Goal: Task Accomplishment & Management: Manage account settings

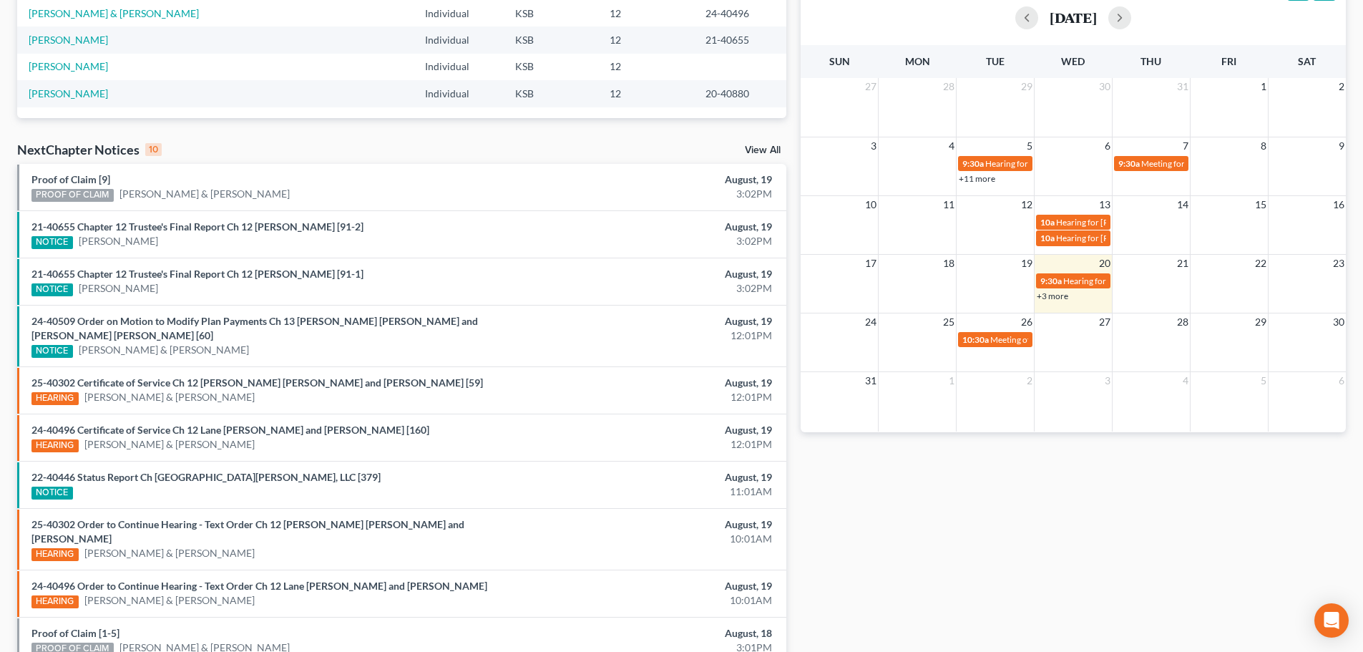
scroll to position [358, 0]
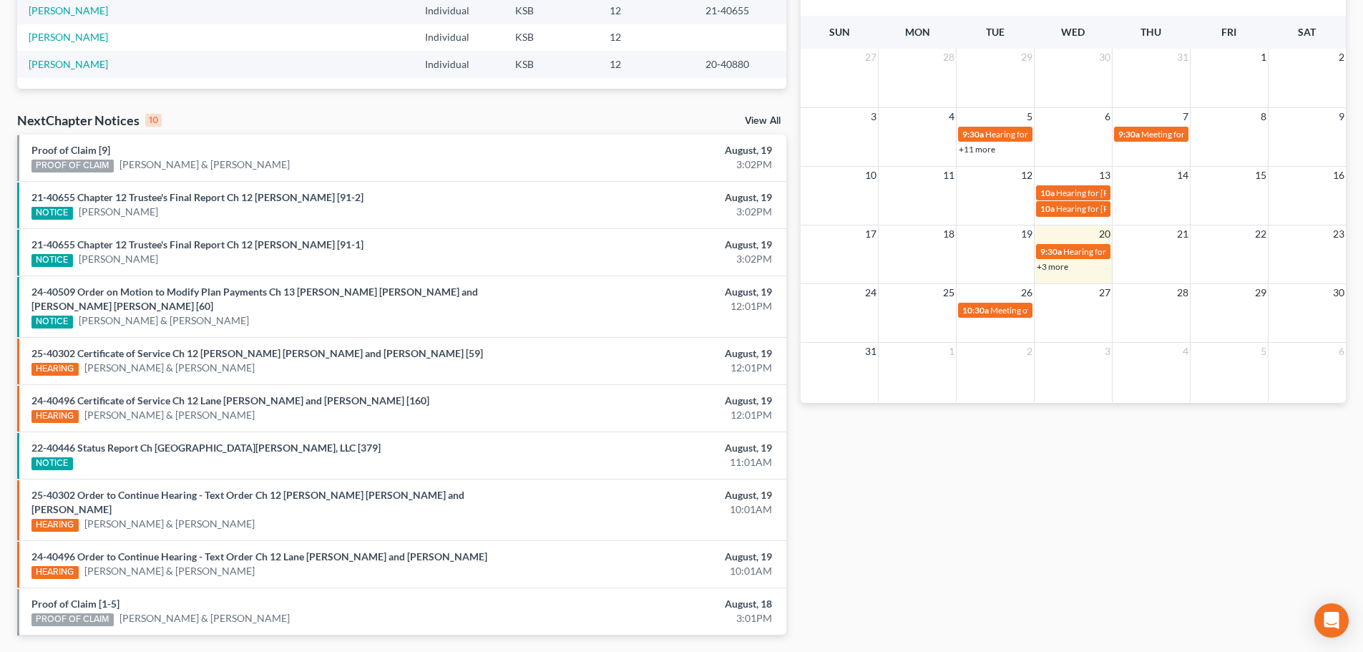
click at [759, 109] on div "Recent Cases 15 View All Name unfold_more expand_more expand_less Attorney unfo…" at bounding box center [401, 187] width 783 height 940
click at [761, 115] on div "NextChapter Notices 10 View All" at bounding box center [401, 123] width 769 height 23
click at [761, 124] on link "View All" at bounding box center [763, 121] width 36 height 10
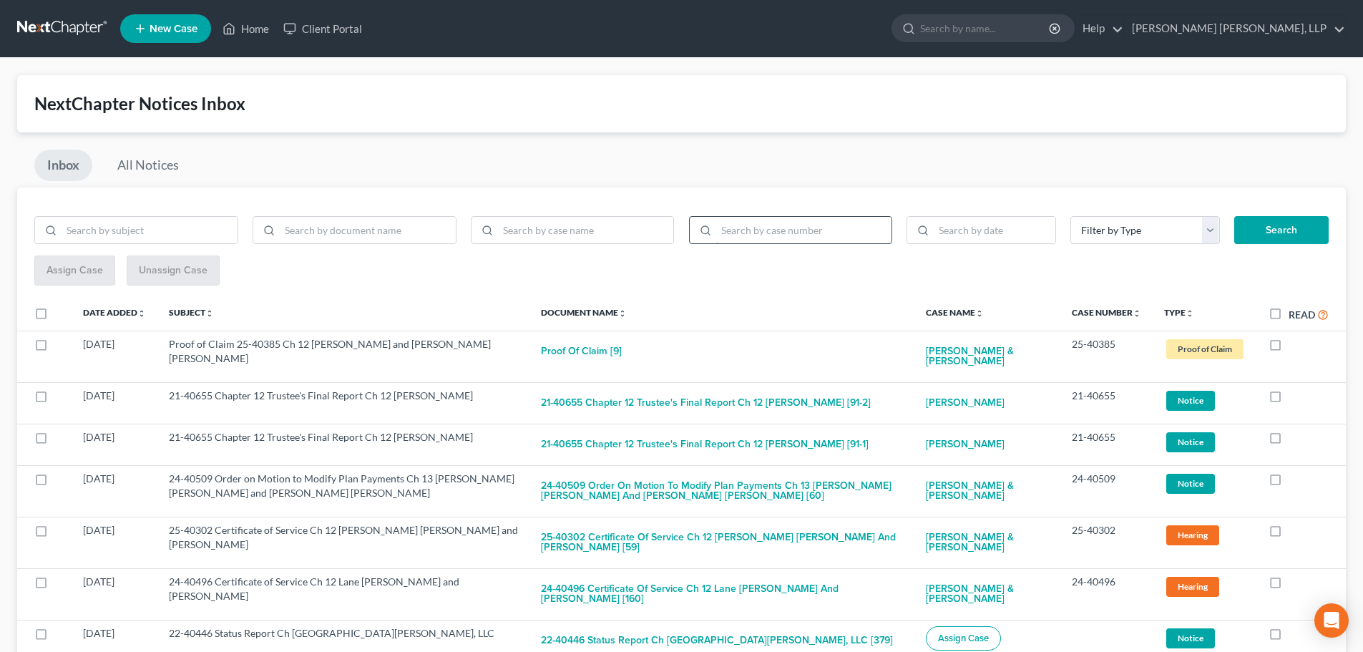
click at [798, 232] on input "search" at bounding box center [804, 230] width 176 height 27
type input "21-11126"
click at [1234, 216] on button "Search" at bounding box center [1281, 230] width 94 height 29
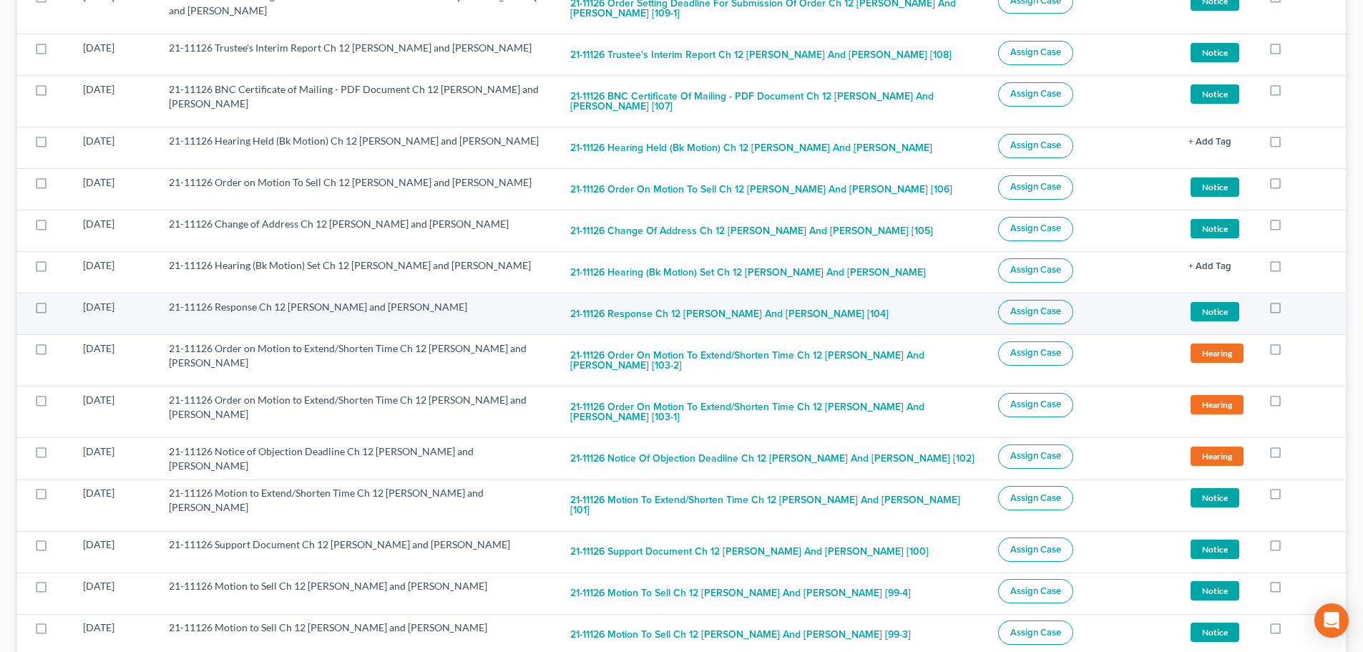
scroll to position [715, 0]
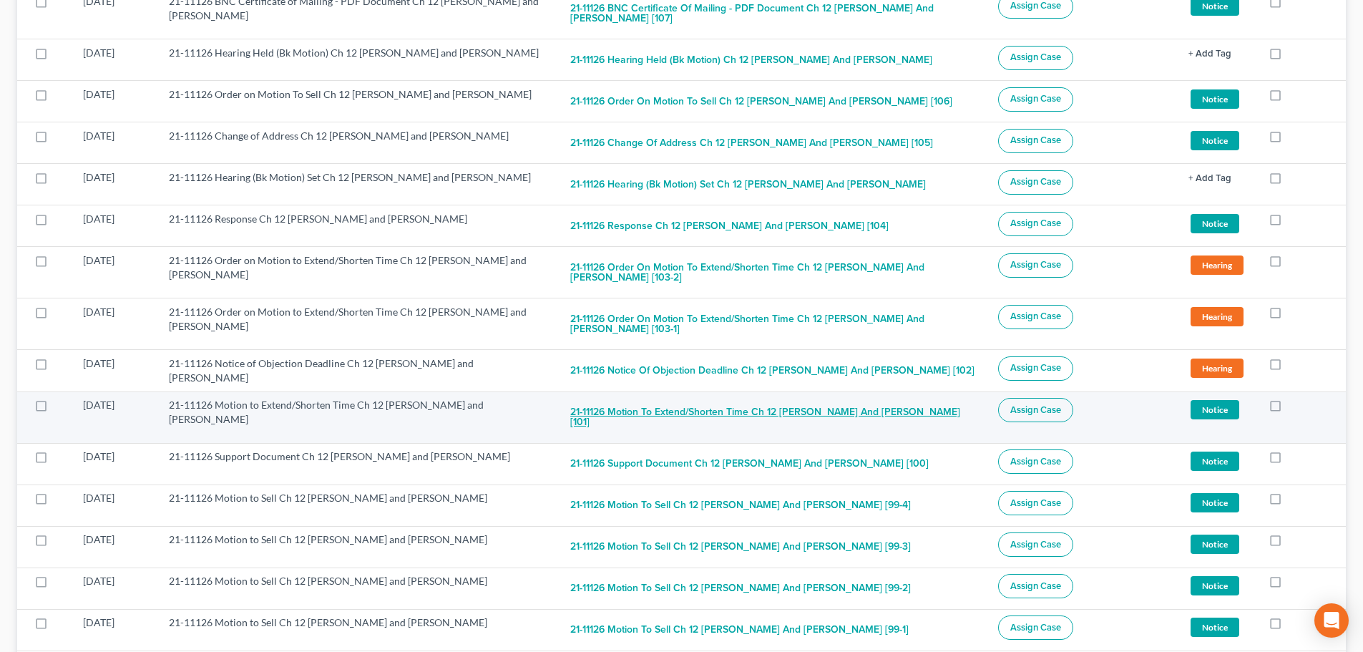
click at [745, 401] on button "21-11126 Motion to Extend/Shorten Time Ch 12 [PERSON_NAME] and [PERSON_NAME] [1…" at bounding box center [772, 417] width 405 height 39
checkbox input "true"
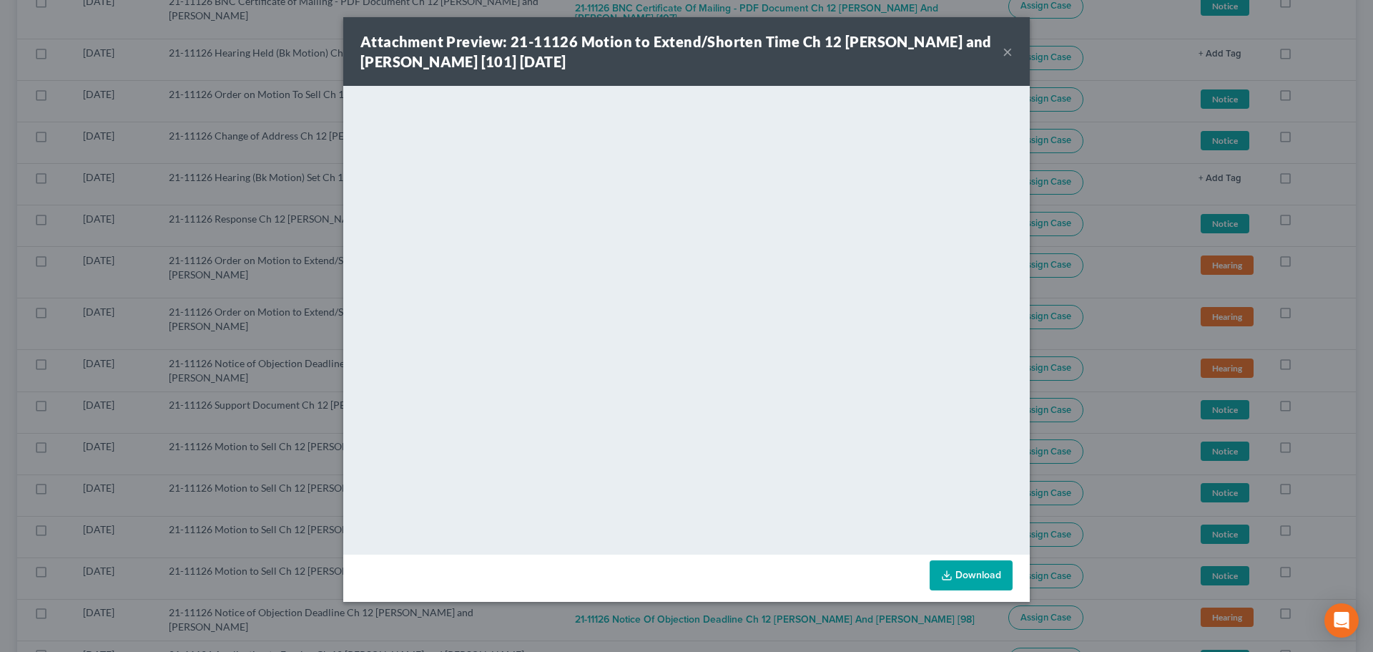
click at [1006, 52] on button "×" at bounding box center [1008, 51] width 10 height 17
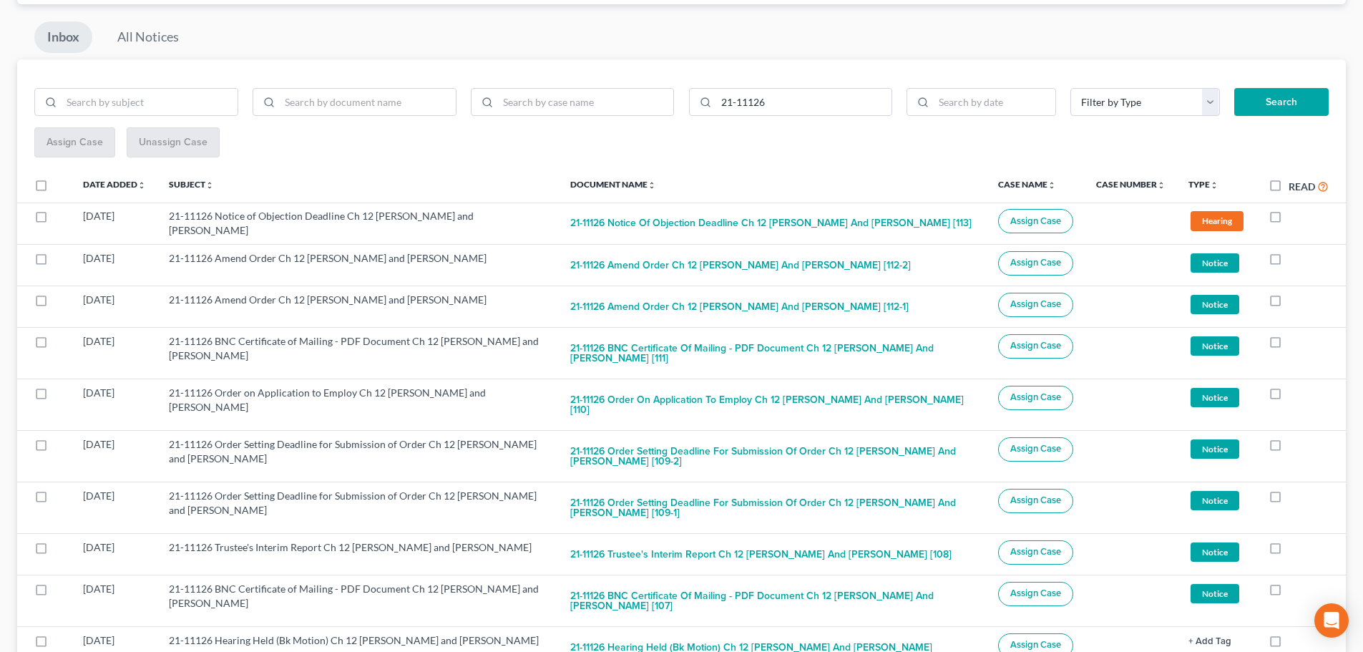
scroll to position [0, 0]
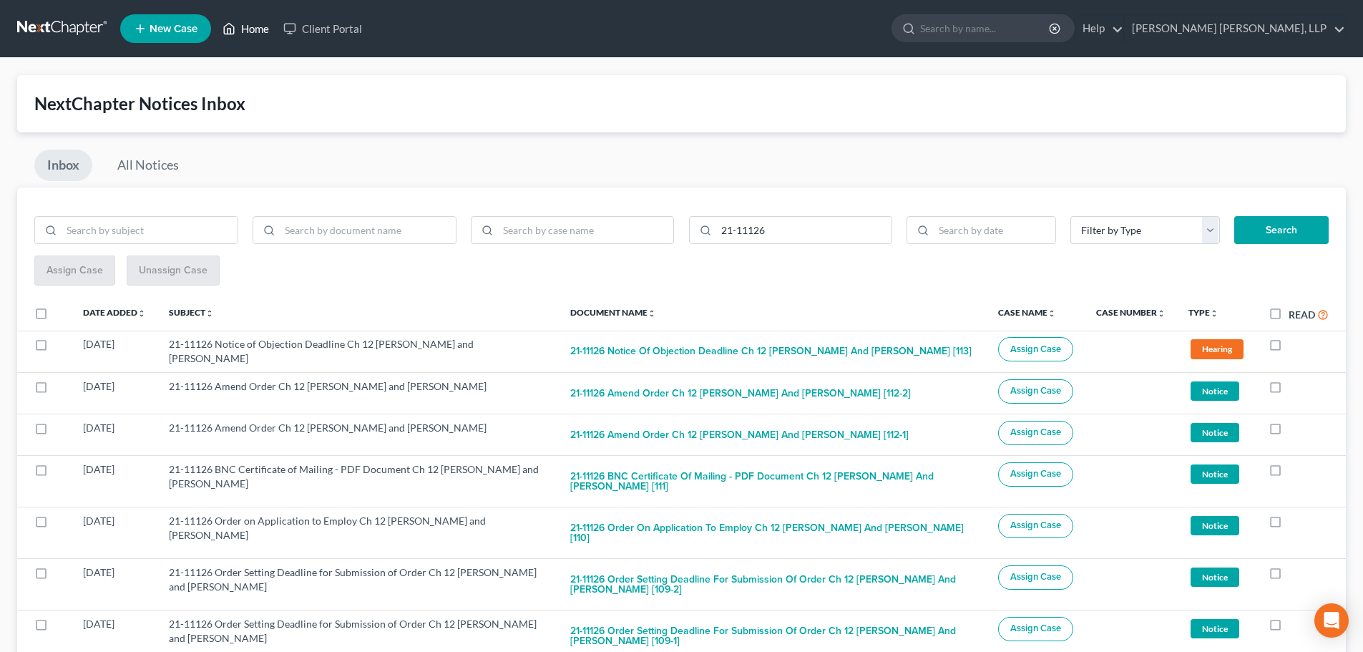
click at [265, 26] on link "Home" at bounding box center [245, 29] width 61 height 26
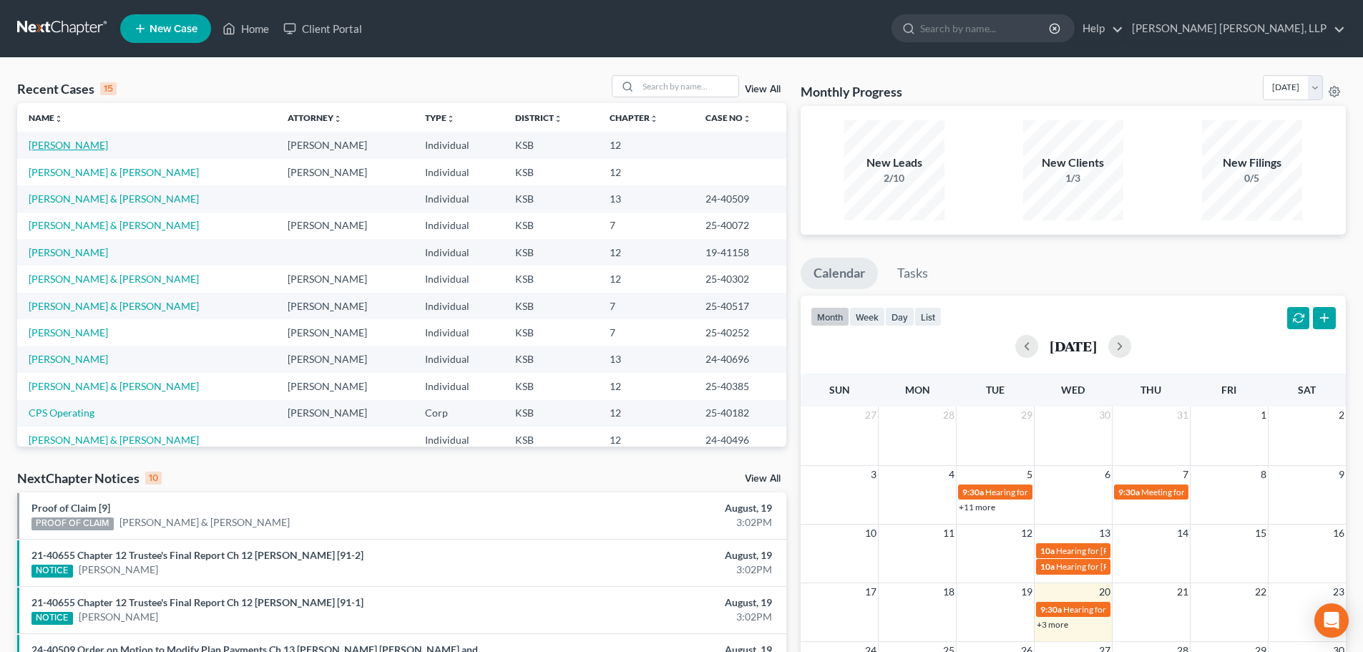
click at [77, 147] on link "[PERSON_NAME]" at bounding box center [68, 145] width 79 height 12
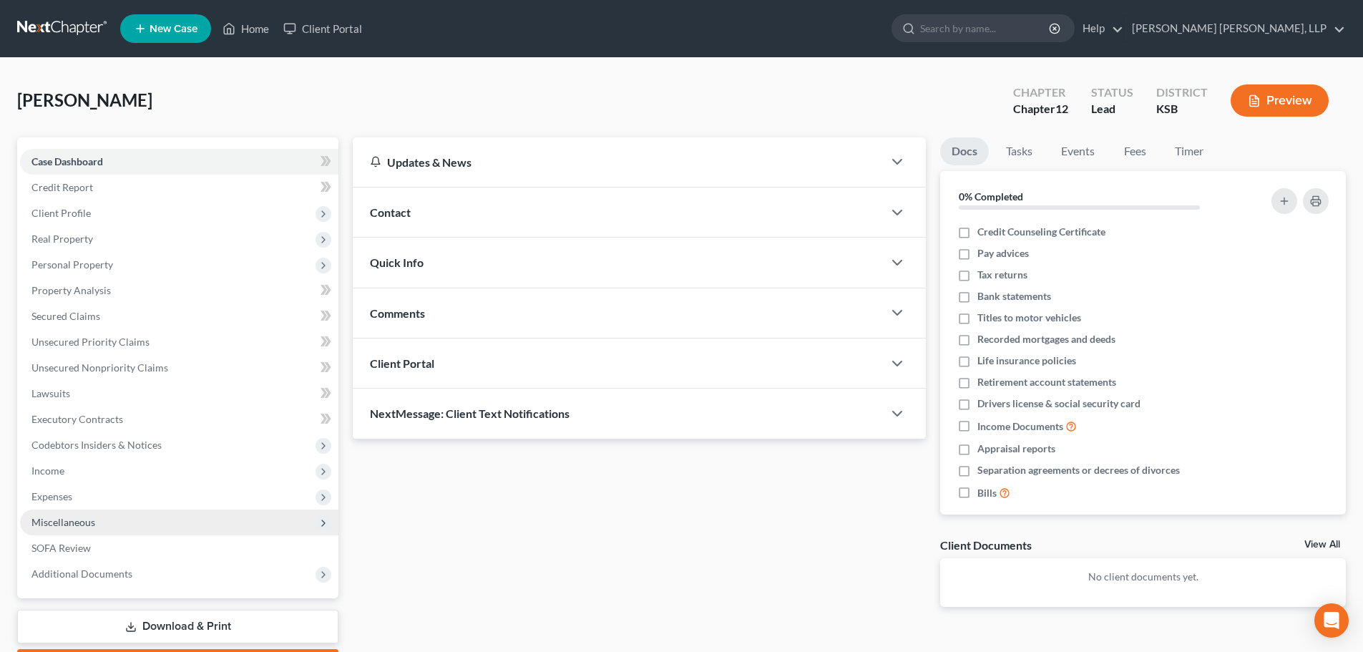
click at [82, 528] on span "Miscellaneous" at bounding box center [179, 522] width 318 height 26
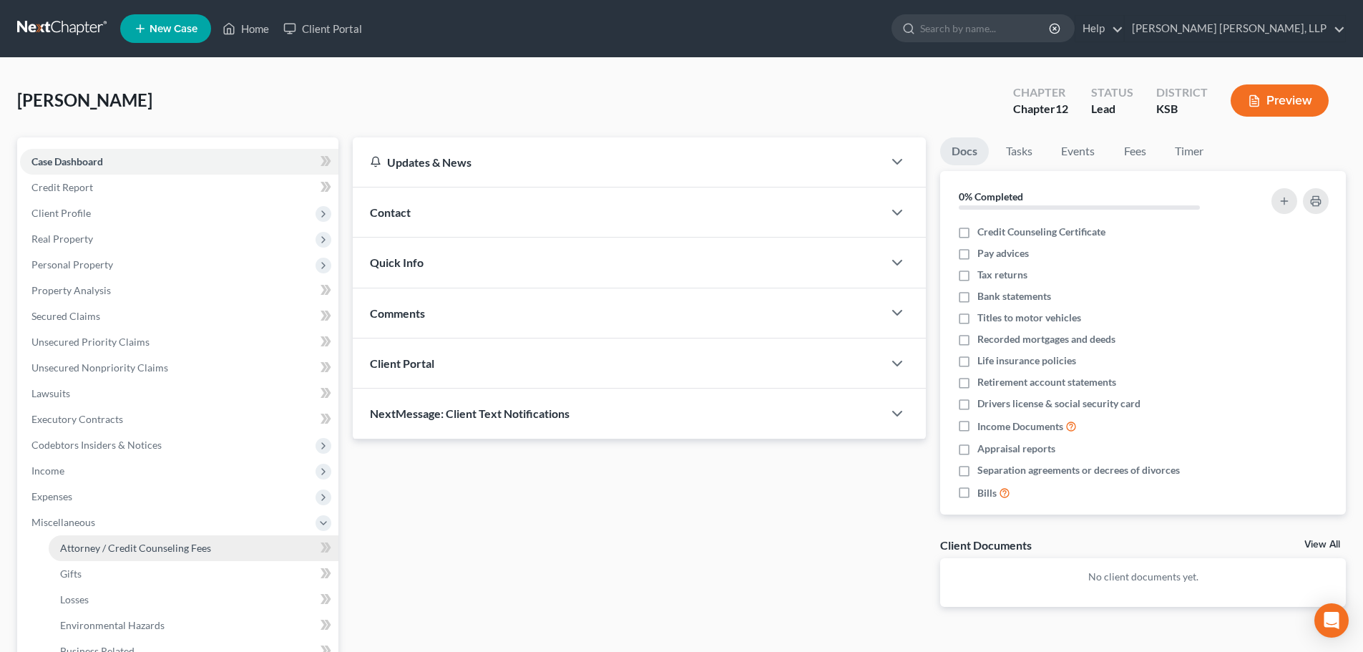
click at [86, 547] on span "Attorney / Credit Counseling Fees" at bounding box center [135, 547] width 151 height 12
select select "2"
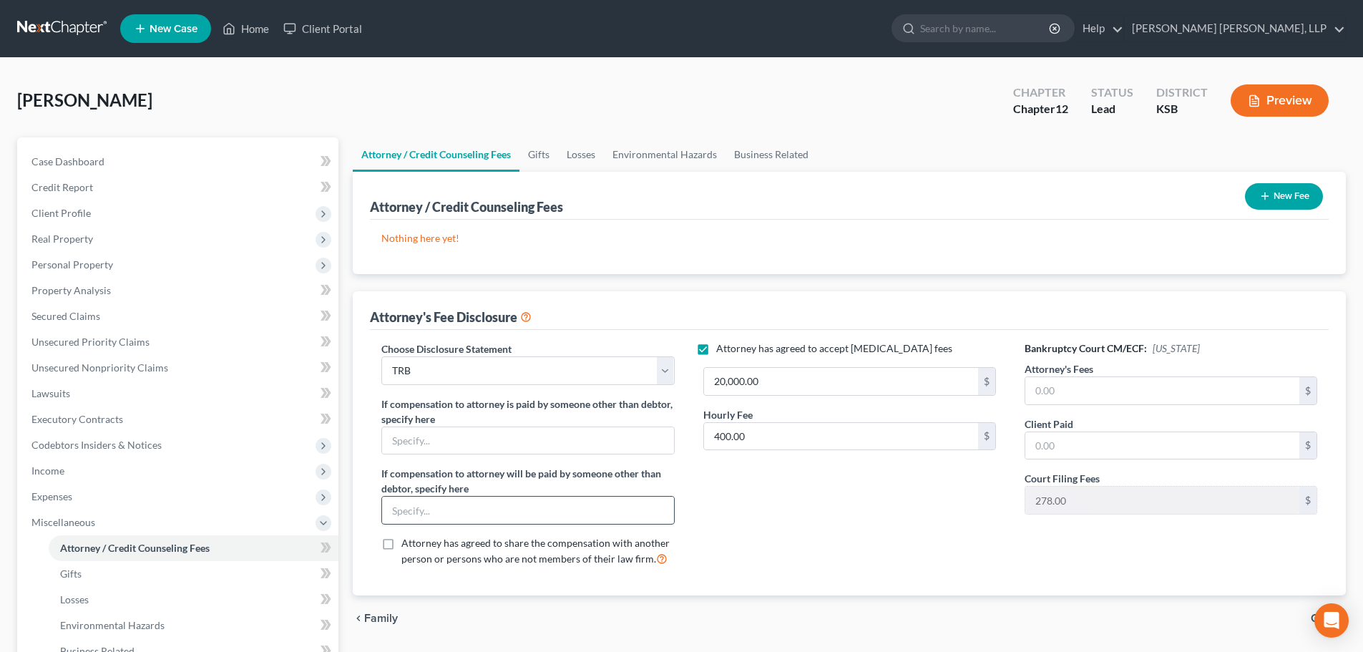
click at [613, 514] on input "text" at bounding box center [527, 509] width 291 height 27
type input "[PERSON_NAME] & [PERSON_NAME]"
drag, startPoint x: 534, startPoint y: 511, endPoint x: 356, endPoint y: 511, distance: 178.1
click at [356, 511] on div "Attorney's Fee Disclosure Choose Disclosure Statement Select TRB4 CBH TRB If co…" at bounding box center [849, 443] width 993 height 304
click at [496, 446] on input "text" at bounding box center [527, 440] width 291 height 27
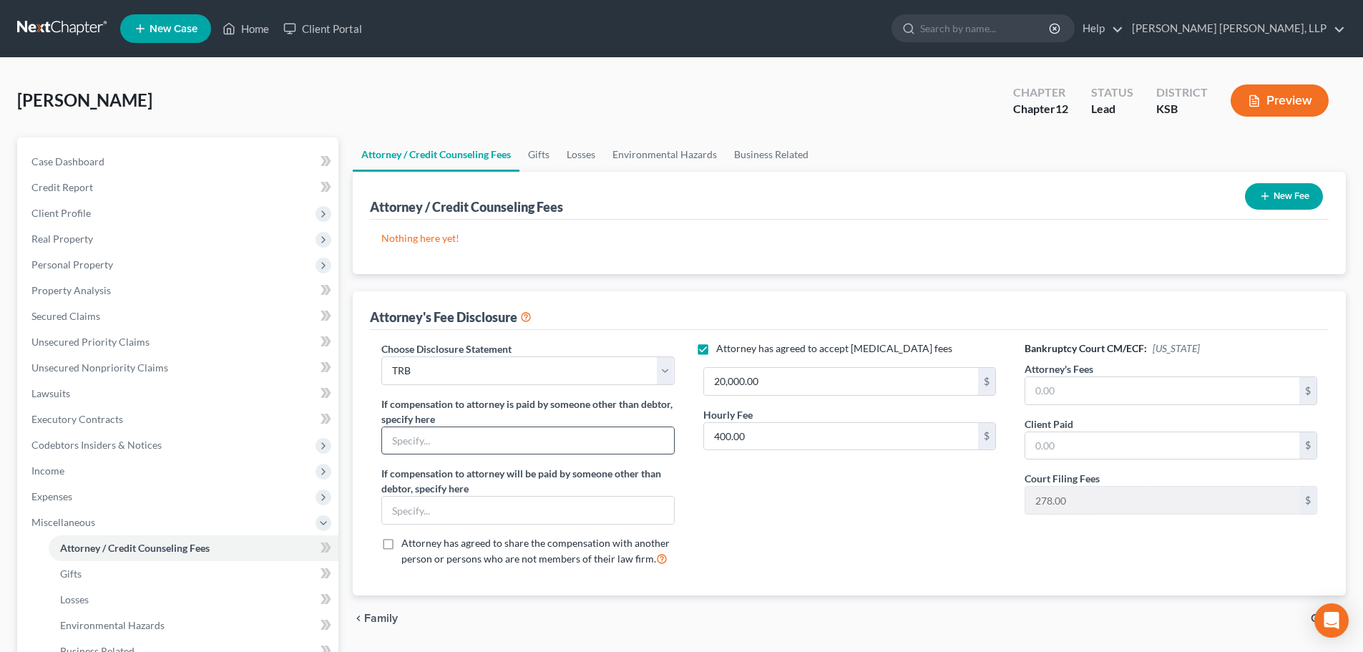
paste input "[PERSON_NAME] & [PERSON_NAME]"
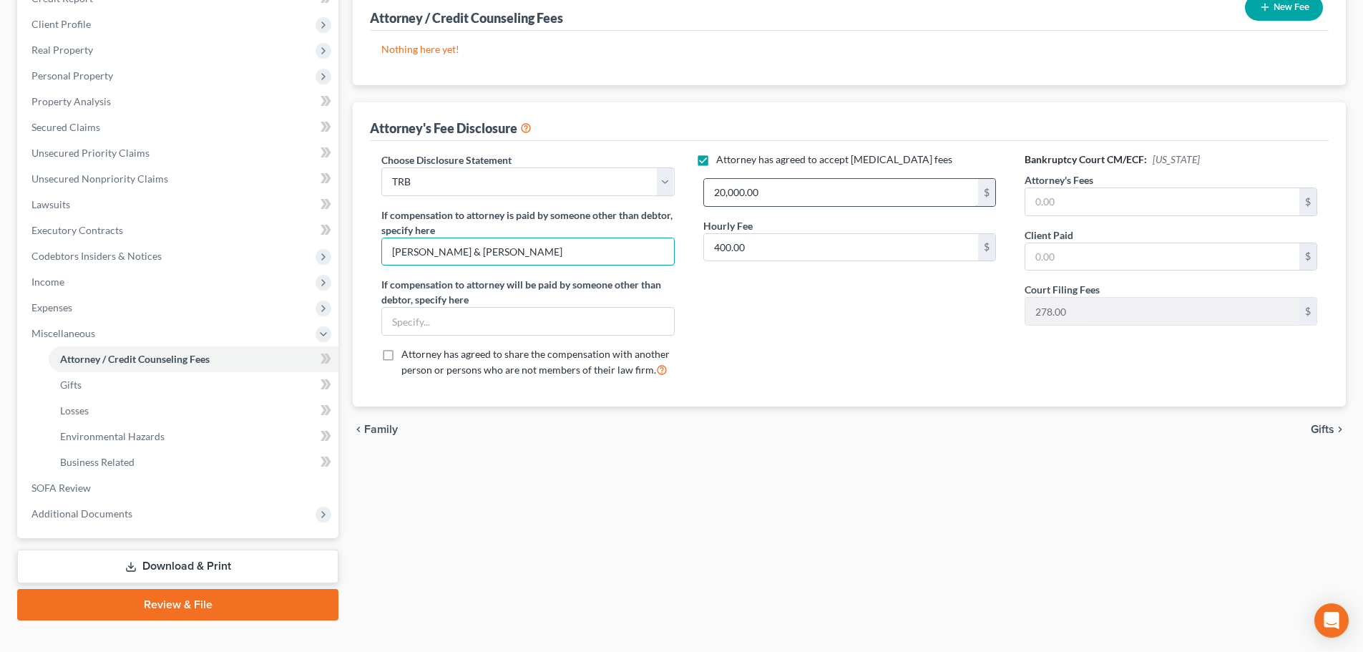
scroll to position [212, 0]
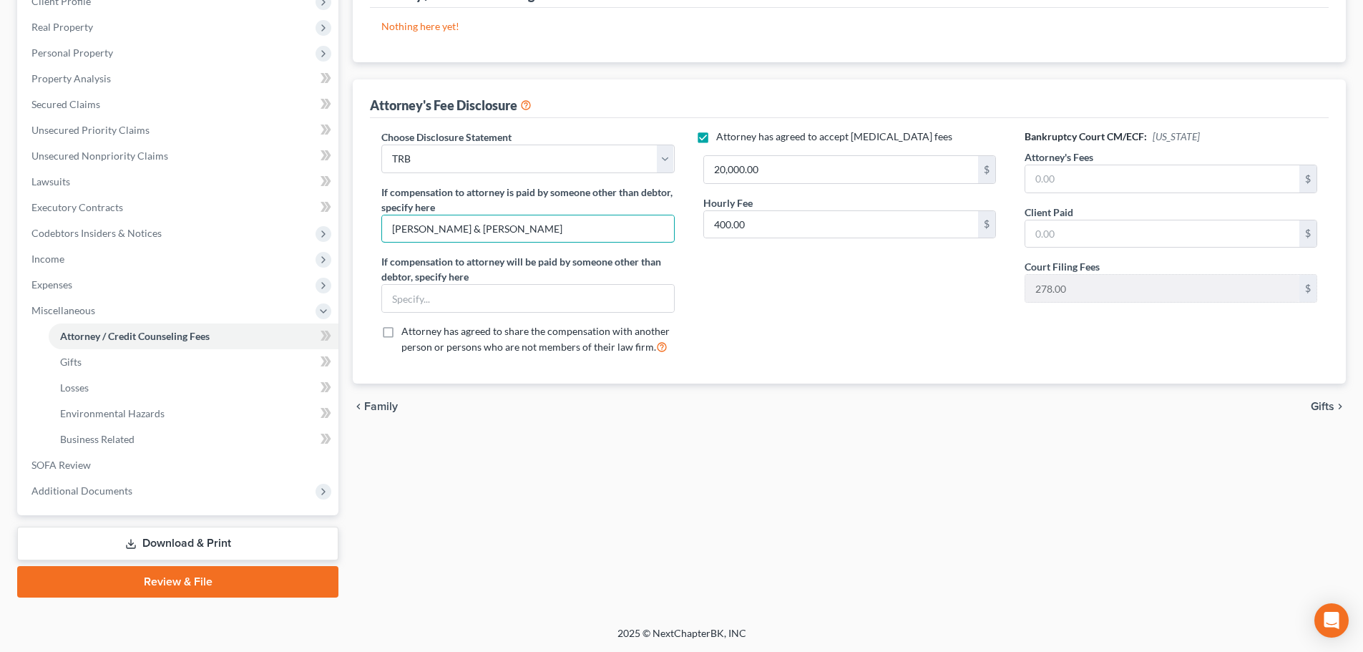
type input "[PERSON_NAME] & [PERSON_NAME]"
click at [1316, 406] on span "Gifts" at bounding box center [1322, 406] width 24 height 11
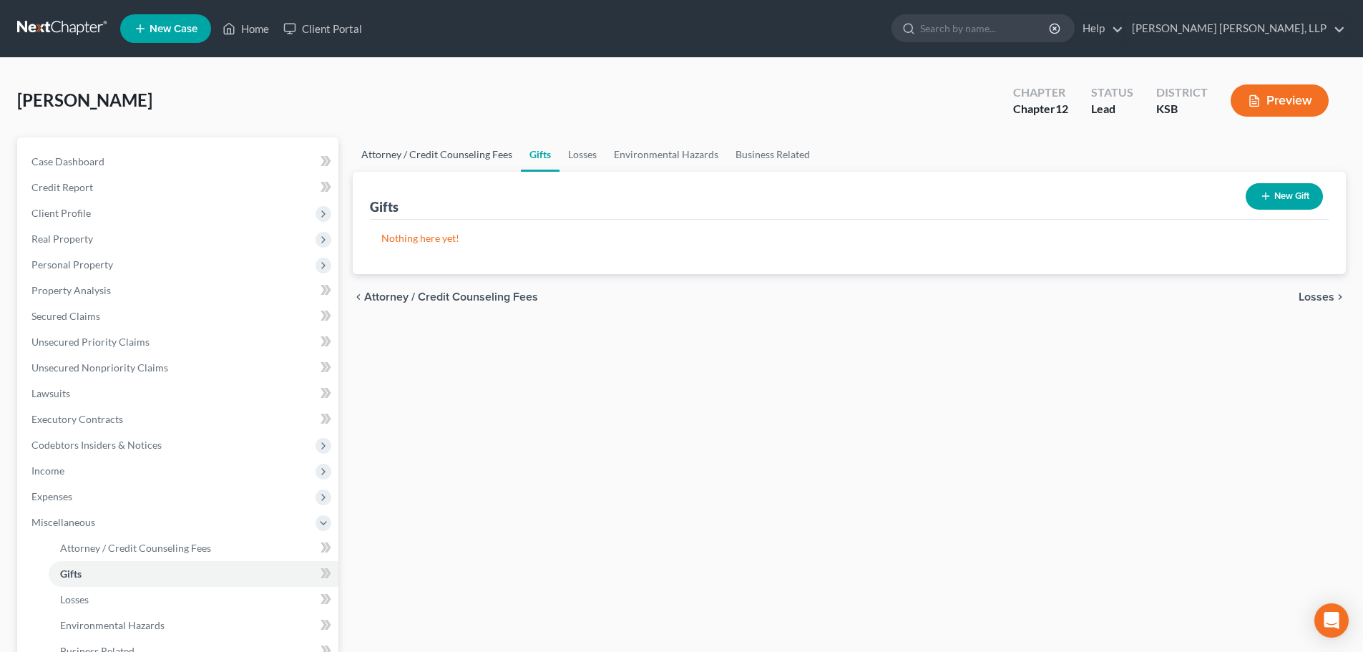
click at [477, 147] on link "Attorney / Credit Counseling Fees" at bounding box center [437, 154] width 168 height 34
select select "2"
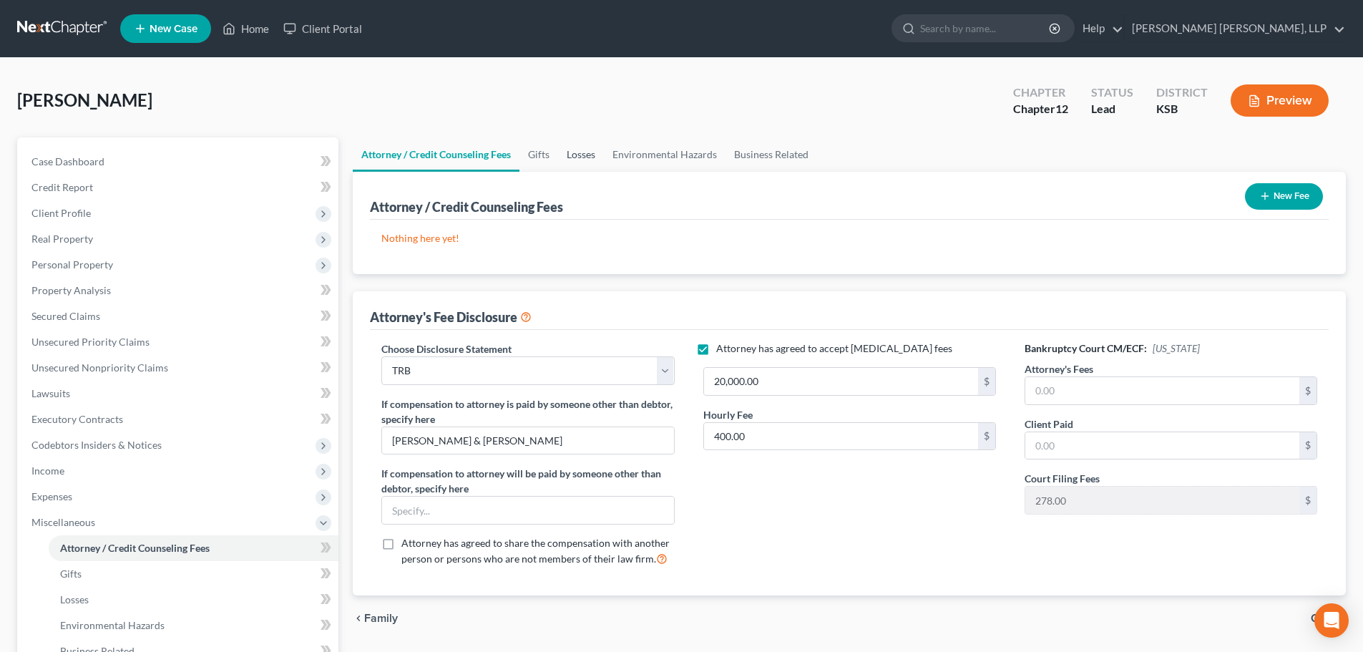
click at [586, 158] on link "Losses" at bounding box center [581, 154] width 46 height 34
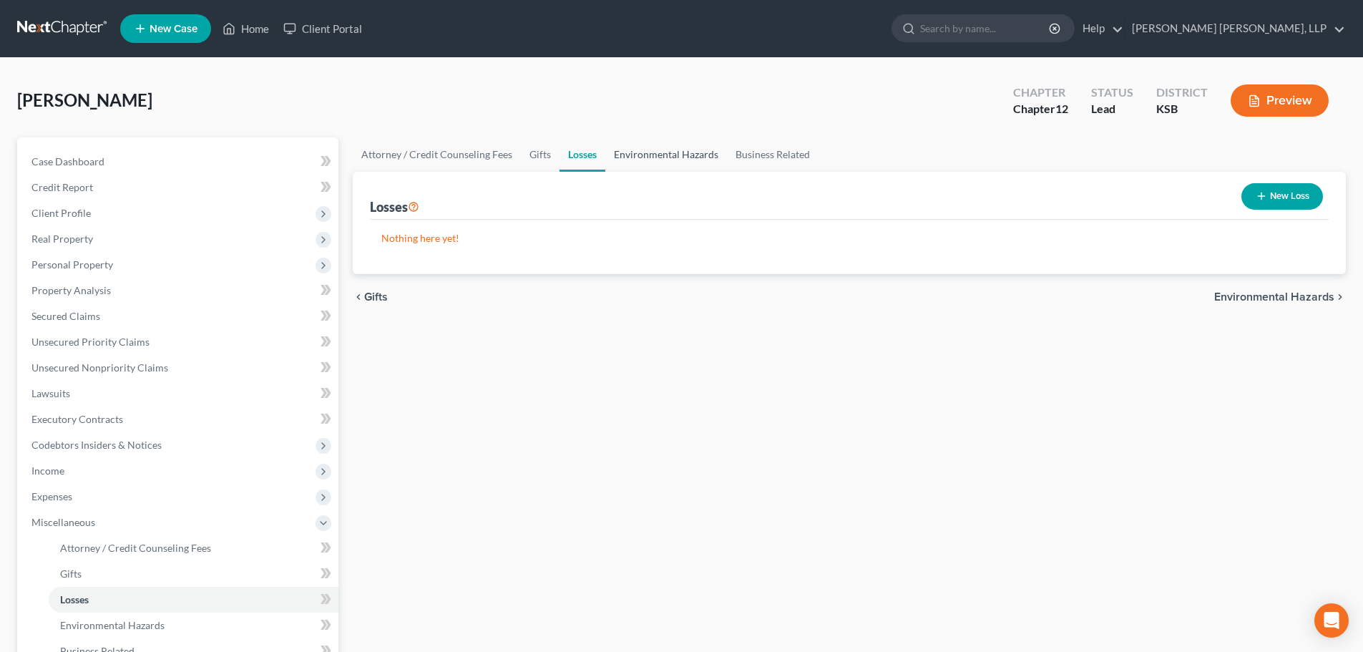
click at [647, 151] on link "Environmental Hazards" at bounding box center [666, 154] width 122 height 34
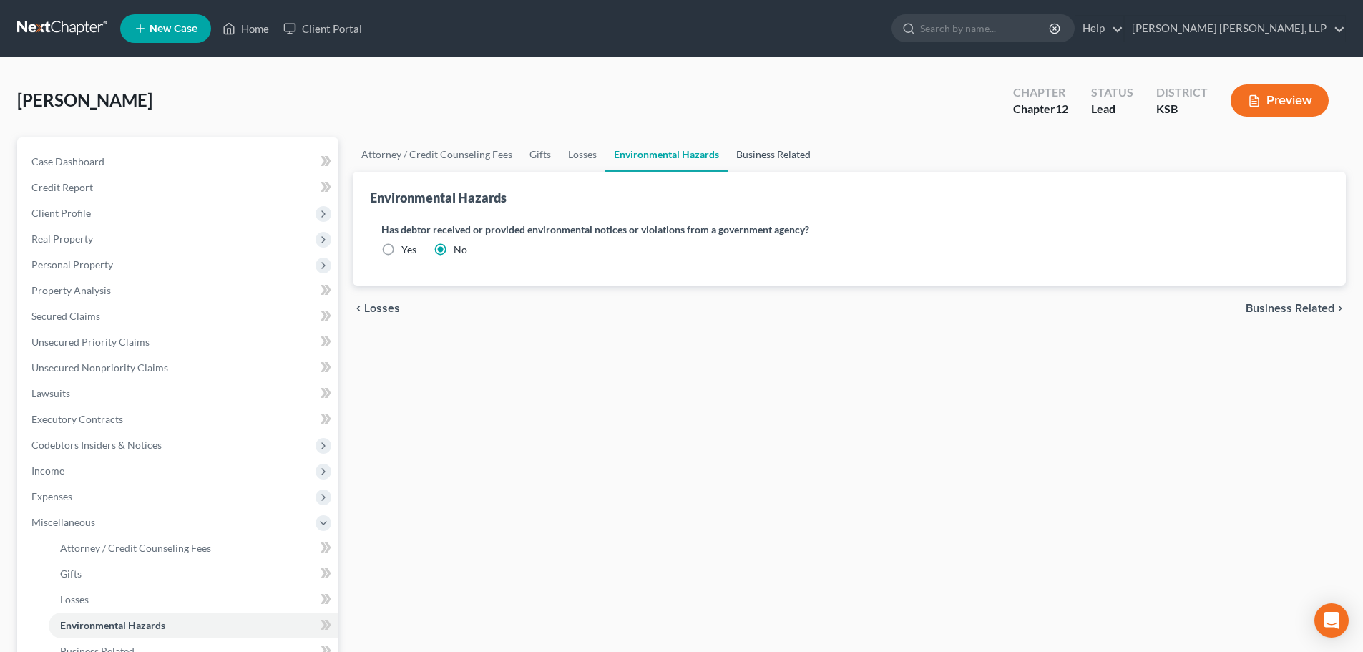
click at [764, 157] on link "Business Related" at bounding box center [773, 154] width 92 height 34
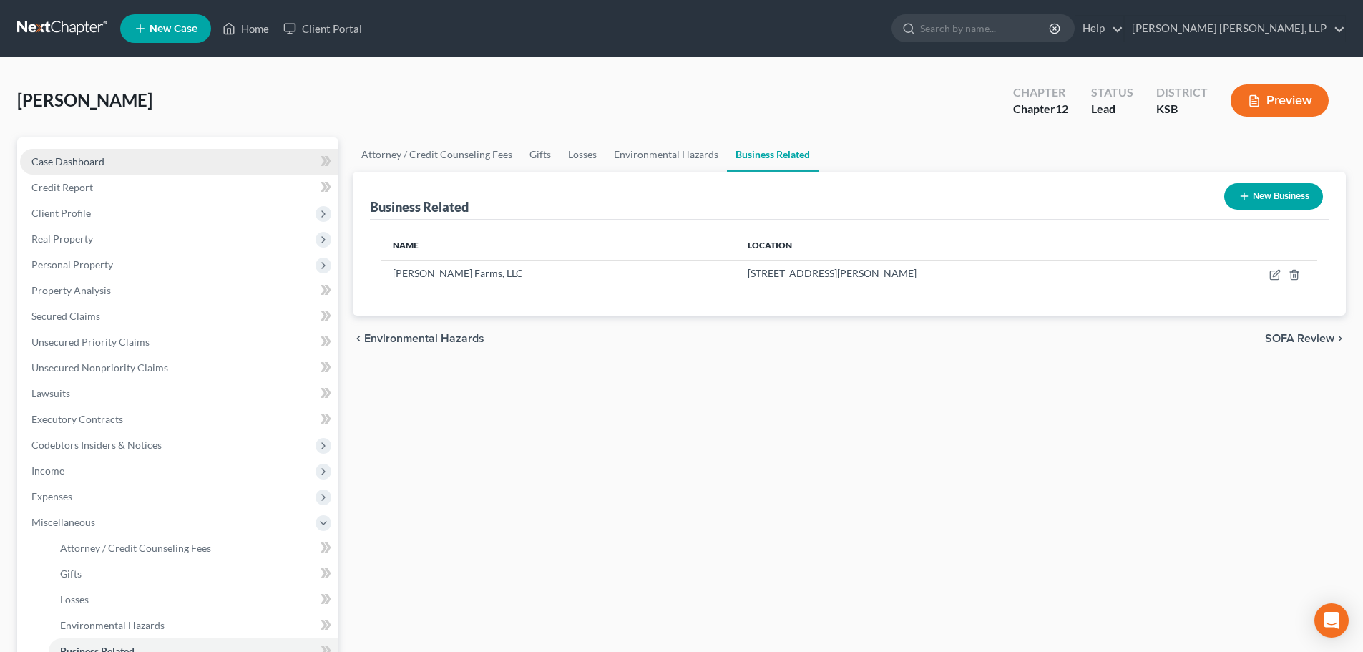
click at [79, 168] on link "Case Dashboard" at bounding box center [179, 162] width 318 height 26
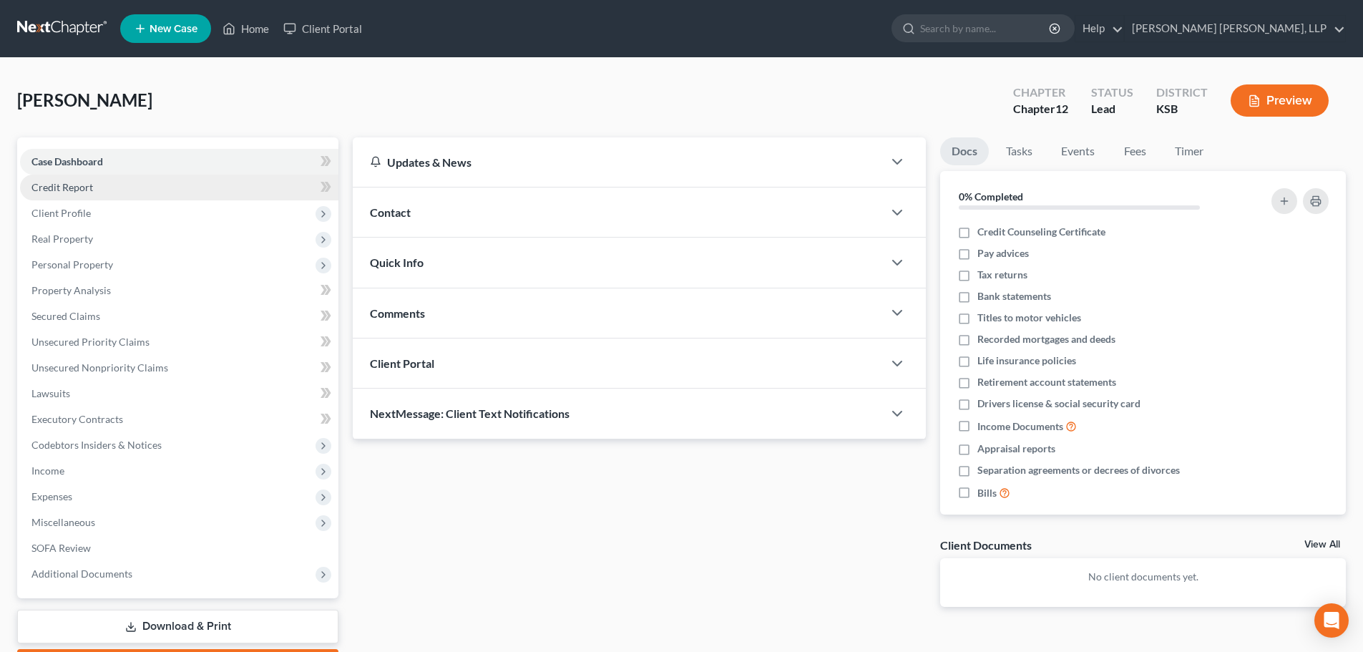
click at [112, 187] on link "Credit Report" at bounding box center [179, 188] width 318 height 26
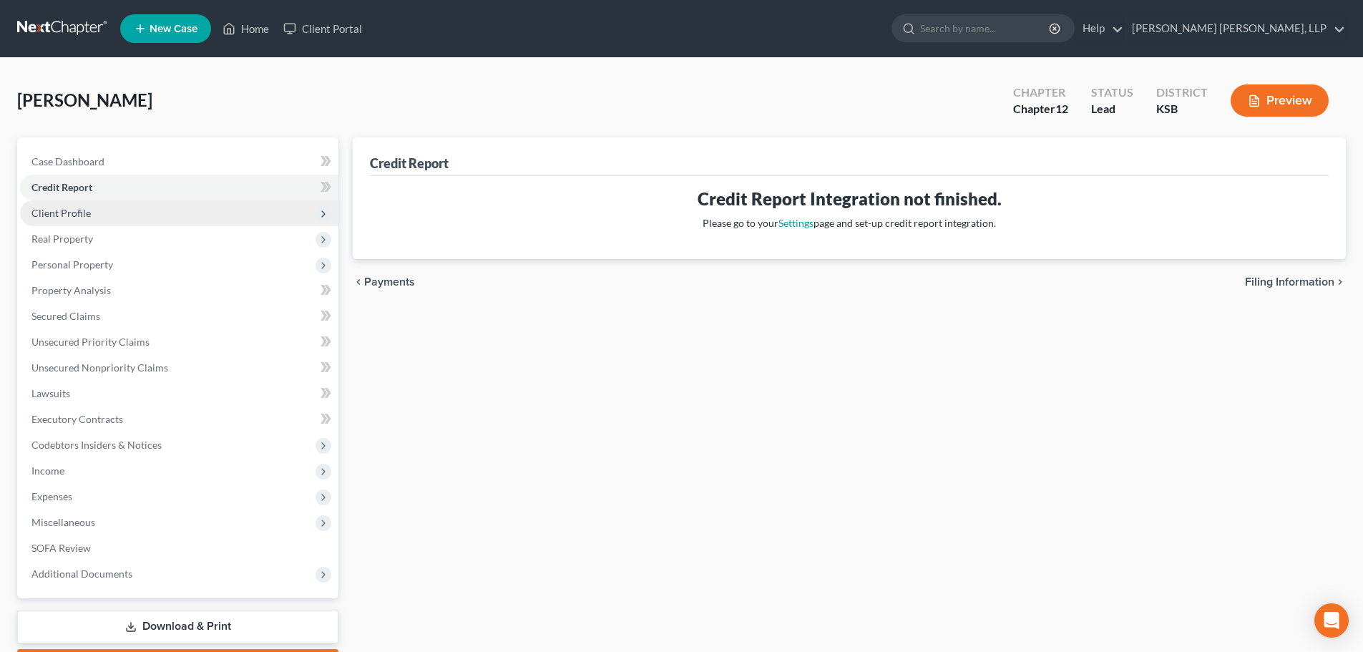
click at [109, 212] on span "Client Profile" at bounding box center [179, 213] width 318 height 26
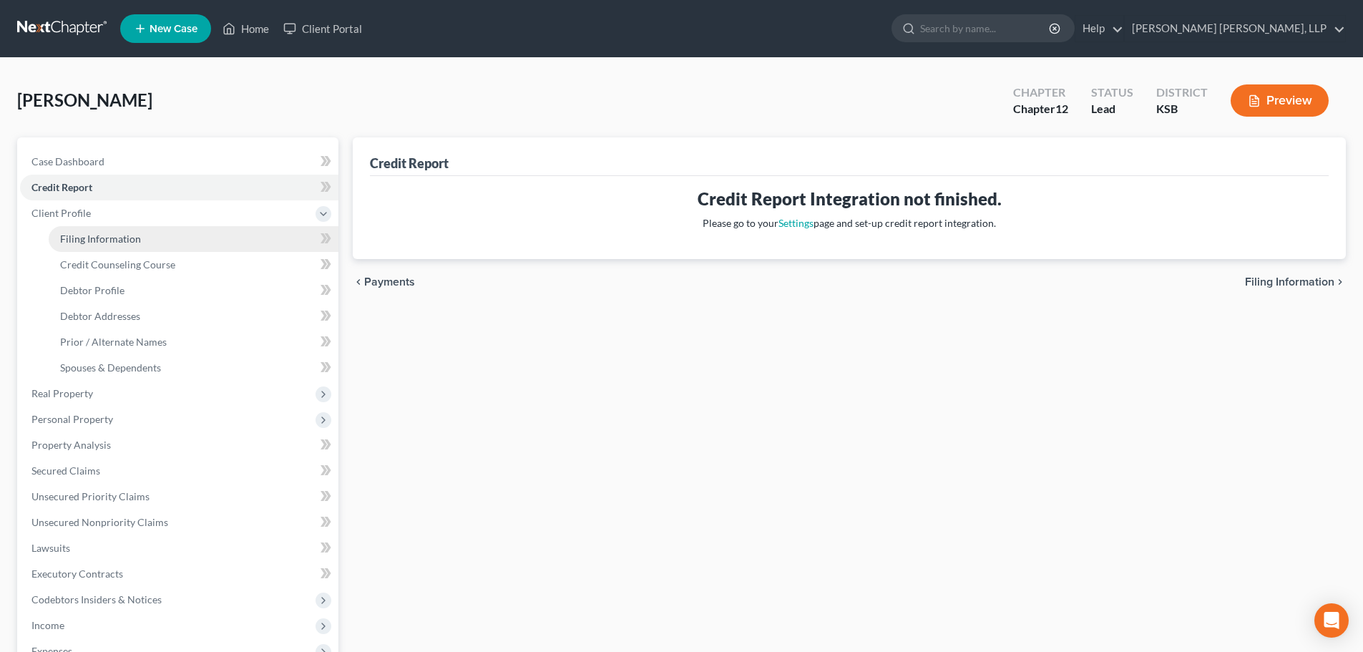
click at [109, 237] on span "Filing Information" at bounding box center [100, 238] width 81 height 12
select select "0"
select select "3"
select select "0"
select select "2"
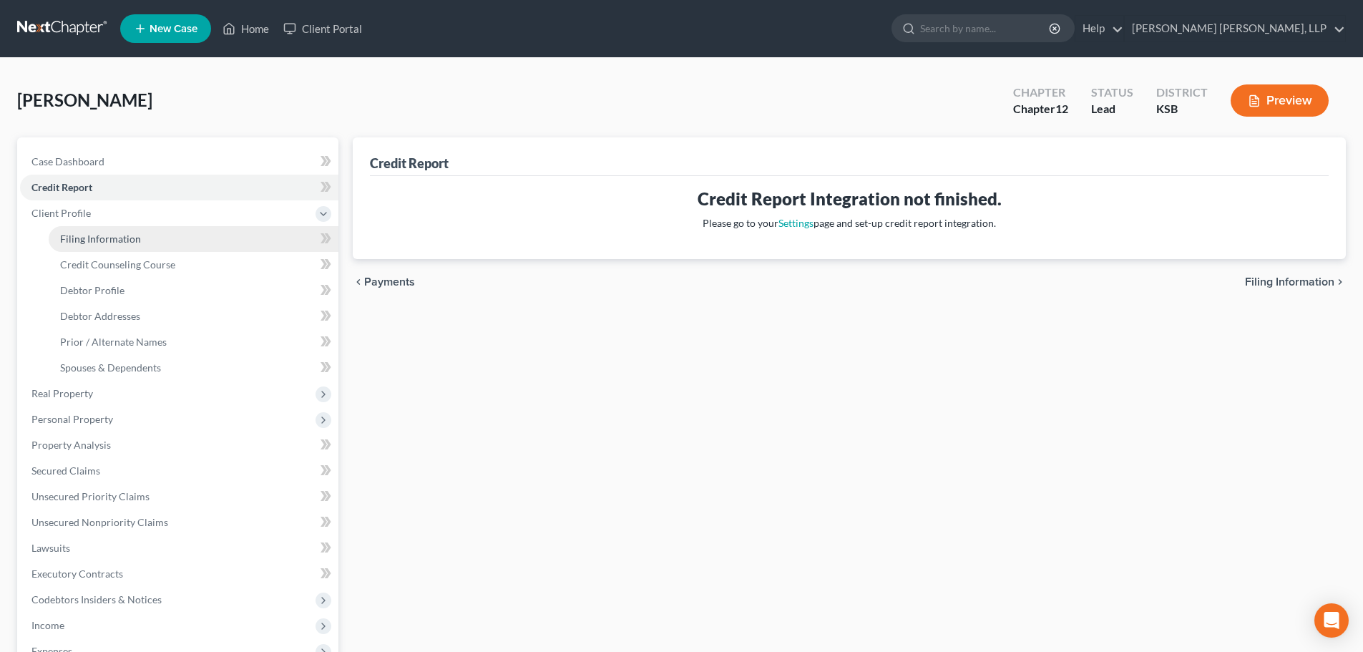
select select "17"
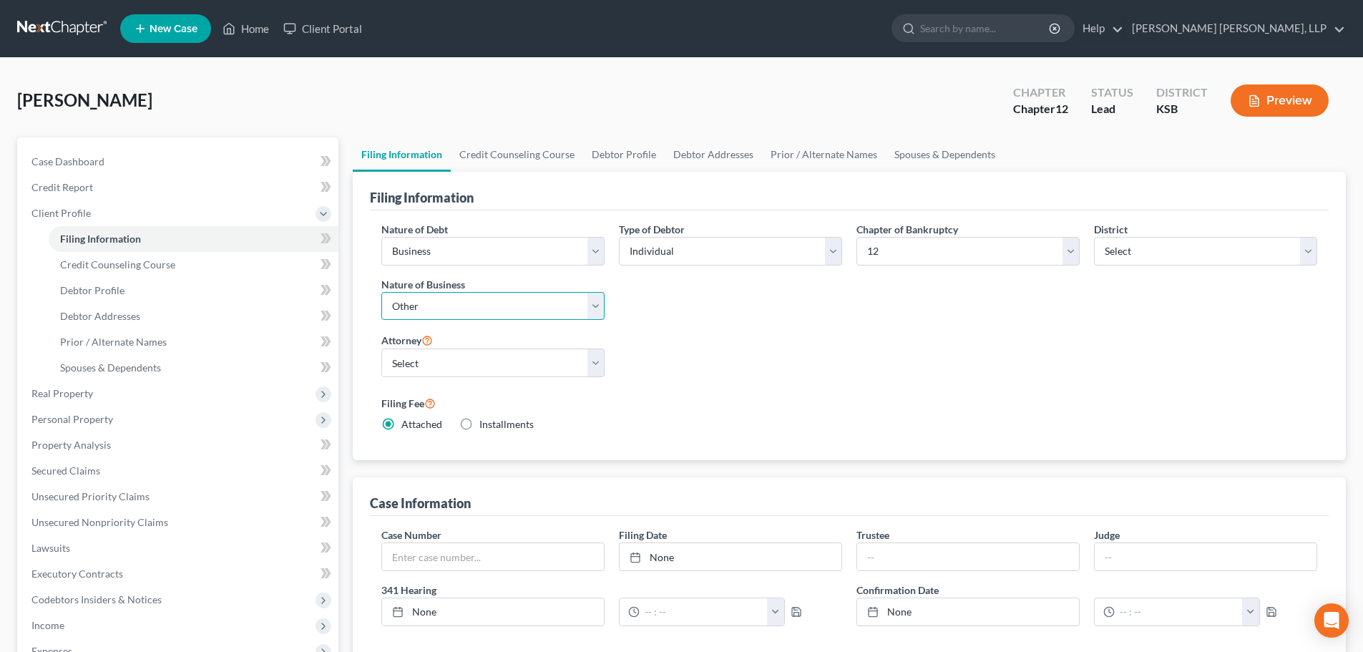
click at [595, 305] on select "Select Clearing Bank Commodity Broker Health Care Business Other Railroad Singl…" at bounding box center [492, 306] width 223 height 29
click at [381, 292] on select "Select Clearing Bank Commodity Broker Health Care Business Other Railroad Singl…" at bounding box center [492, 306] width 223 height 29
click at [599, 307] on select "Select Clearing Bank Commodity Broker Health Care Business Other Railroad Singl…" at bounding box center [492, 306] width 223 height 29
click at [431, 341] on icon at bounding box center [426, 340] width 11 height 14
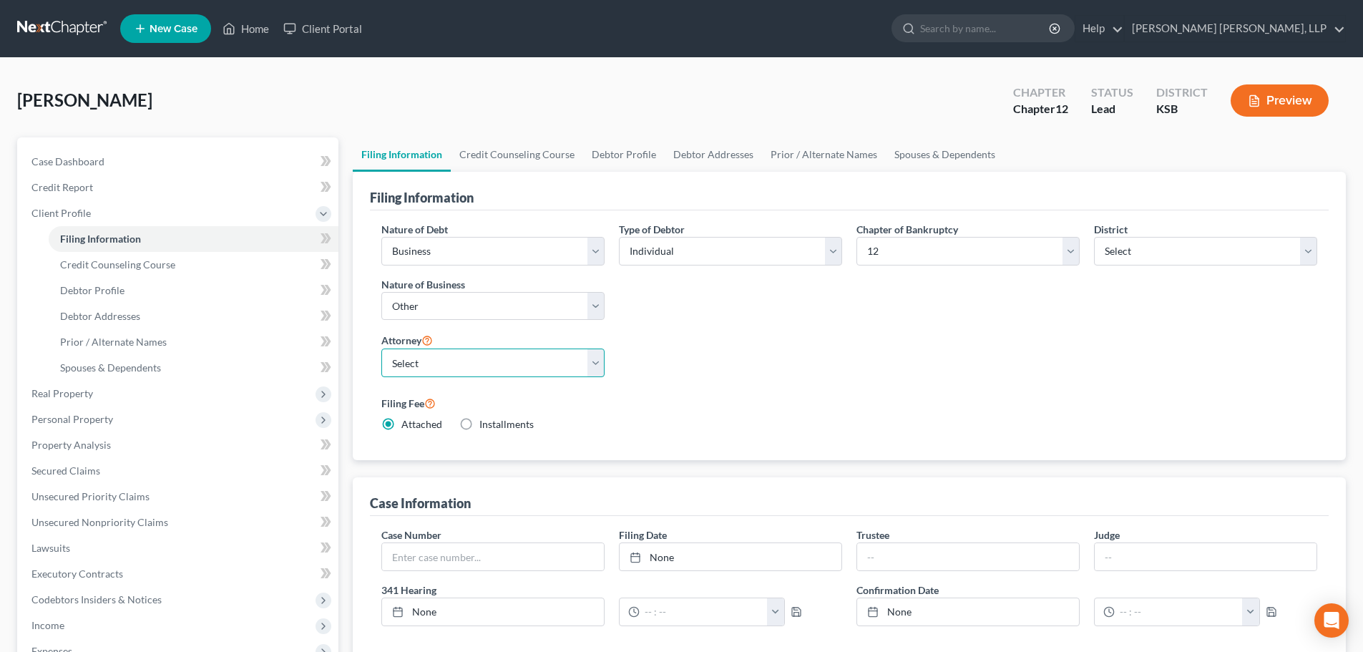
click at [427, 358] on select "Select [PERSON_NAME] - KSB [PERSON_NAME] - KSB [PERSON_NAME] - KSB" at bounding box center [492, 362] width 223 height 29
click at [381, 348] on select "Select [PERSON_NAME] - KSB [PERSON_NAME] - KSB [PERSON_NAME] - KSB" at bounding box center [492, 362] width 223 height 29
click at [1276, 28] on link "[PERSON_NAME] [PERSON_NAME], LLP" at bounding box center [1234, 29] width 220 height 26
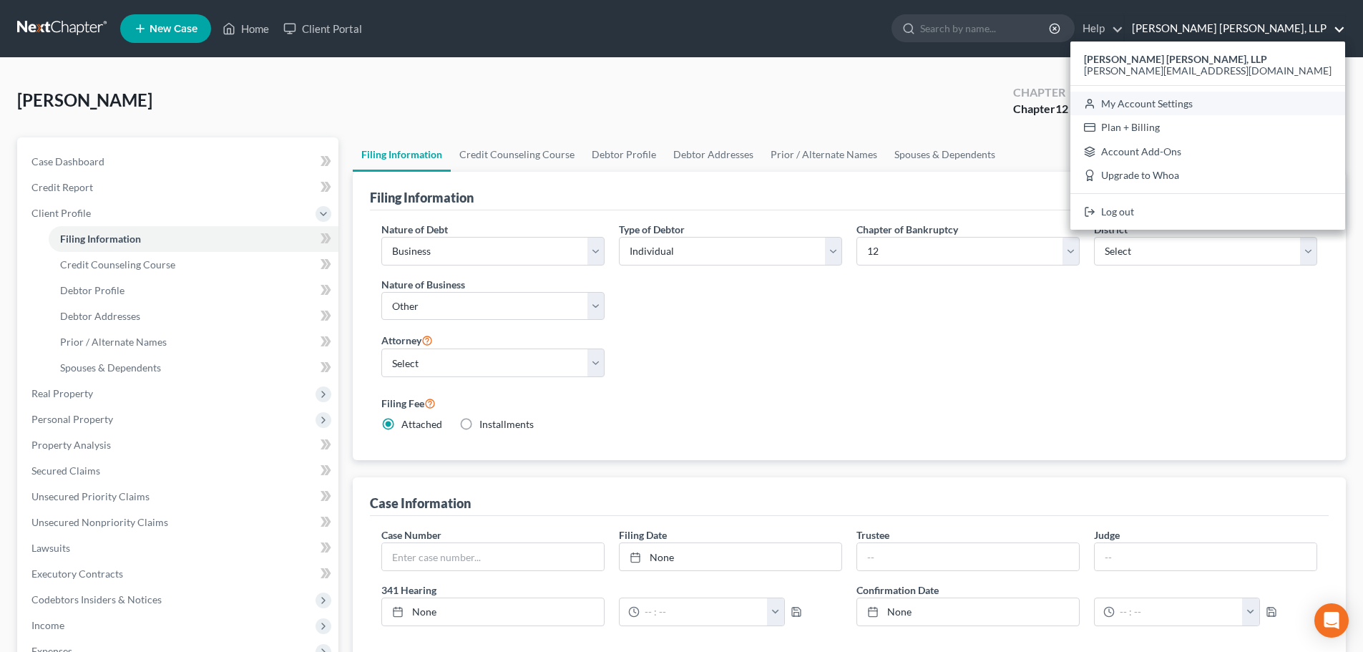
click at [1272, 102] on link "My Account Settings" at bounding box center [1207, 104] width 275 height 24
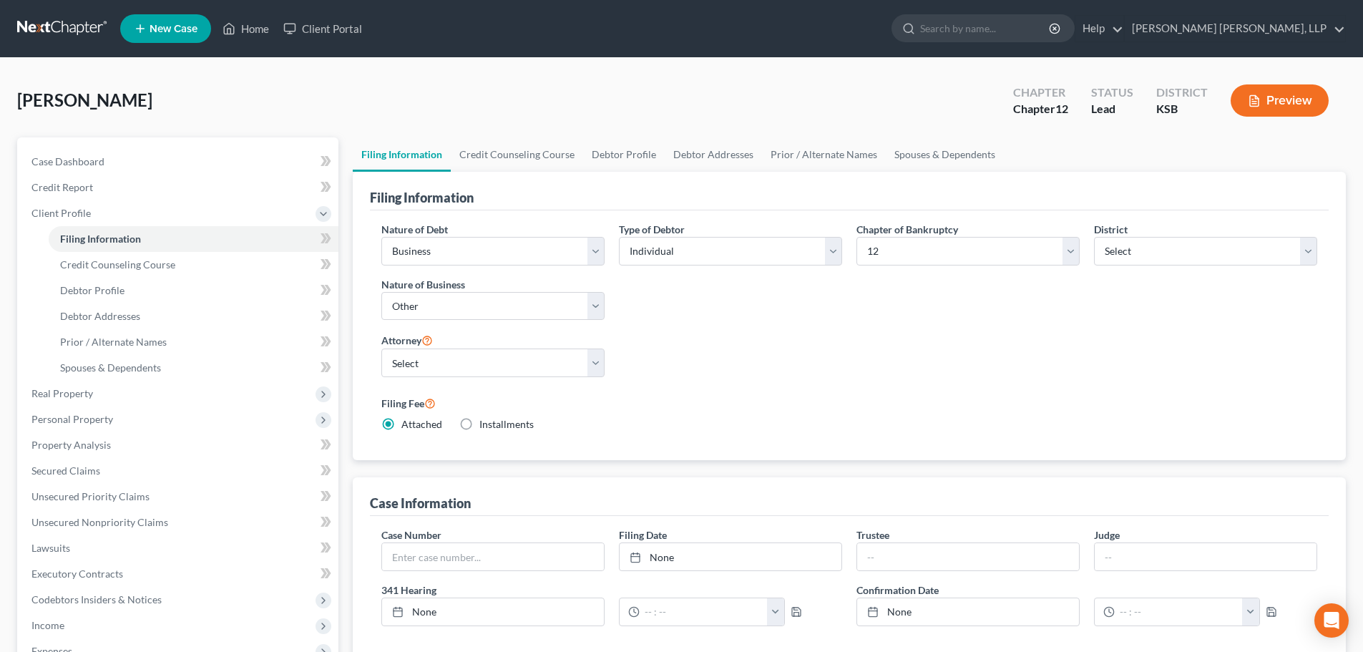
select select "31"
select select "23"
select select "17"
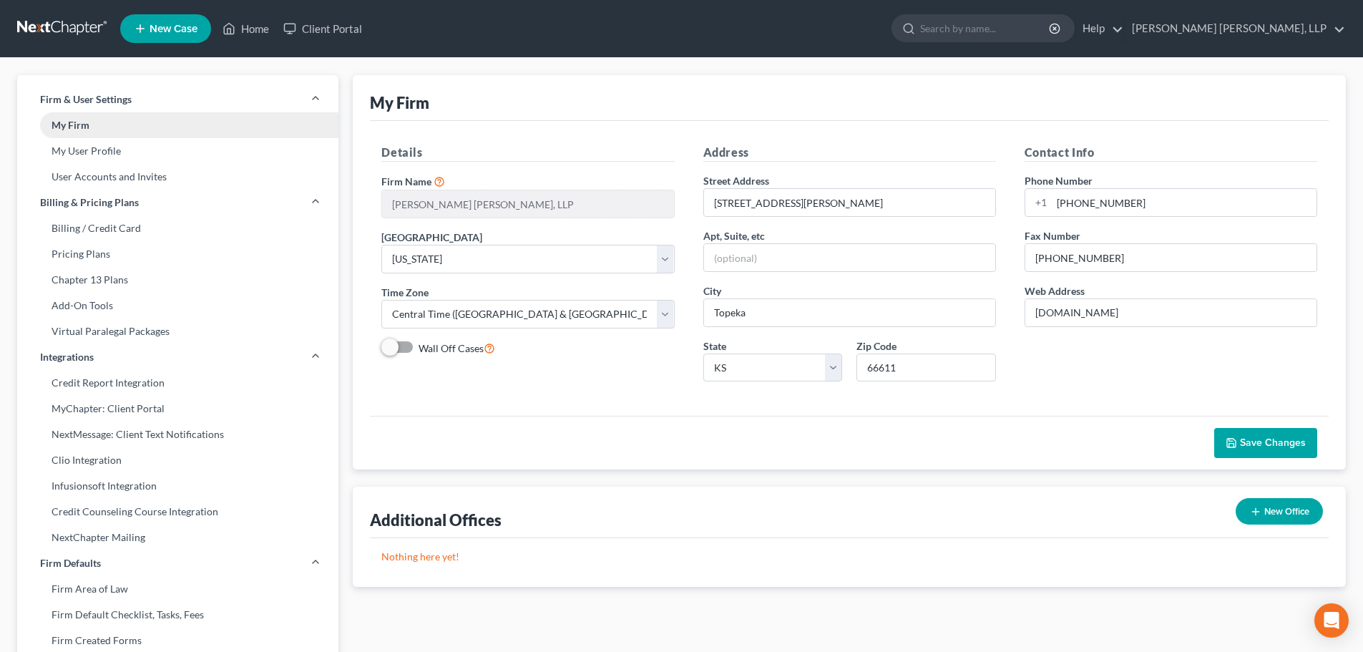
click at [87, 122] on link "My Firm" at bounding box center [177, 125] width 321 height 26
click at [102, 172] on link "User Accounts and Invites" at bounding box center [177, 177] width 321 height 26
select select "2"
select select "0"
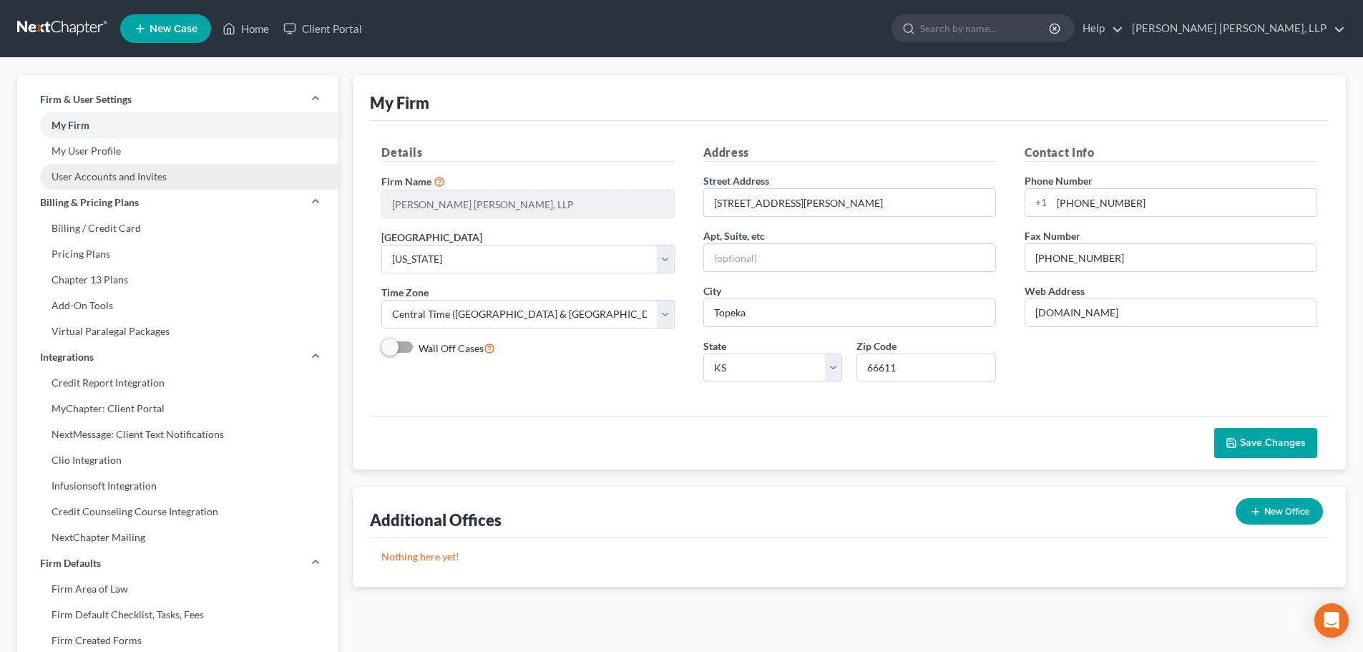
select select "0"
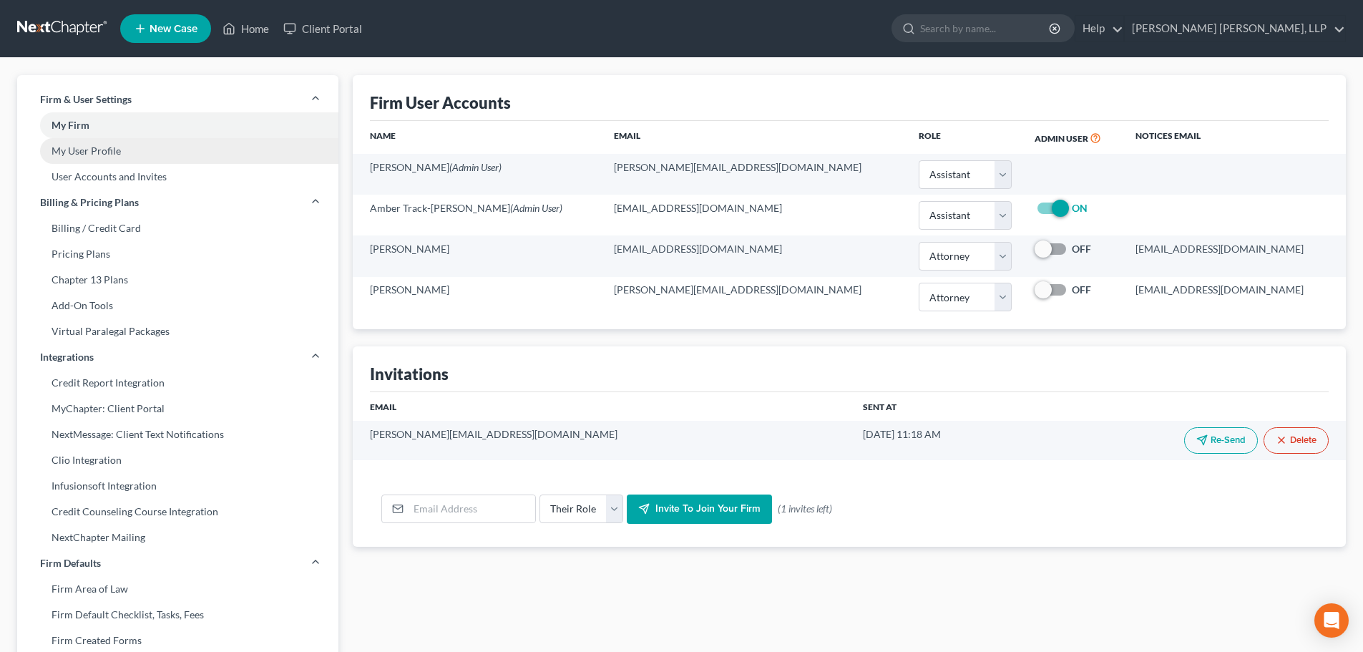
click at [94, 150] on link "My User Profile" at bounding box center [177, 151] width 321 height 26
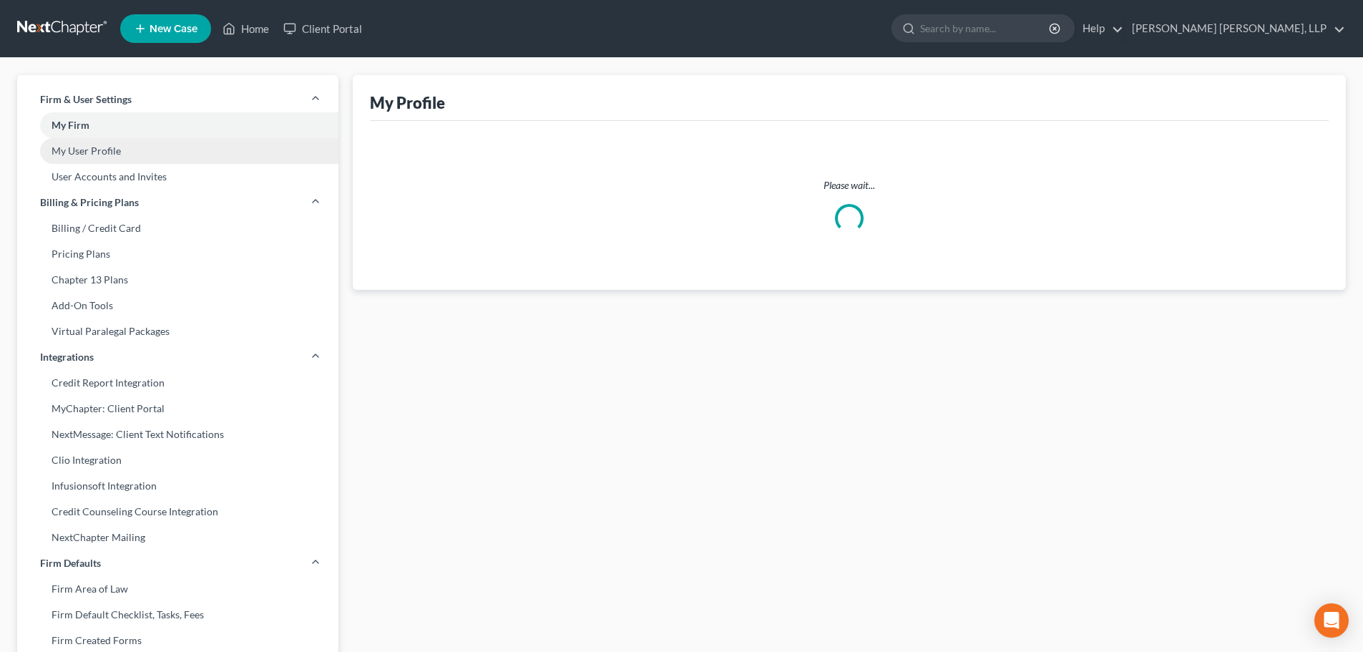
select select "17"
select select "assistant"
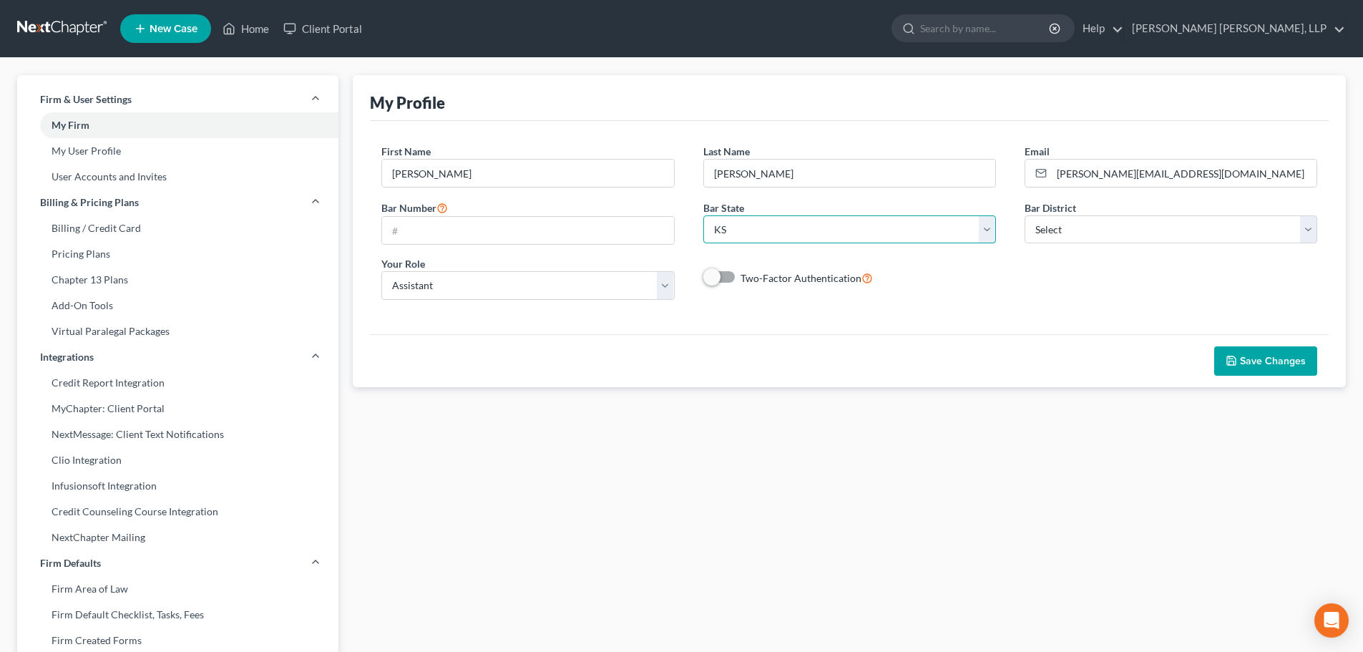
click at [991, 230] on select "State [US_STATE] AK AR AZ CA CO CT DE DC [GEOGRAPHIC_DATA] [GEOGRAPHIC_DATA] GU…" at bounding box center [849, 229] width 293 height 29
click at [703, 215] on select "State [US_STATE] AK AR AZ CA CO CT DE DC [GEOGRAPHIC_DATA] [GEOGRAPHIC_DATA] GU…" at bounding box center [849, 229] width 293 height 29
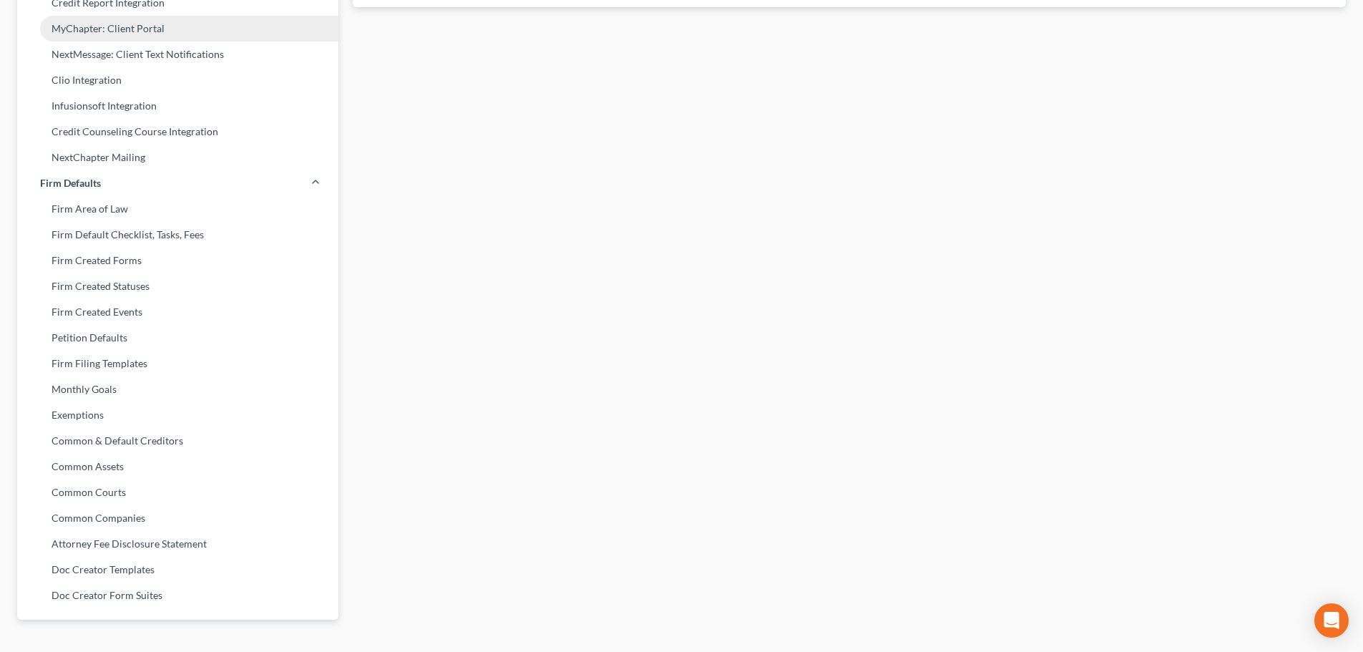
scroll to position [408, 0]
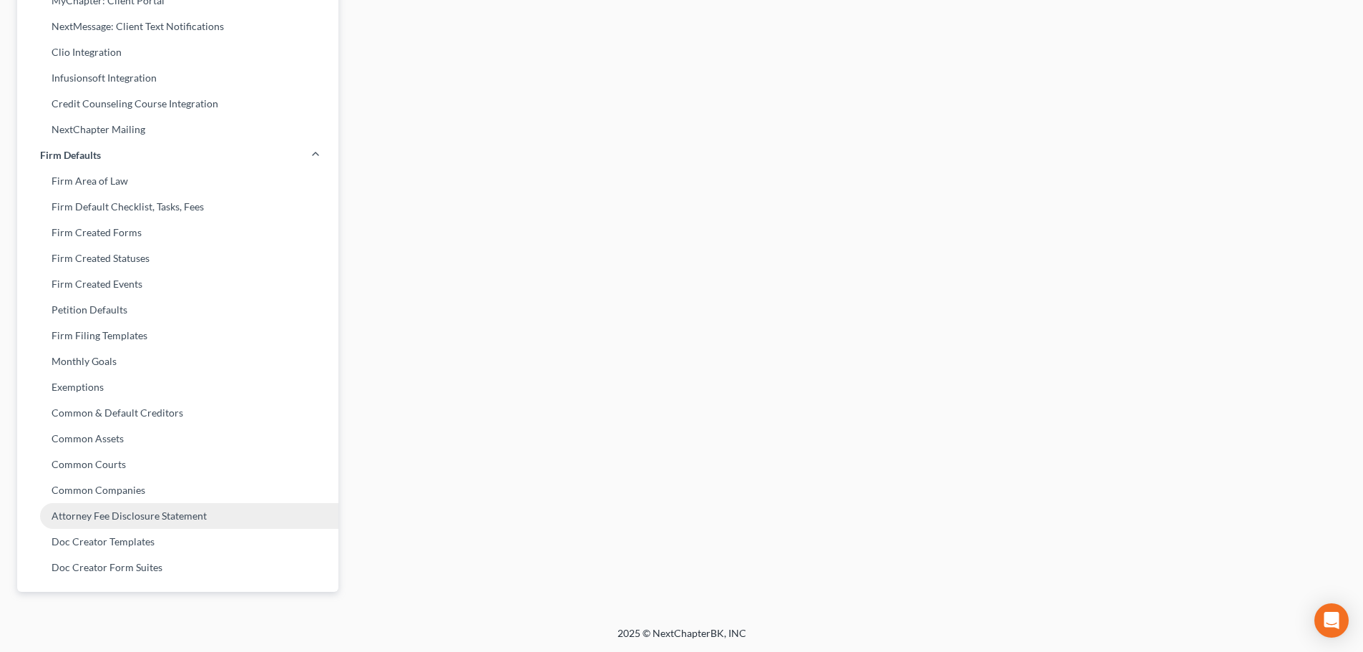
click at [133, 517] on link "Attorney Fee Disclosure Statement" at bounding box center [177, 516] width 321 height 26
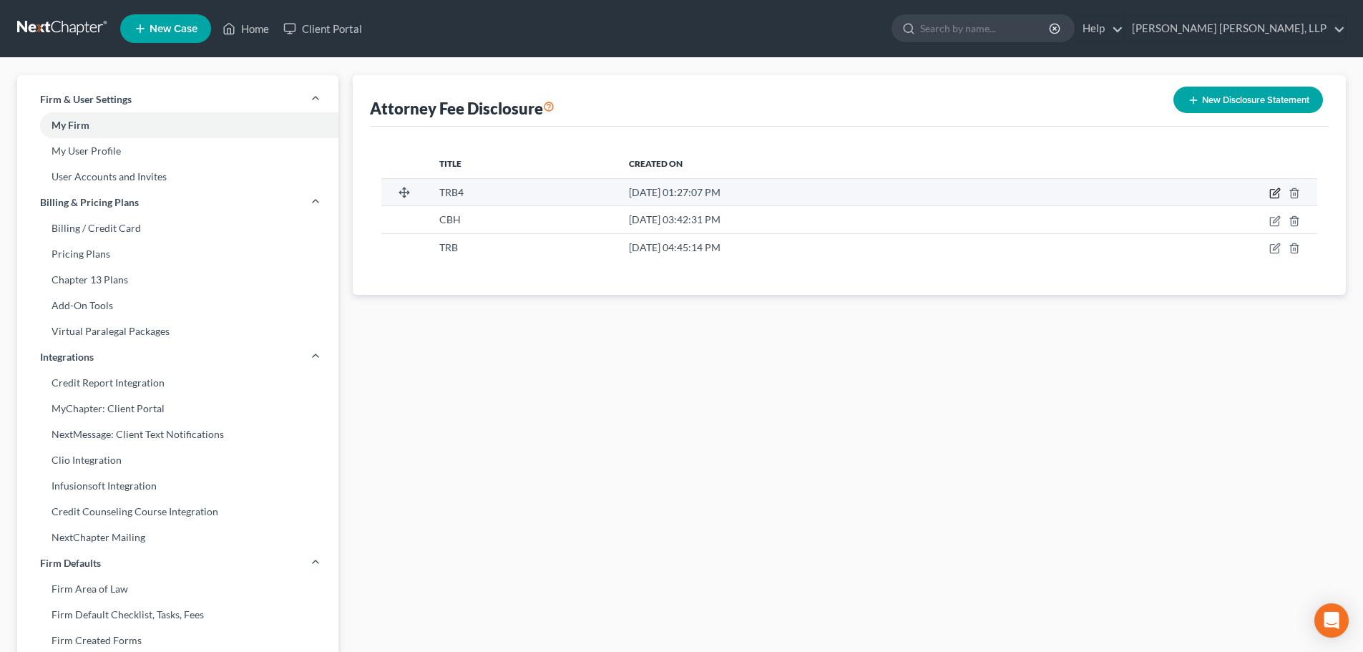
click at [1273, 192] on icon "button" at bounding box center [1274, 192] width 11 height 11
select select "31"
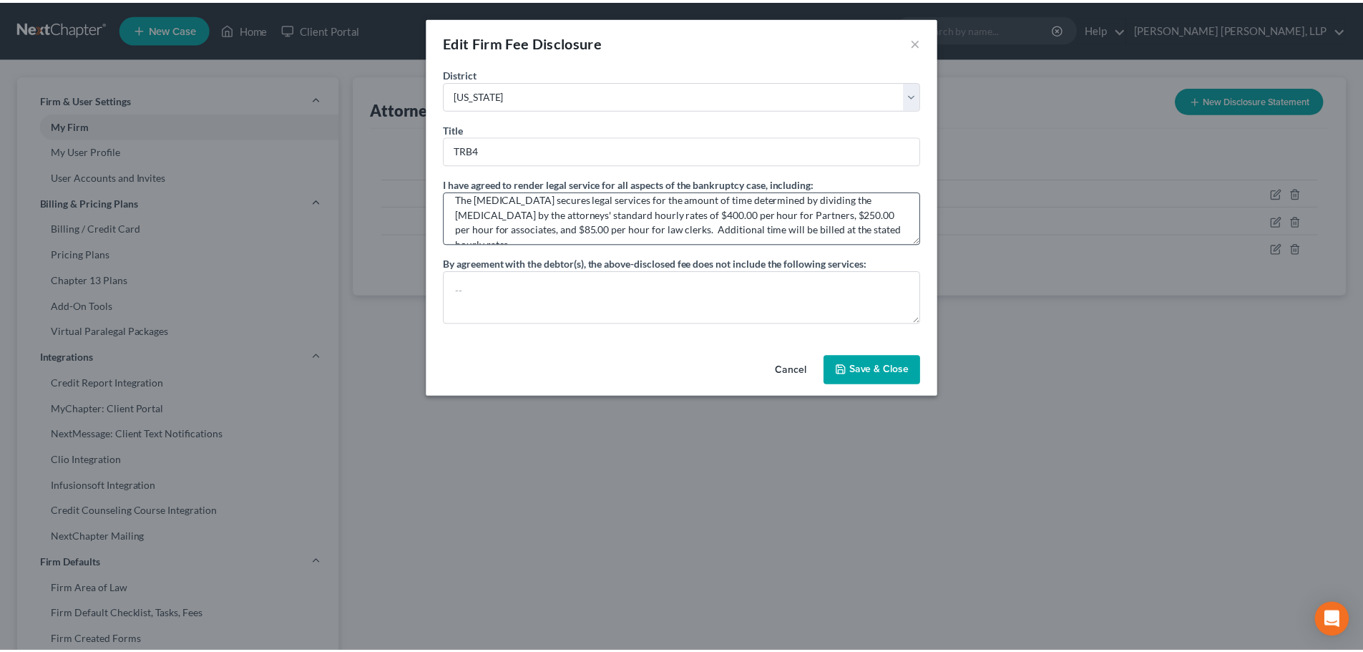
scroll to position [15, 0]
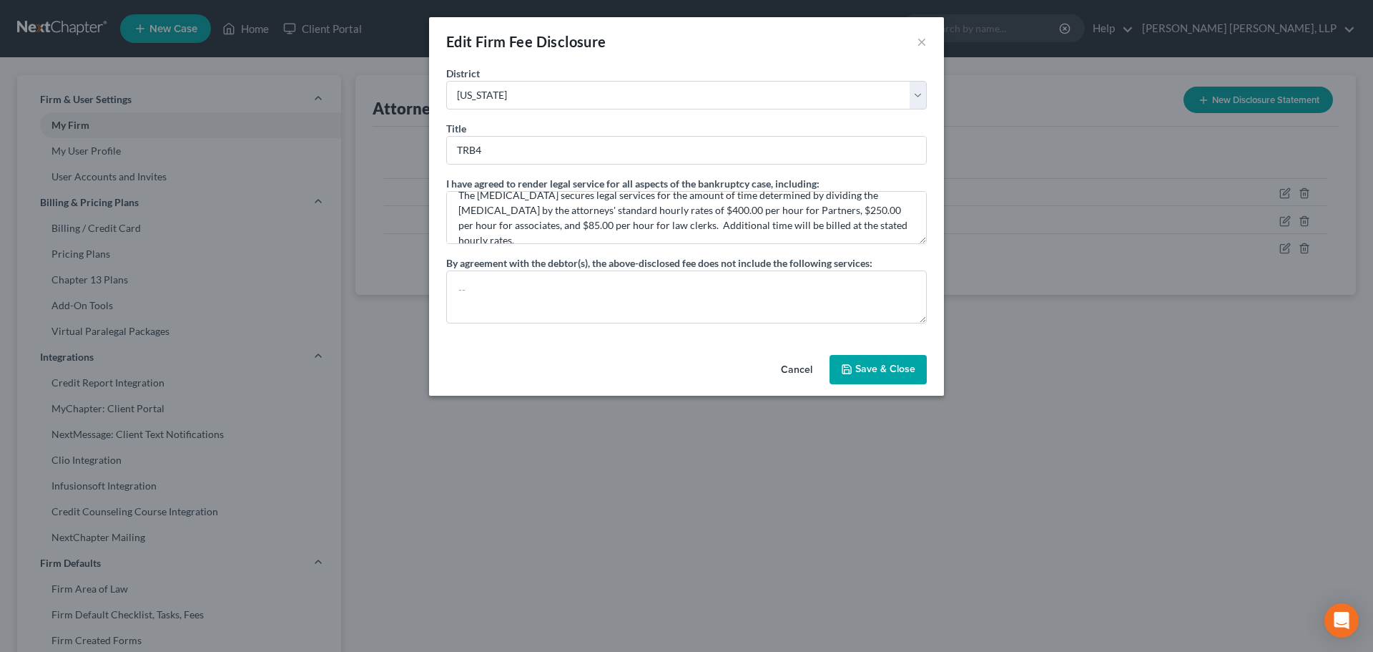
click at [883, 373] on button "Save & Close" at bounding box center [878, 370] width 97 height 30
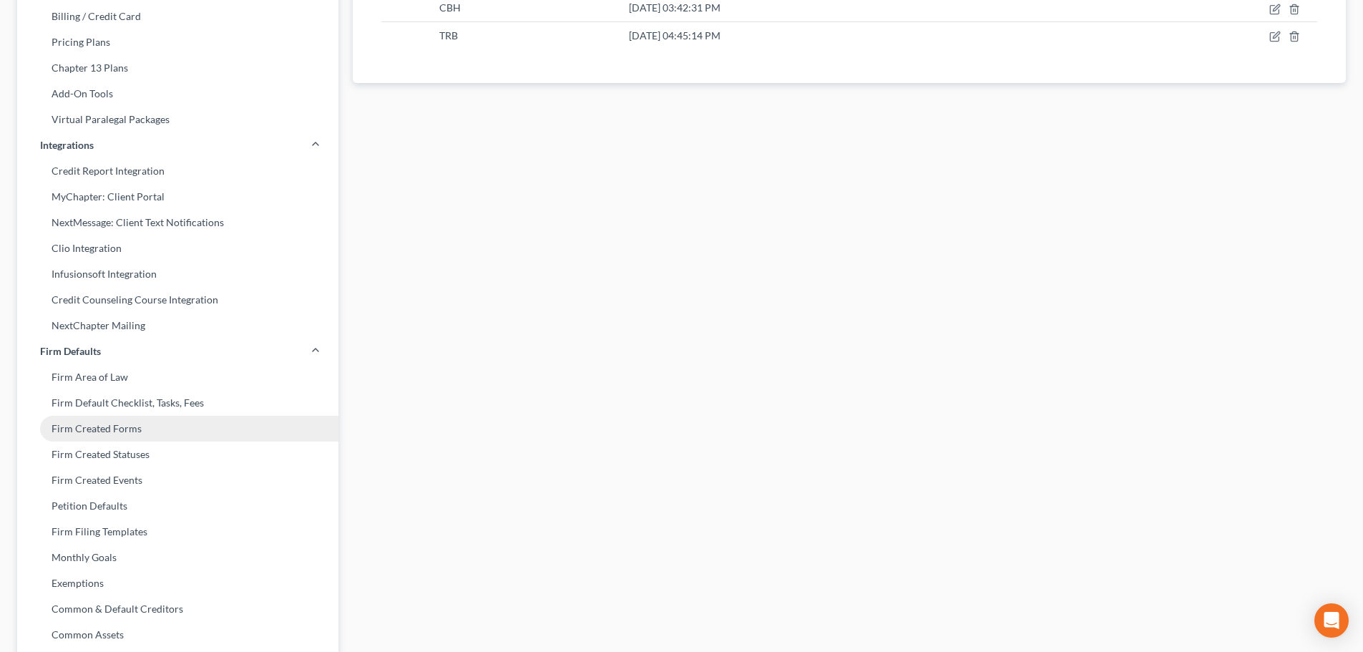
scroll to position [0, 0]
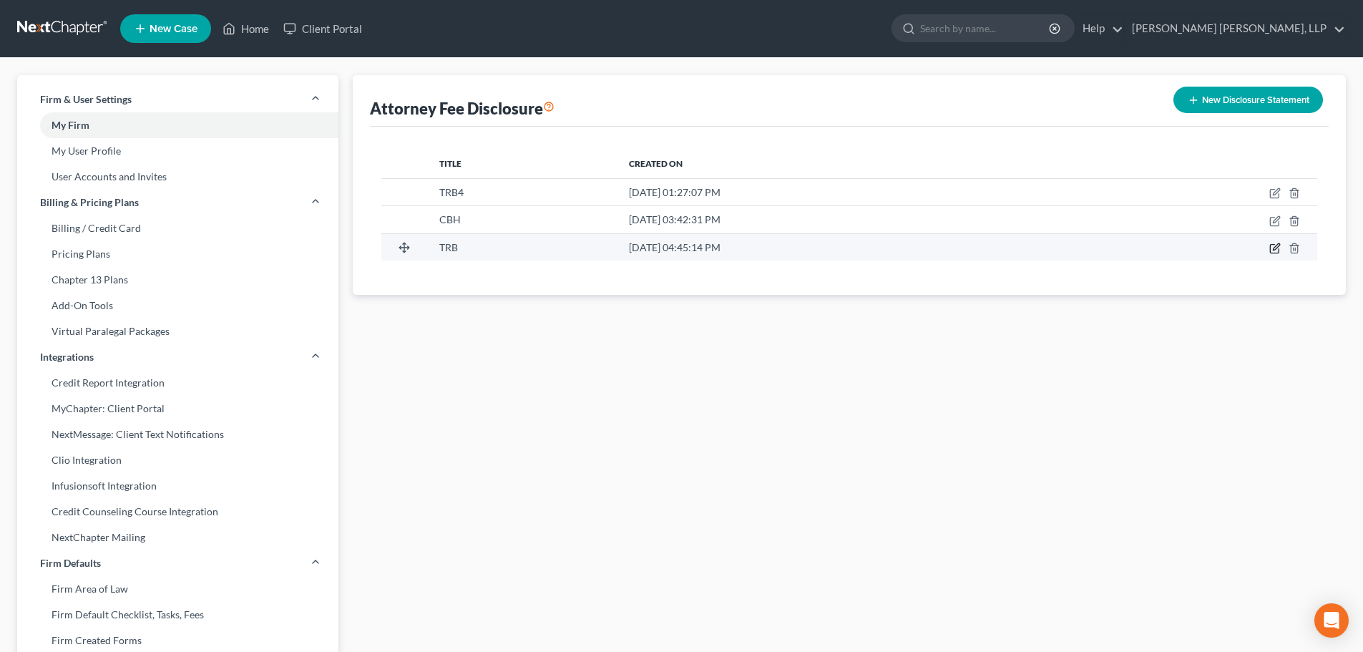
click at [1275, 245] on icon "button" at bounding box center [1274, 247] width 11 height 11
select select "31"
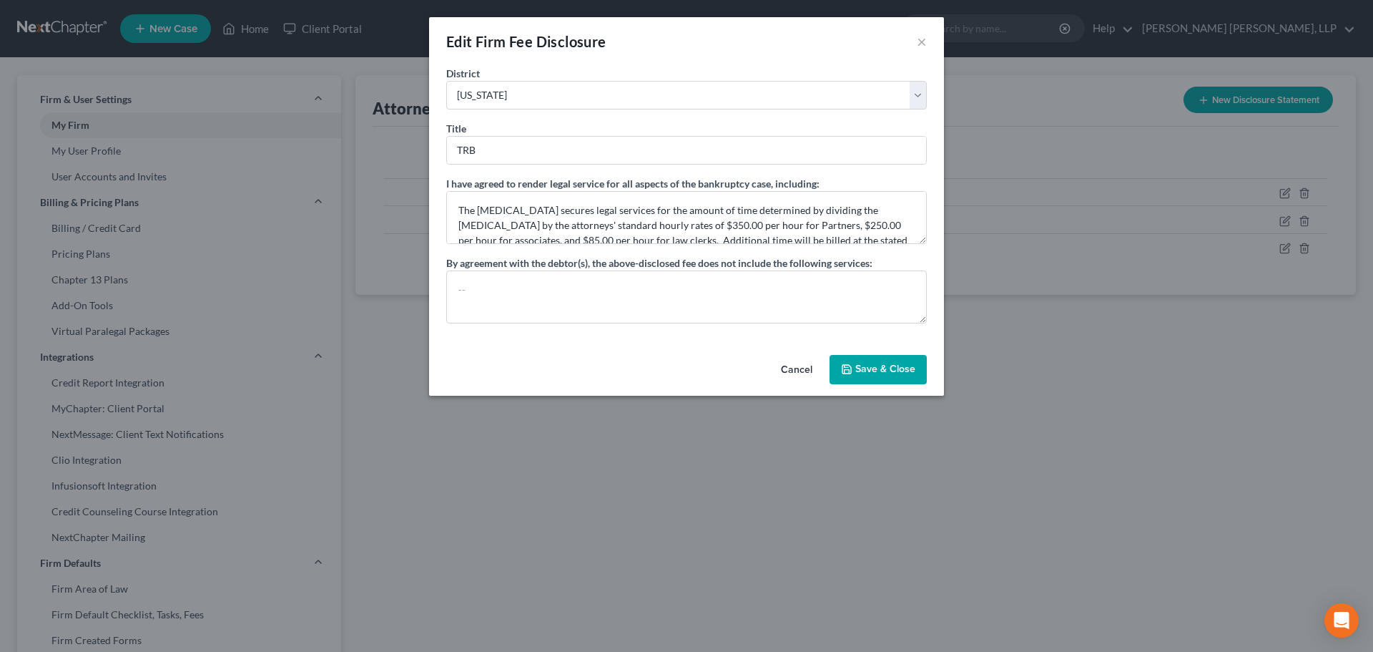
click at [867, 368] on button "Save & Close" at bounding box center [878, 370] width 97 height 30
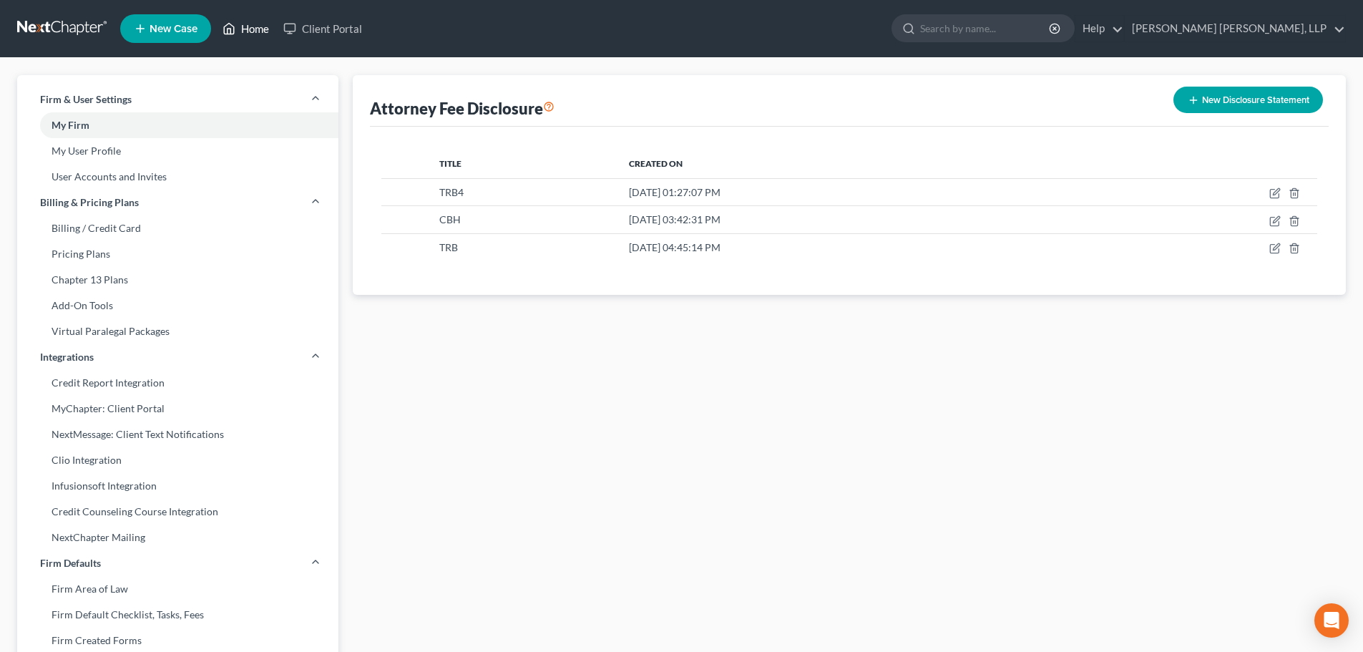
click at [247, 28] on link "Home" at bounding box center [245, 29] width 61 height 26
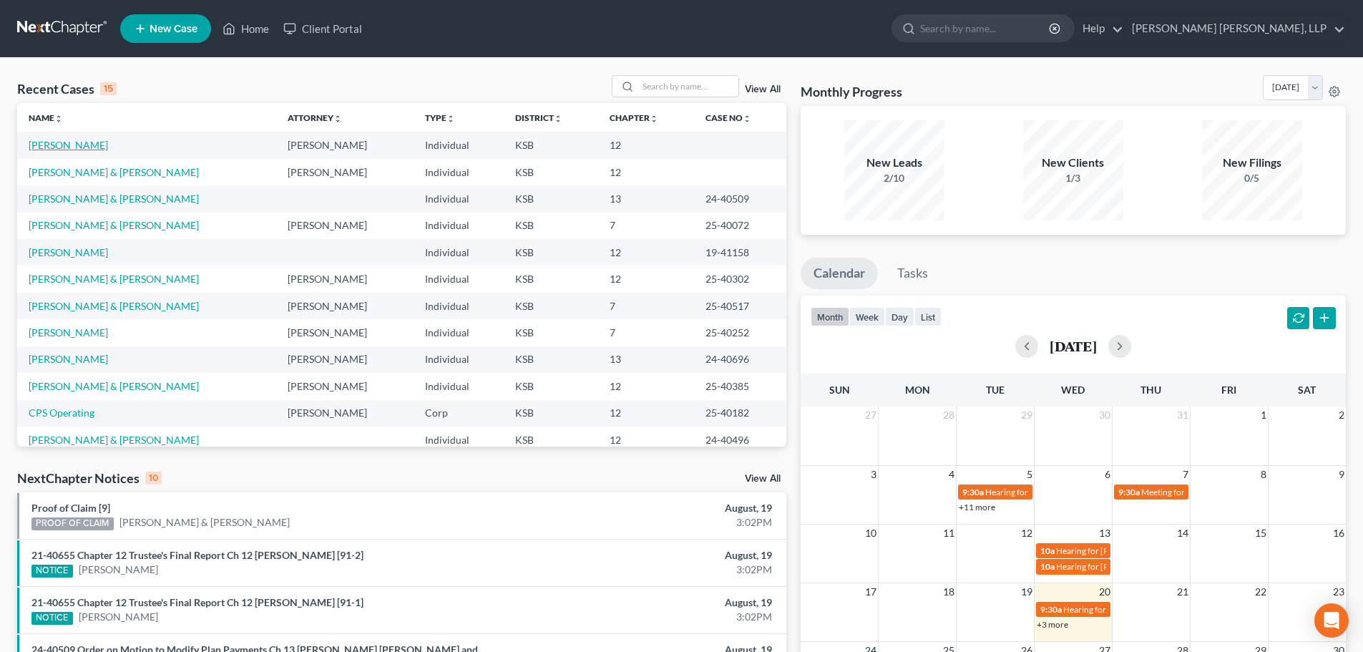
click at [81, 147] on link "[PERSON_NAME]" at bounding box center [68, 145] width 79 height 12
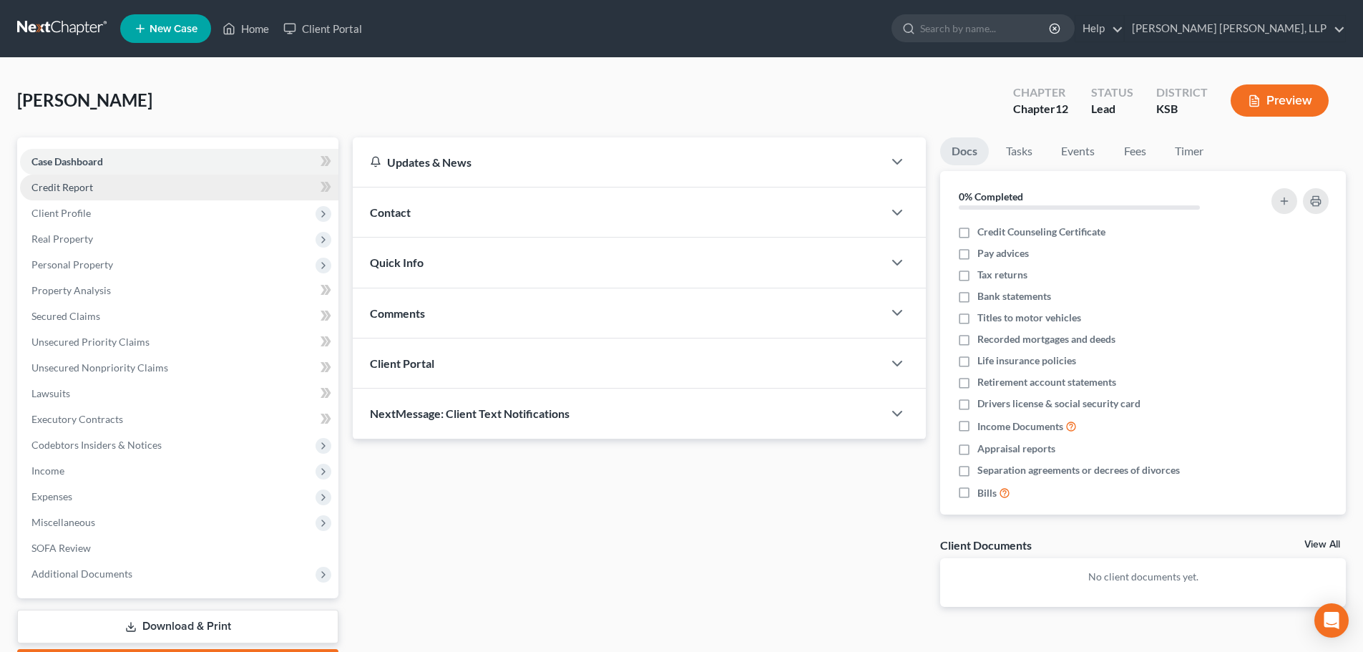
click at [101, 180] on link "Credit Report" at bounding box center [179, 188] width 318 height 26
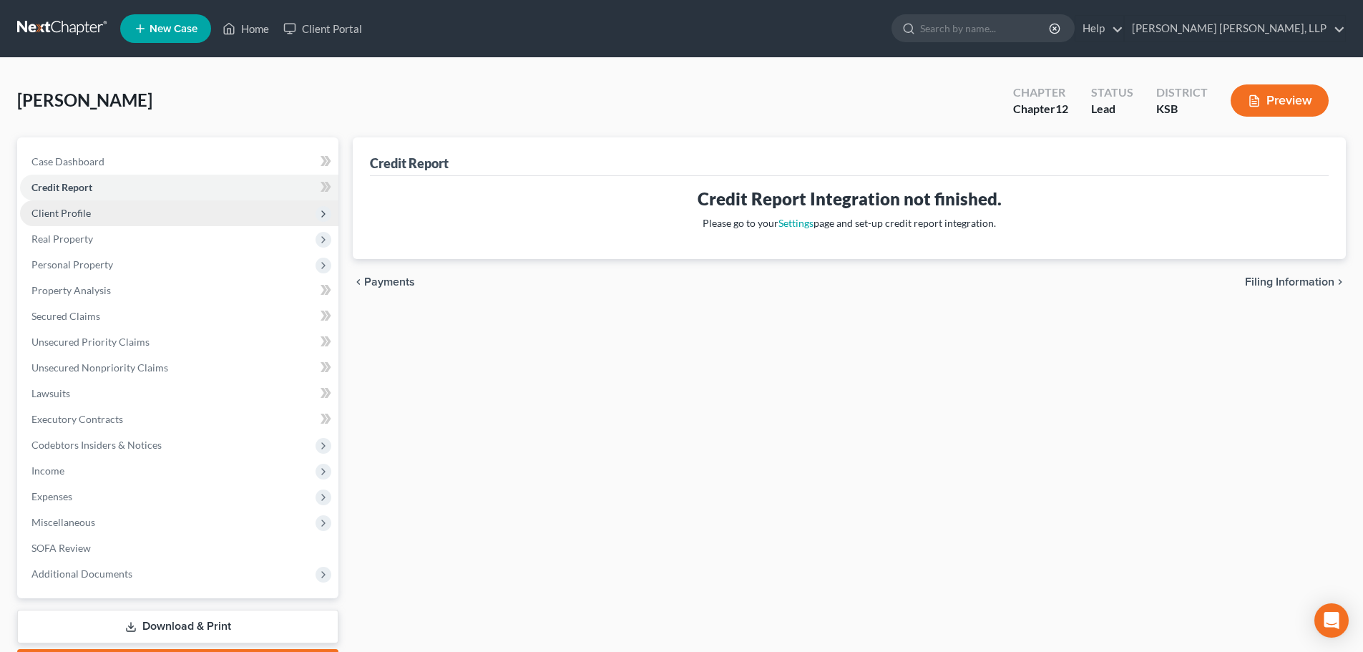
click at [96, 216] on span "Client Profile" at bounding box center [179, 213] width 318 height 26
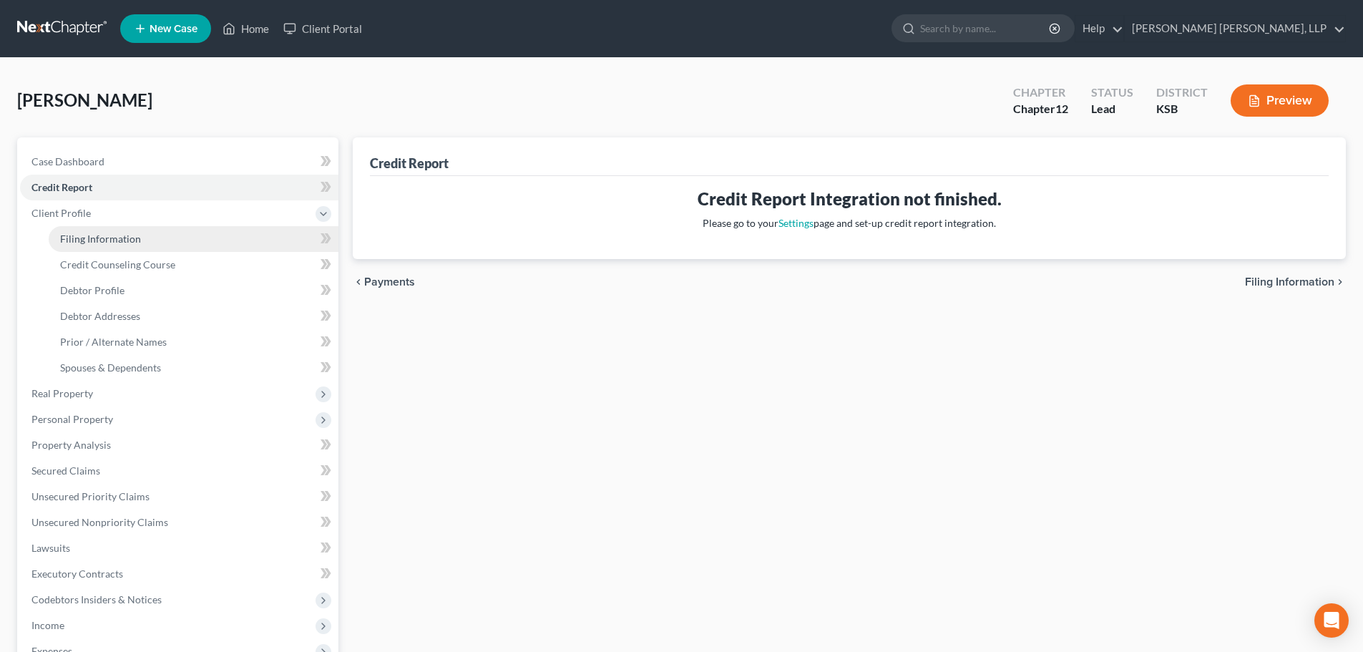
click at [93, 242] on span "Filing Information" at bounding box center [100, 238] width 81 height 12
select select "0"
select select "3"
select select "0"
select select "2"
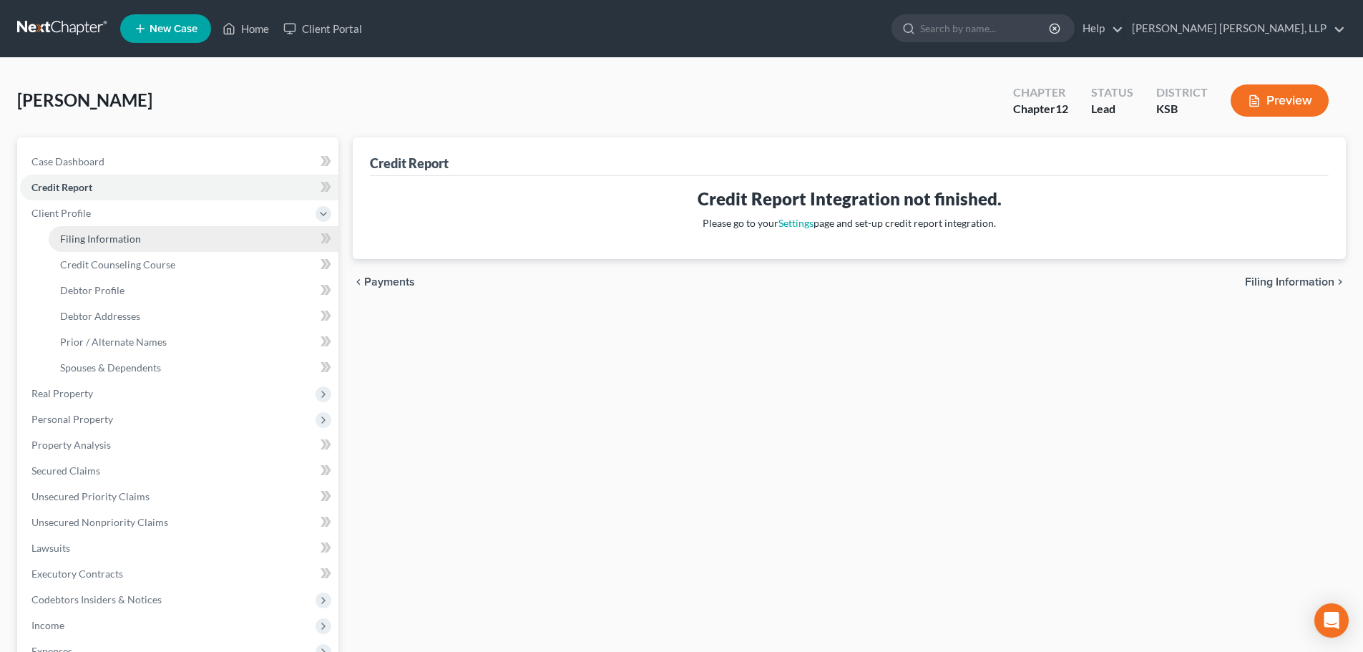
select select "31"
select select "2"
select select "17"
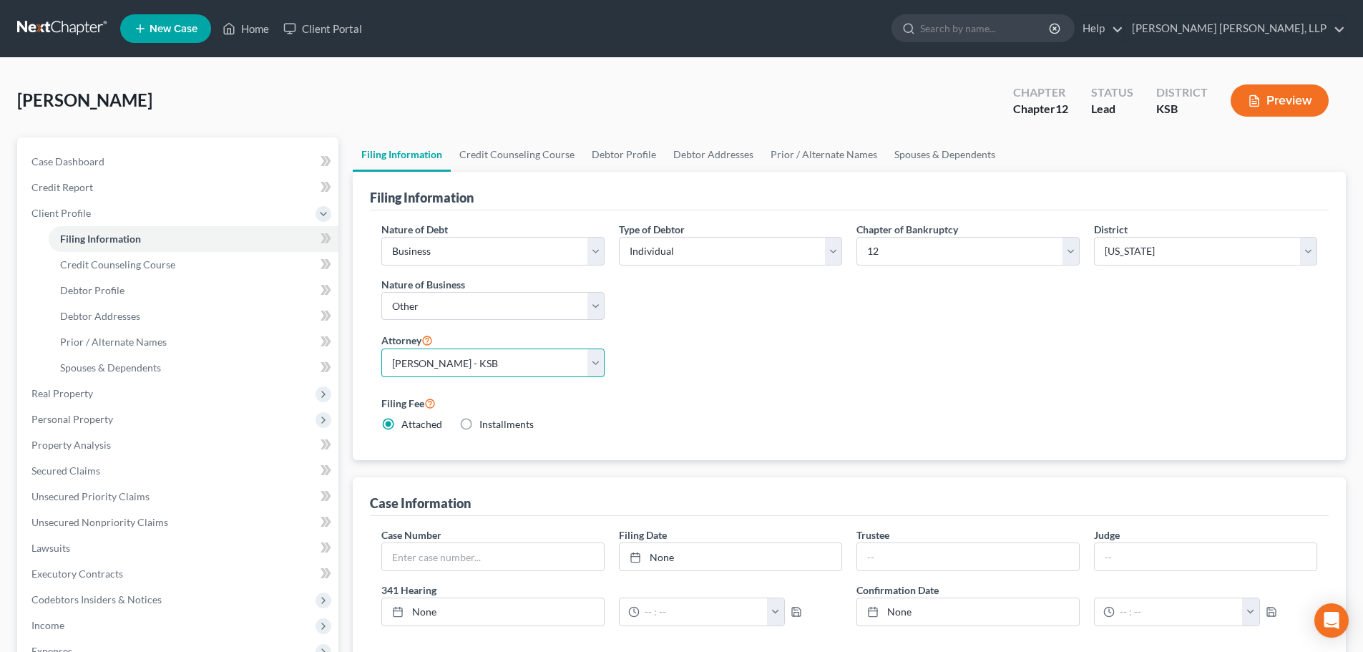
click at [592, 367] on select "Select [PERSON_NAME] - KSB [PERSON_NAME] - KSB [PERSON_NAME] - KSB" at bounding box center [492, 362] width 223 height 29
select select "1"
click at [381, 348] on select "Select [PERSON_NAME] - KSB [PERSON_NAME] - KSB [PERSON_NAME] - KSB" at bounding box center [492, 362] width 223 height 29
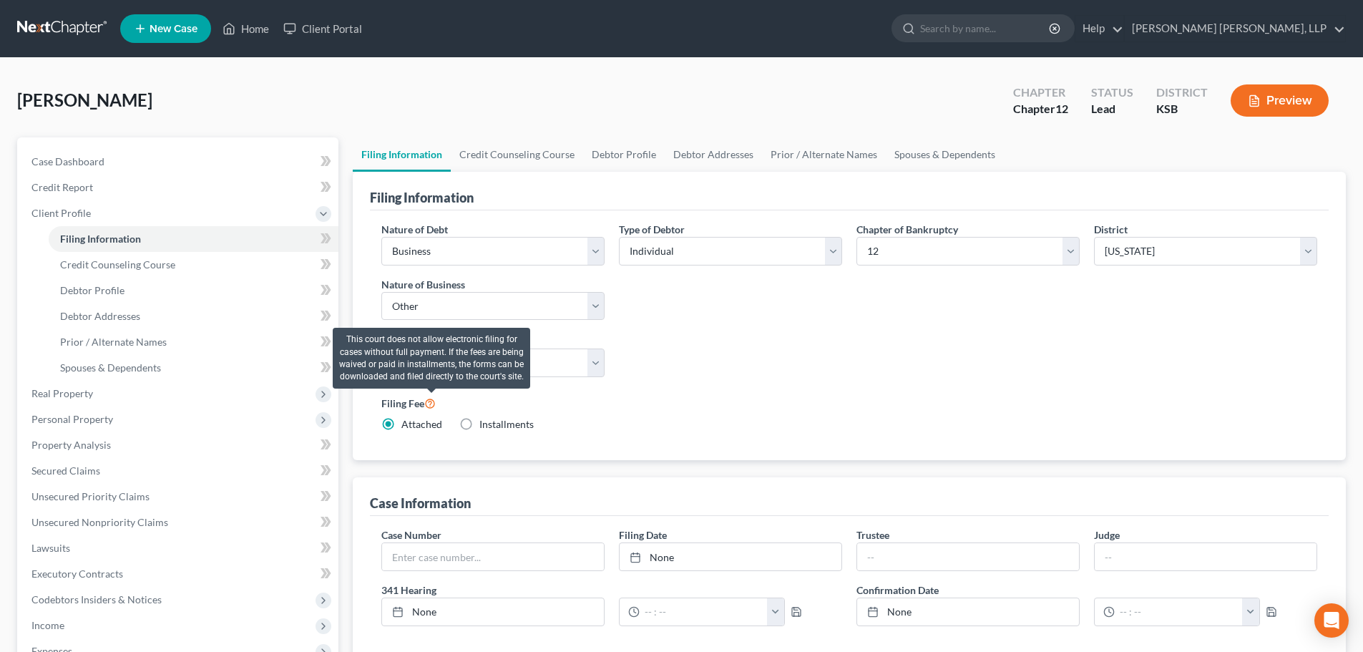
click at [429, 404] on icon at bounding box center [429, 403] width 11 height 14
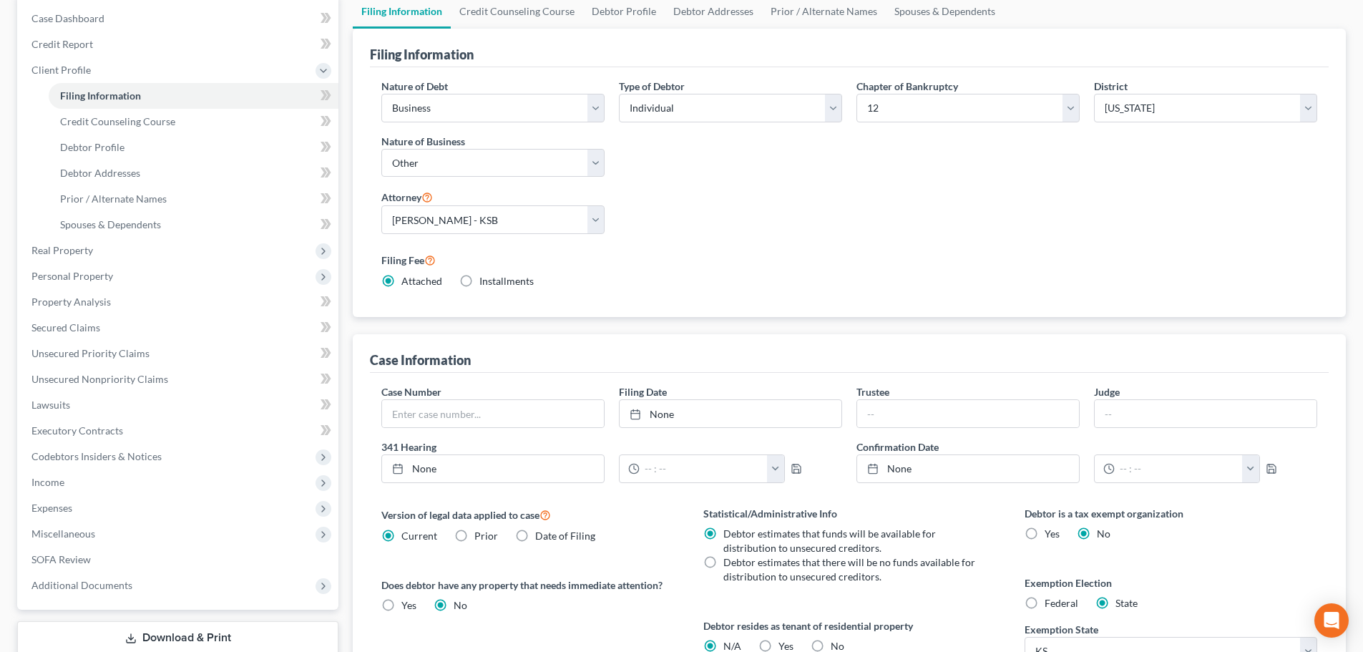
scroll to position [348, 0]
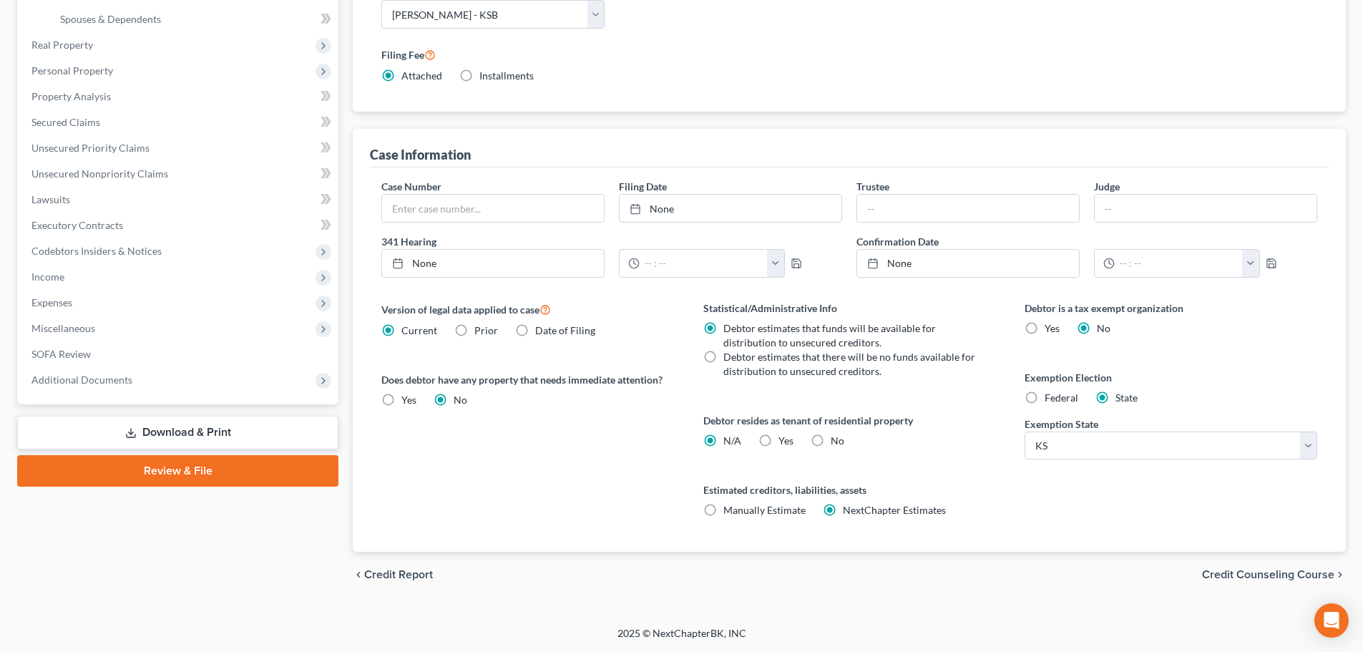
click at [1258, 573] on span "Credit Counseling Course" at bounding box center [1268, 574] width 132 height 11
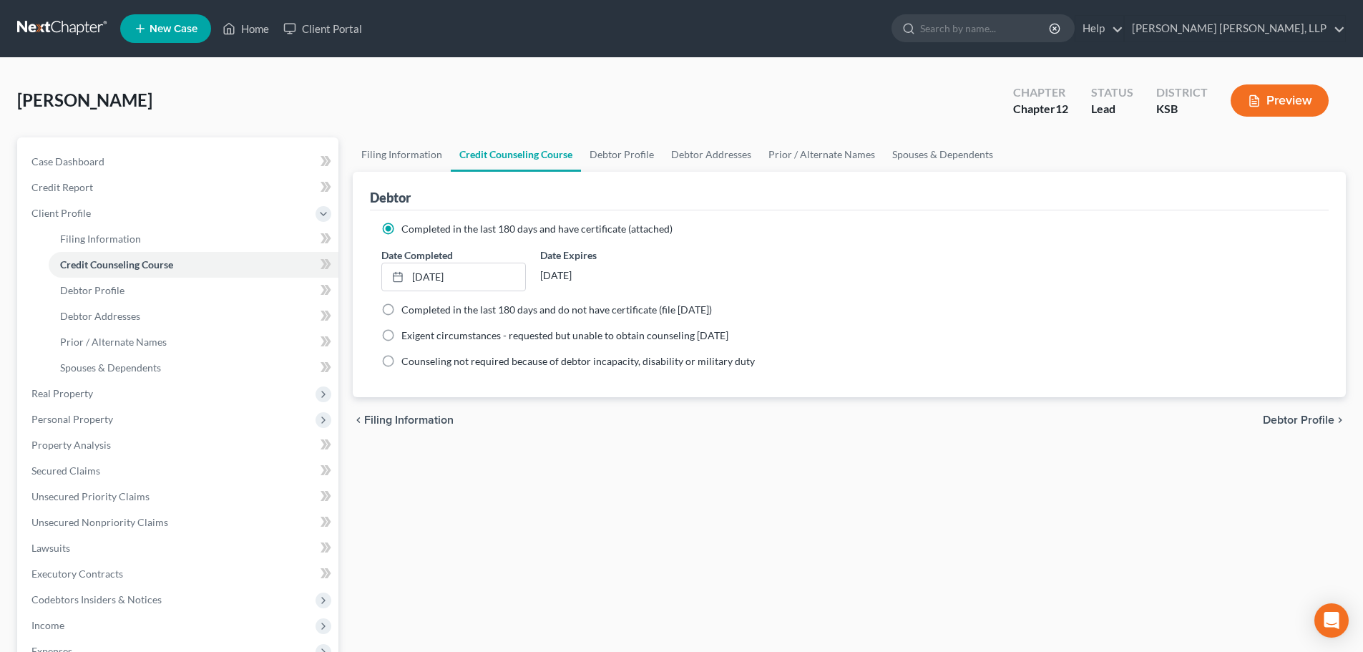
click at [1287, 414] on span "Debtor Profile" at bounding box center [1299, 419] width 72 height 11
select select "0"
select select "1"
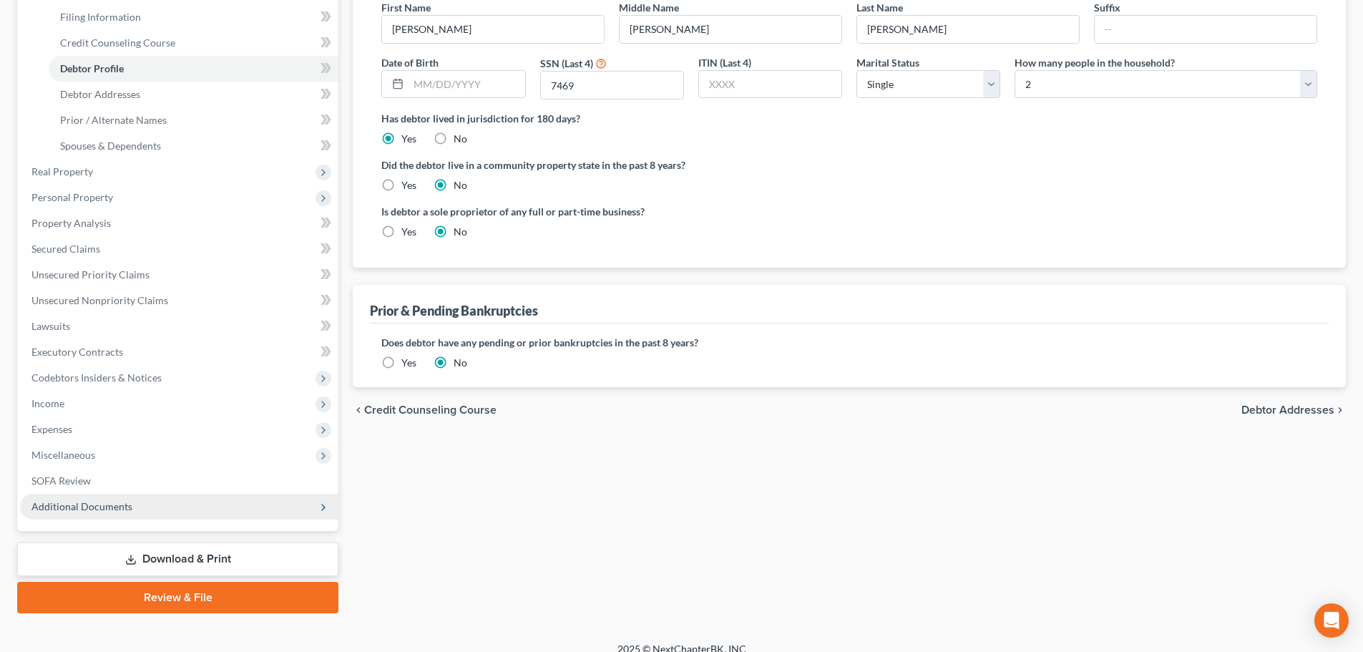
scroll to position [237, 0]
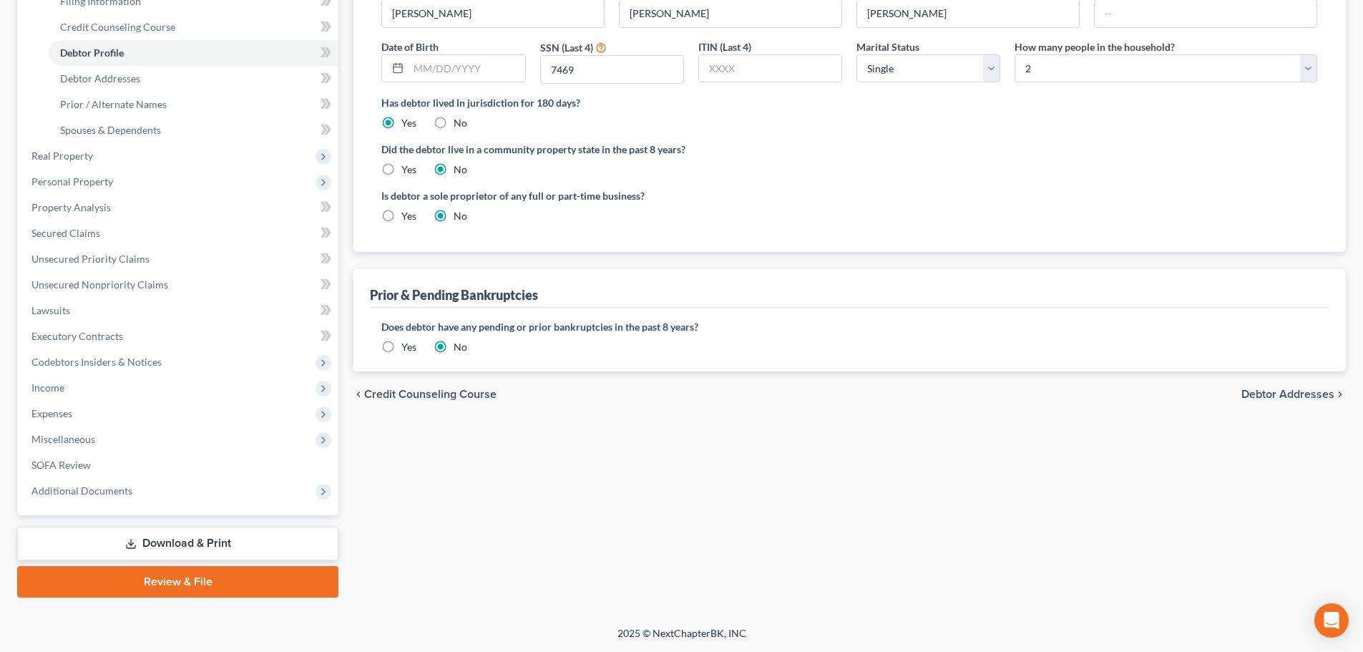
click at [201, 542] on link "Download & Print" at bounding box center [177, 543] width 321 height 34
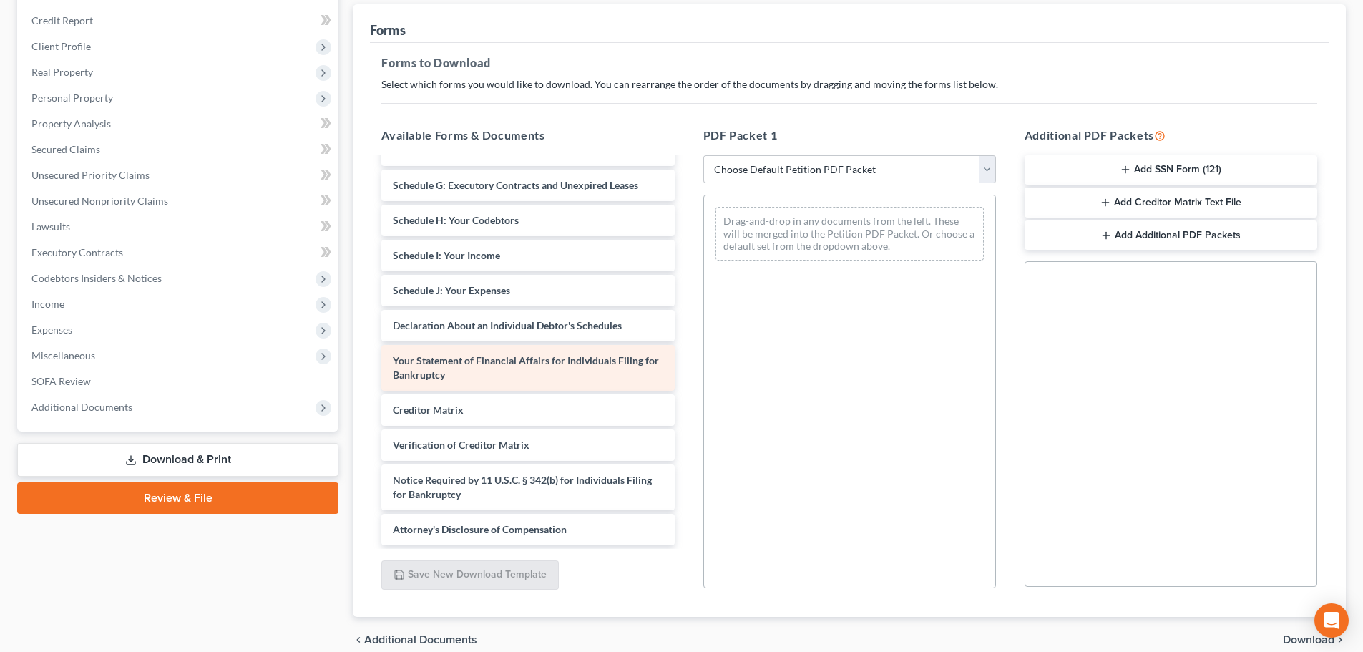
scroll to position [232, 0]
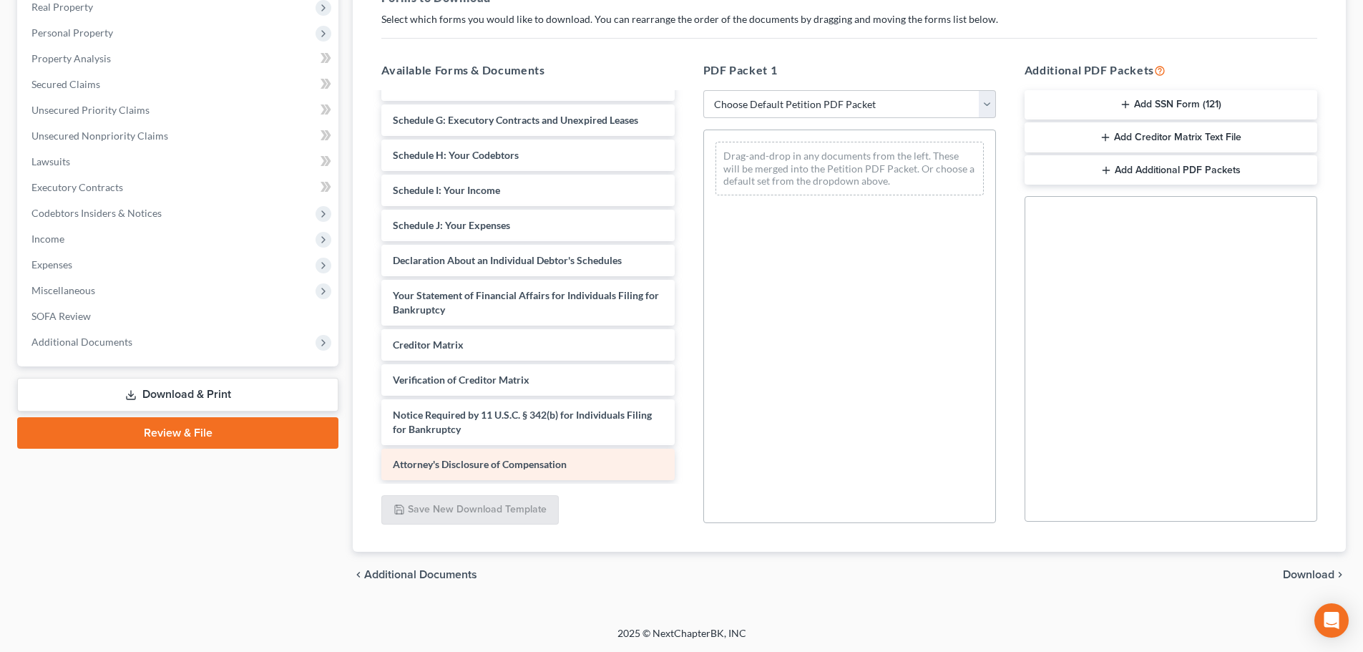
click at [511, 468] on span "Attorney's Disclosure of Compensation" at bounding box center [480, 464] width 174 height 12
click at [685, 457] on div "Attorney's Disclosure of Compensation Voluntary Petition for Individuals Filing…" at bounding box center [527, 180] width 315 height 600
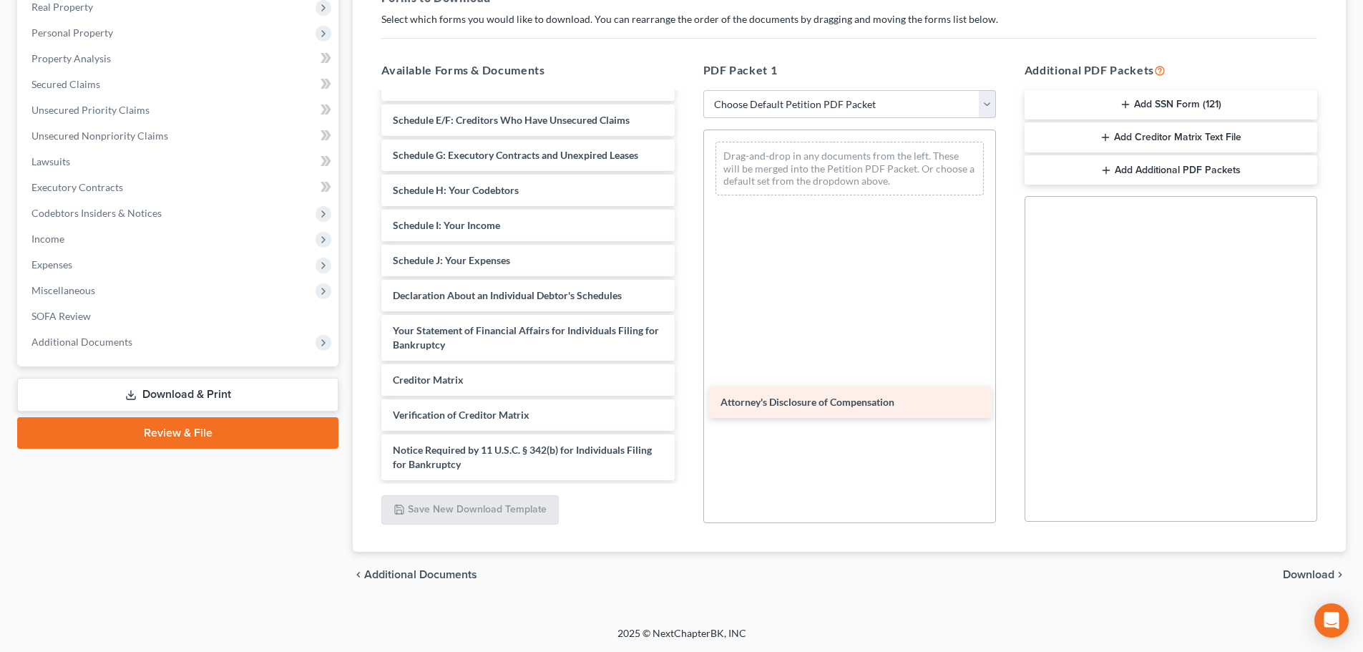
scroll to position [179, 0]
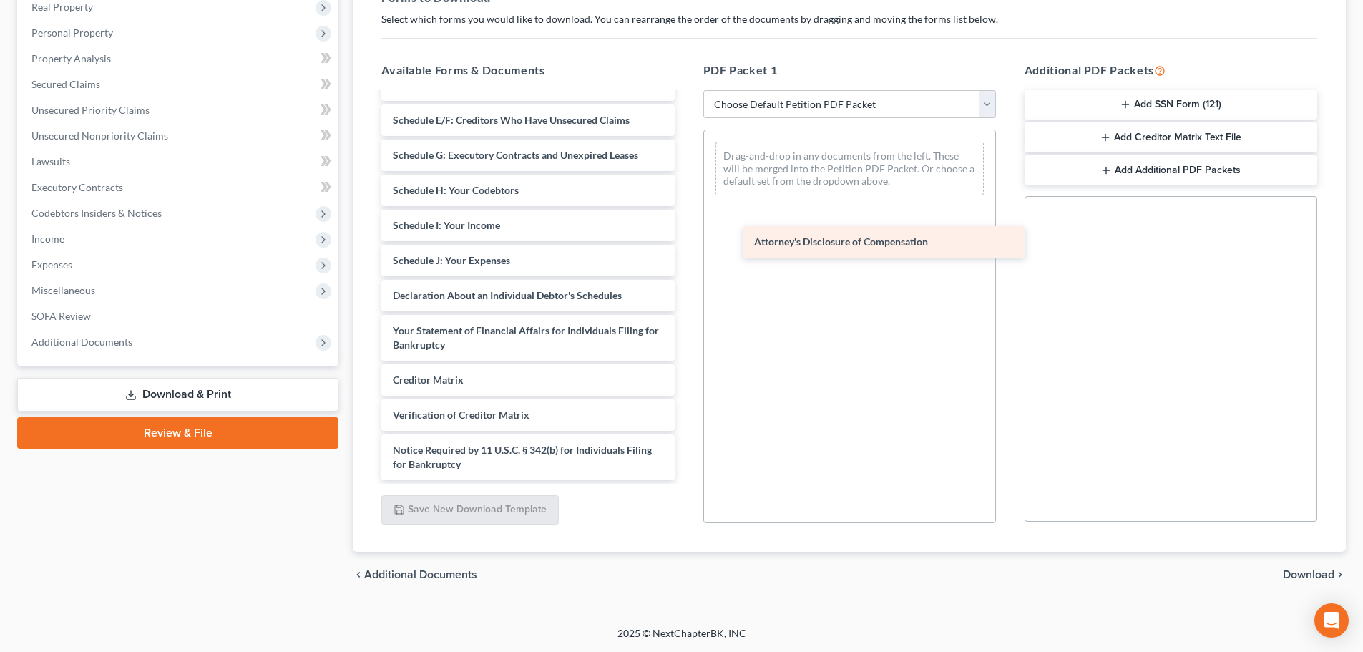
drag, startPoint x: 470, startPoint y: 468, endPoint x: 830, endPoint y: 242, distance: 424.5
click at [685, 242] on div "Attorney's Disclosure of Compensation Voluntary Petition for Individuals Filing…" at bounding box center [527, 197] width 315 height 565
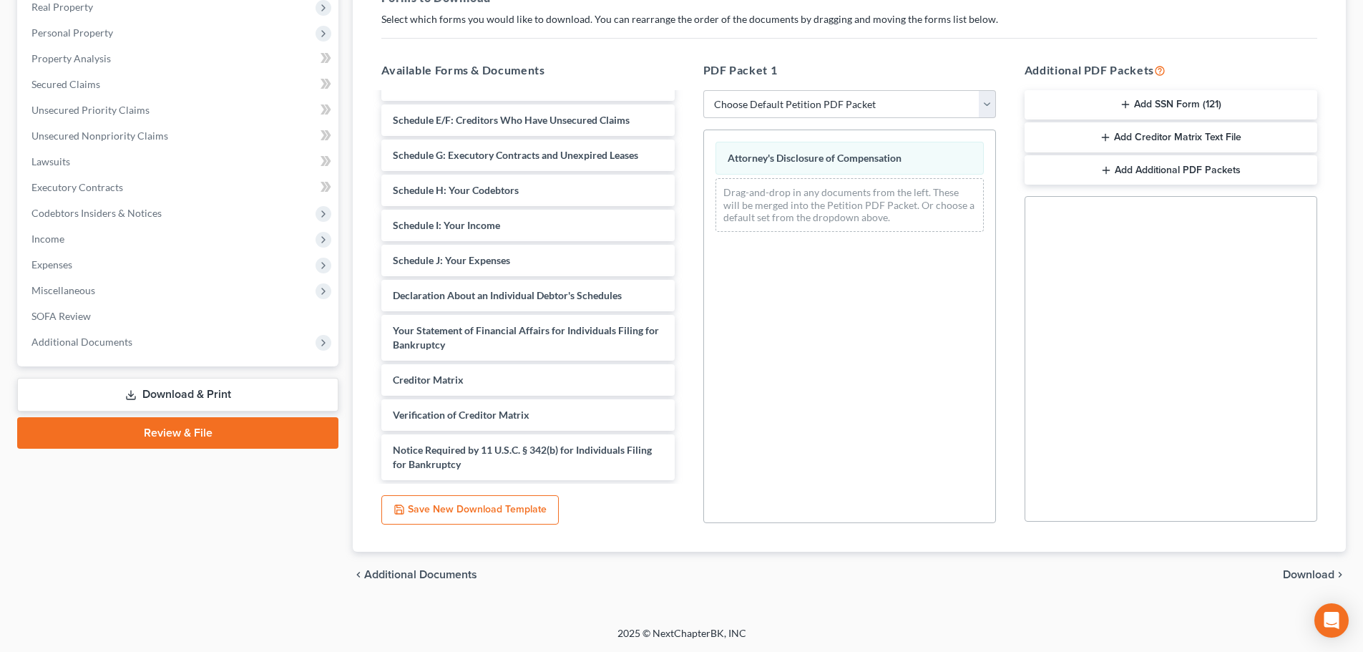
click at [1291, 571] on span "Download" at bounding box center [1309, 574] width 52 height 11
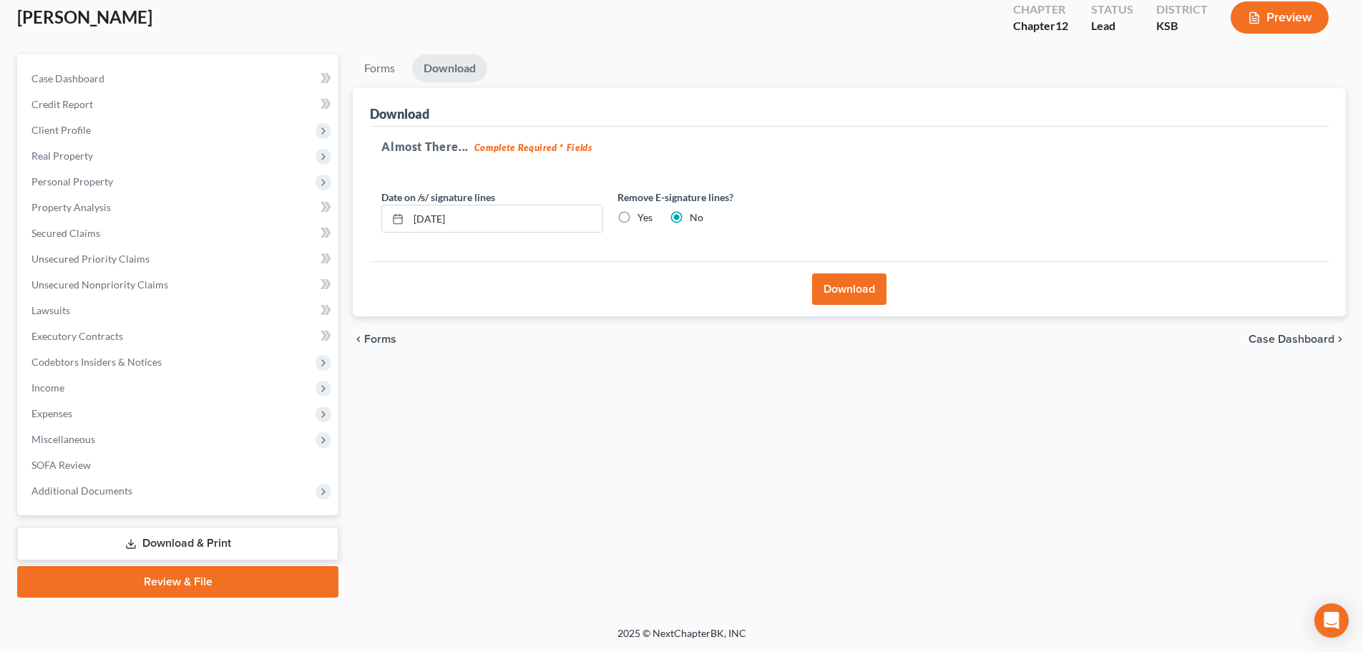
scroll to position [83, 0]
click at [861, 278] on button "Download" at bounding box center [849, 288] width 74 height 31
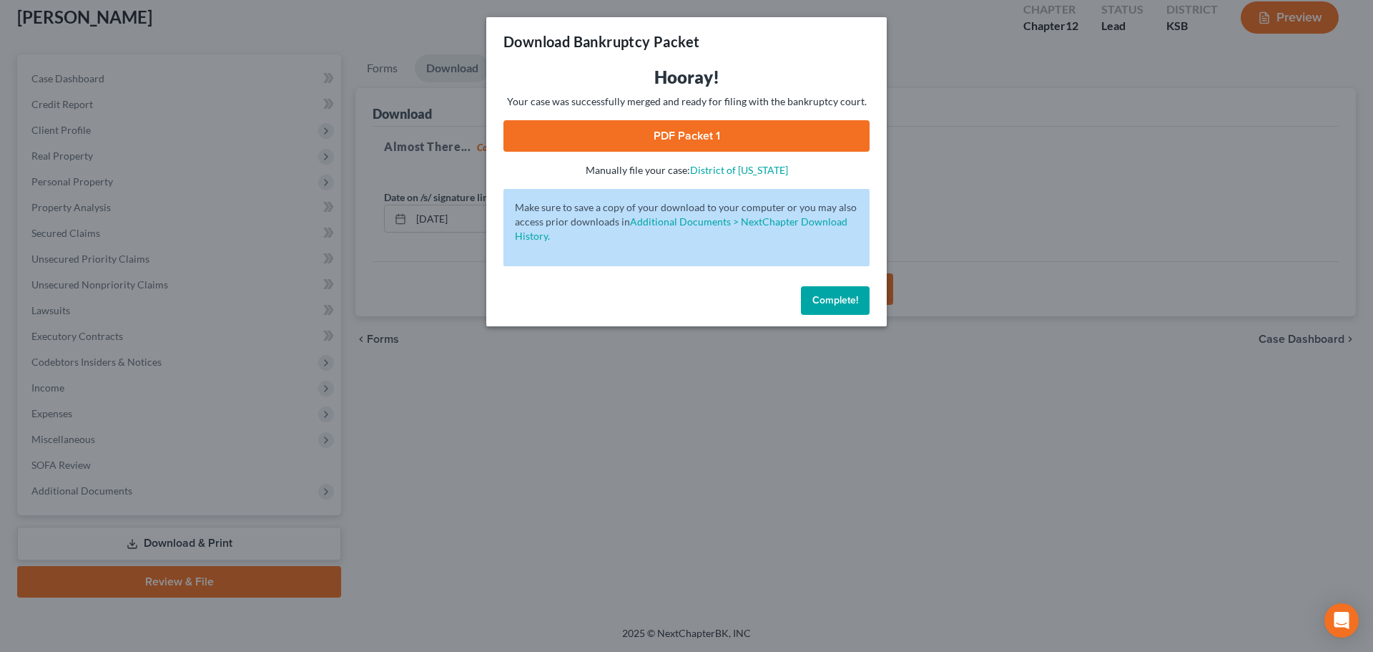
click at [711, 139] on link "PDF Packet 1" at bounding box center [687, 135] width 366 height 31
click at [846, 305] on span "Complete!" at bounding box center [836, 300] width 46 height 12
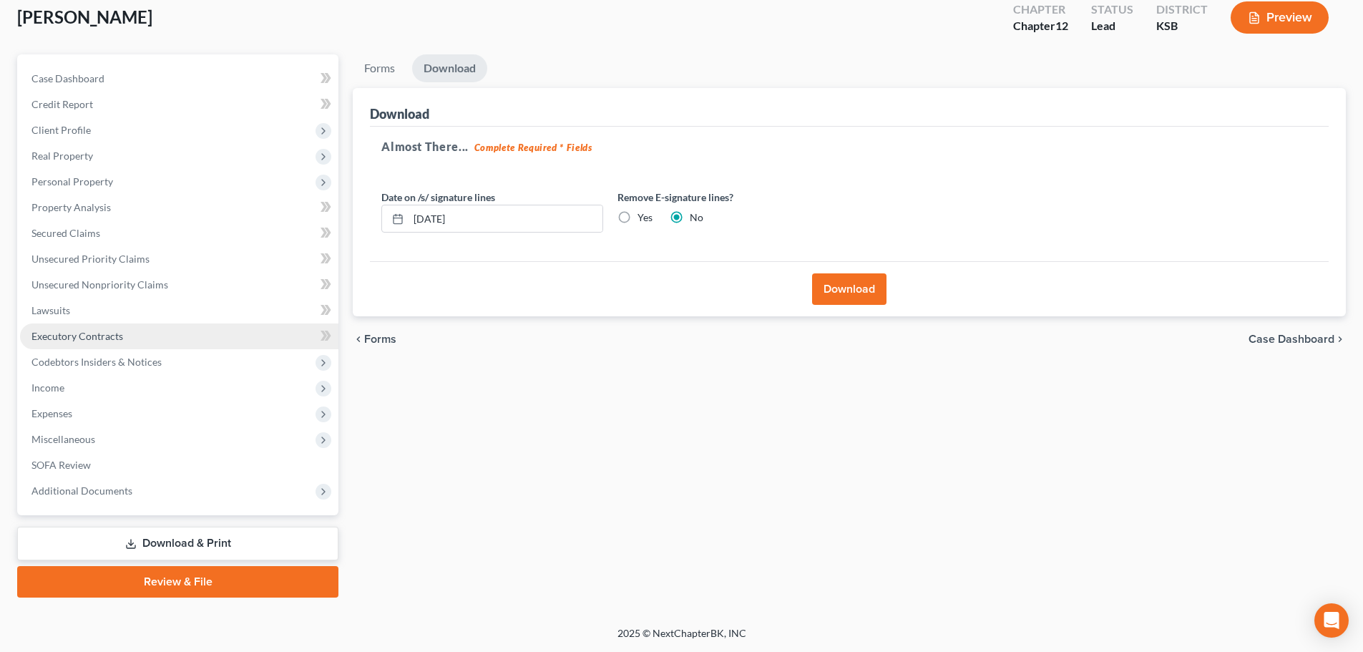
scroll to position [0, 0]
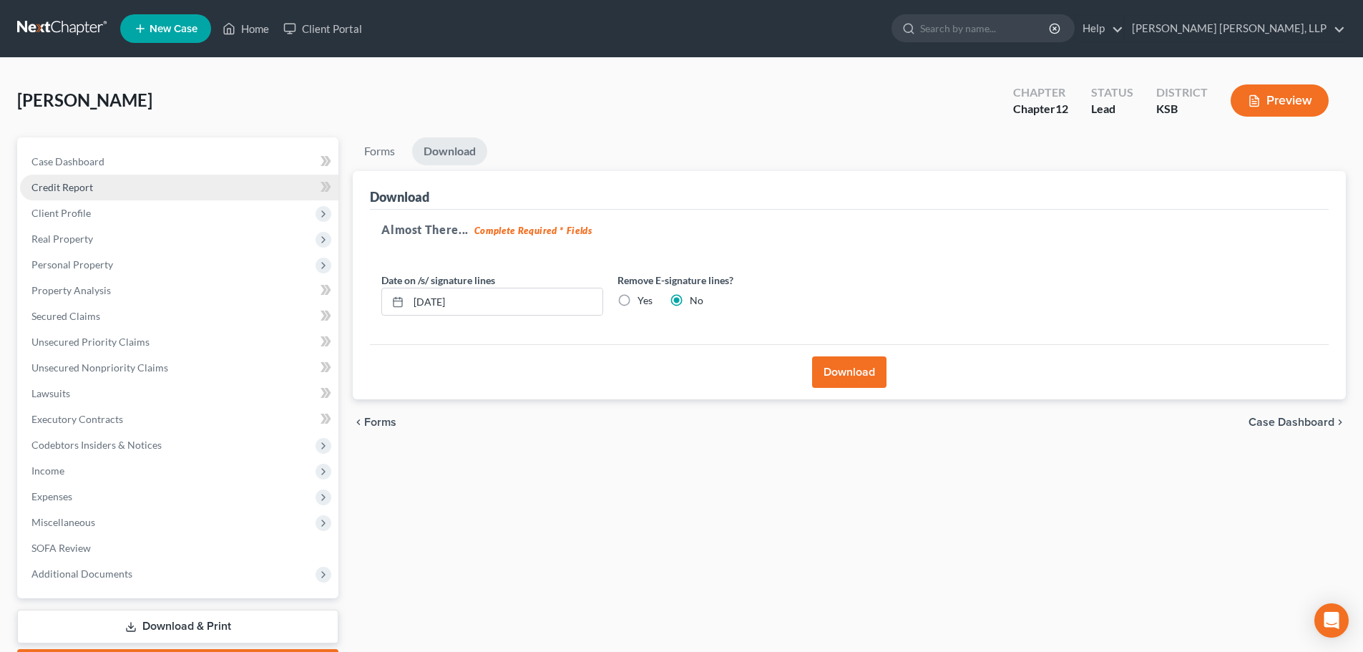
click at [127, 188] on link "Credit Report" at bounding box center [179, 188] width 318 height 26
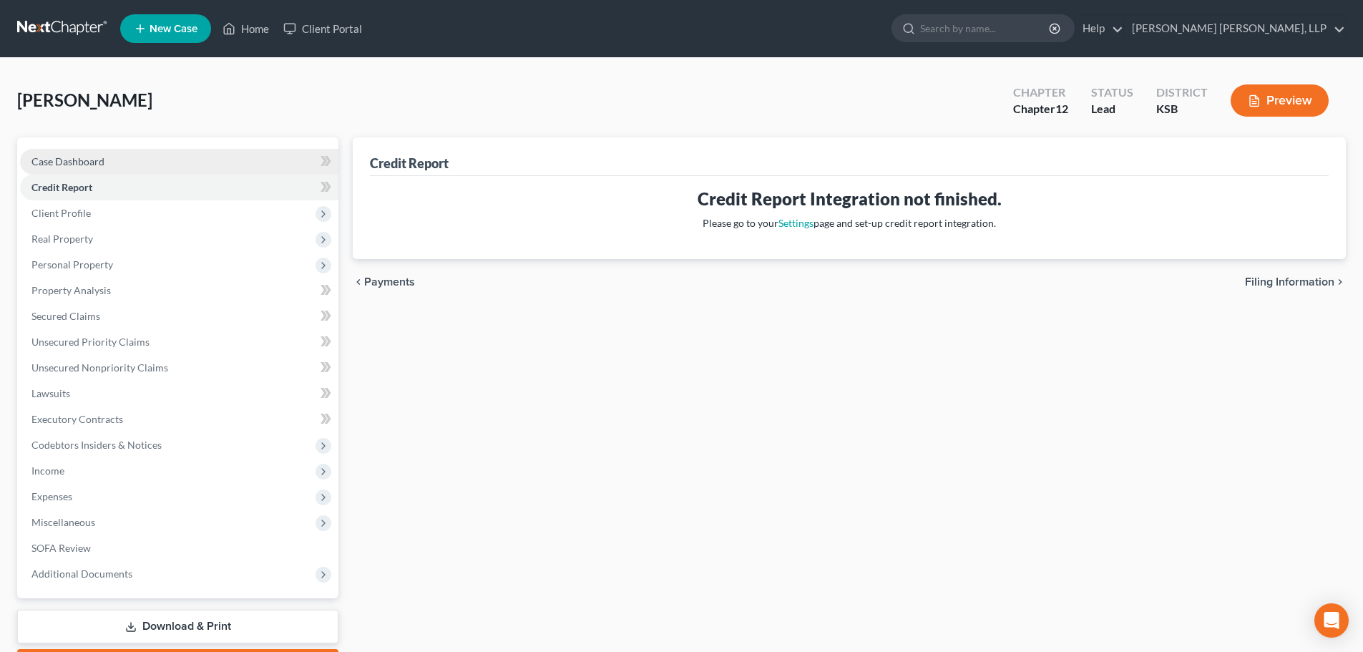
click at [122, 167] on link "Case Dashboard" at bounding box center [179, 162] width 318 height 26
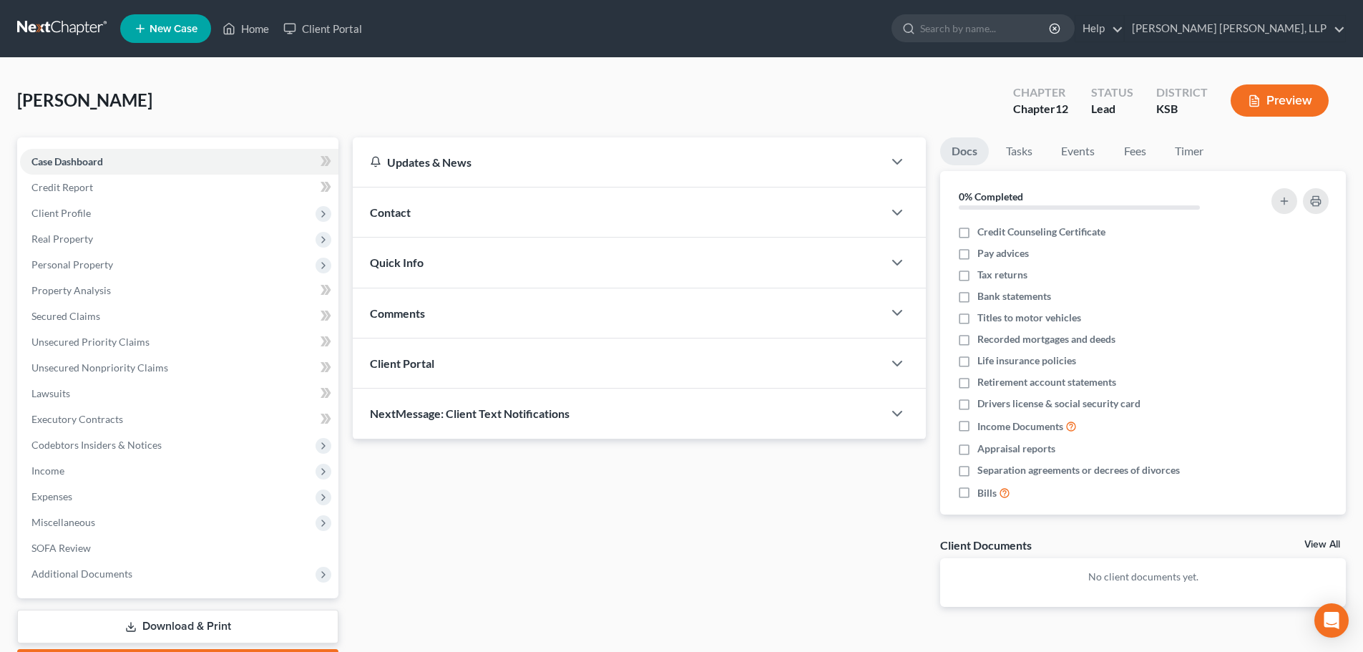
click at [407, 361] on span "Client Portal" at bounding box center [402, 363] width 64 height 14
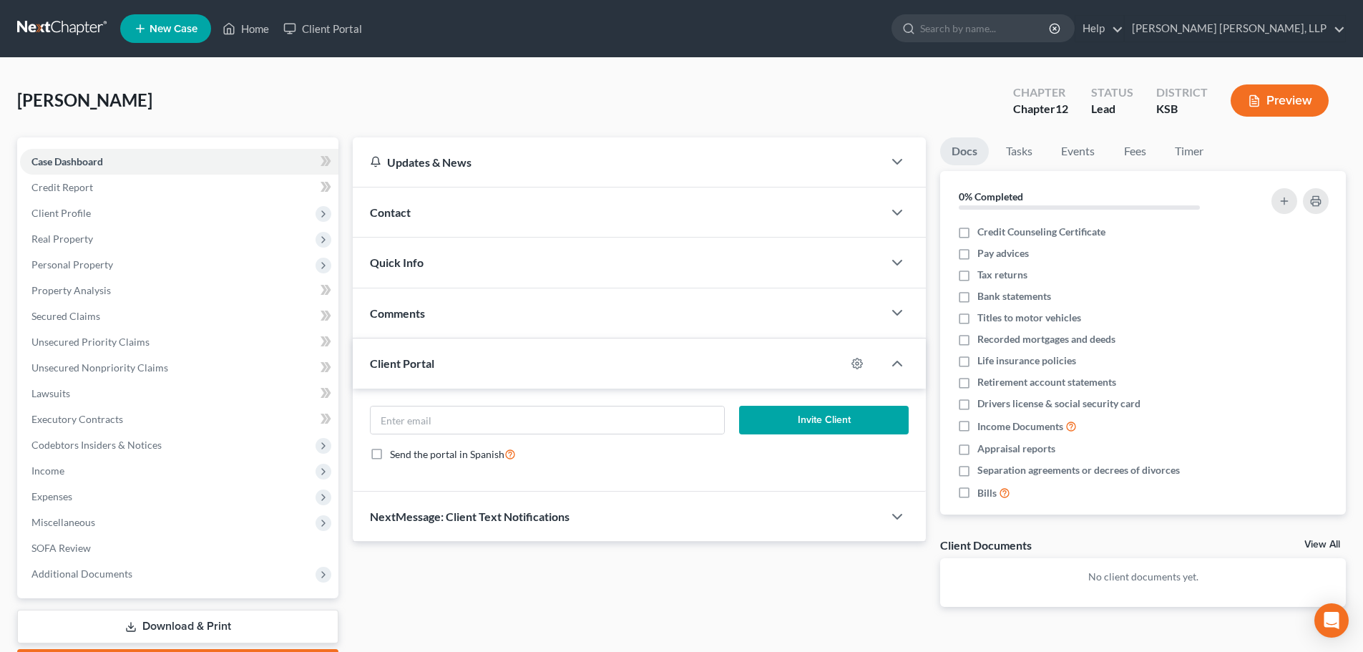
click at [402, 312] on span "Comments" at bounding box center [397, 313] width 55 height 14
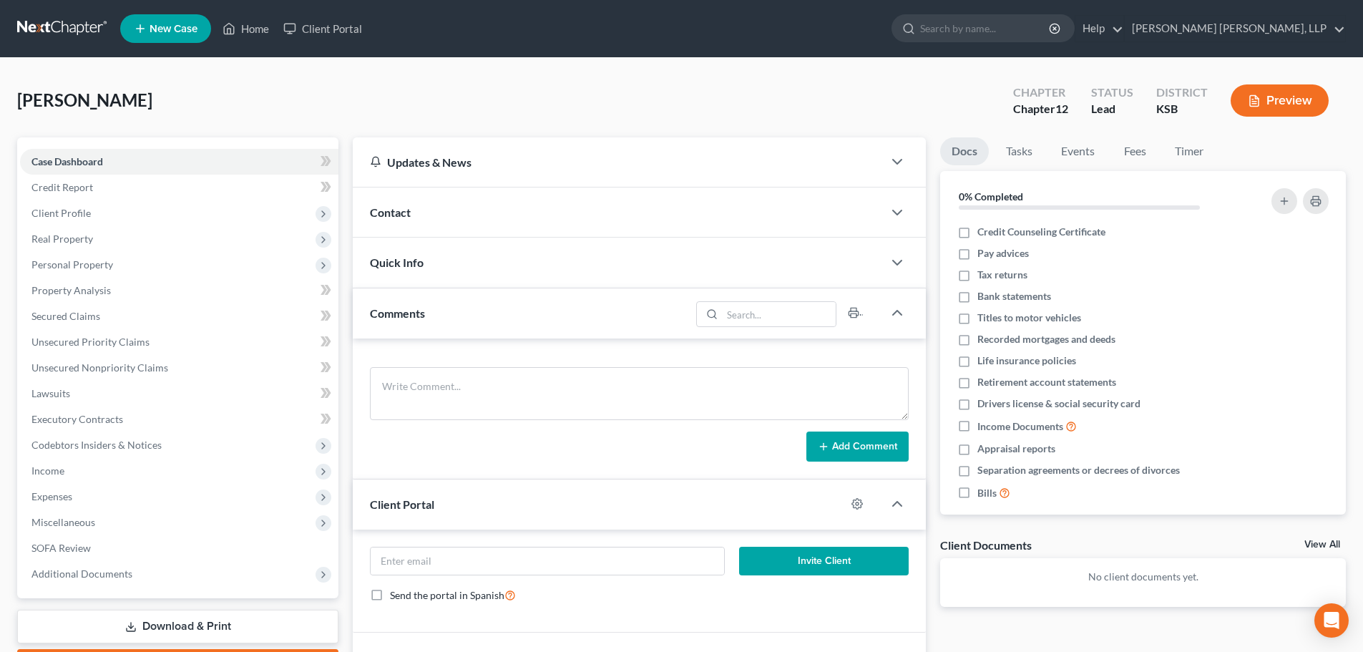
click at [397, 251] on div "Quick Info" at bounding box center [618, 261] width 530 height 49
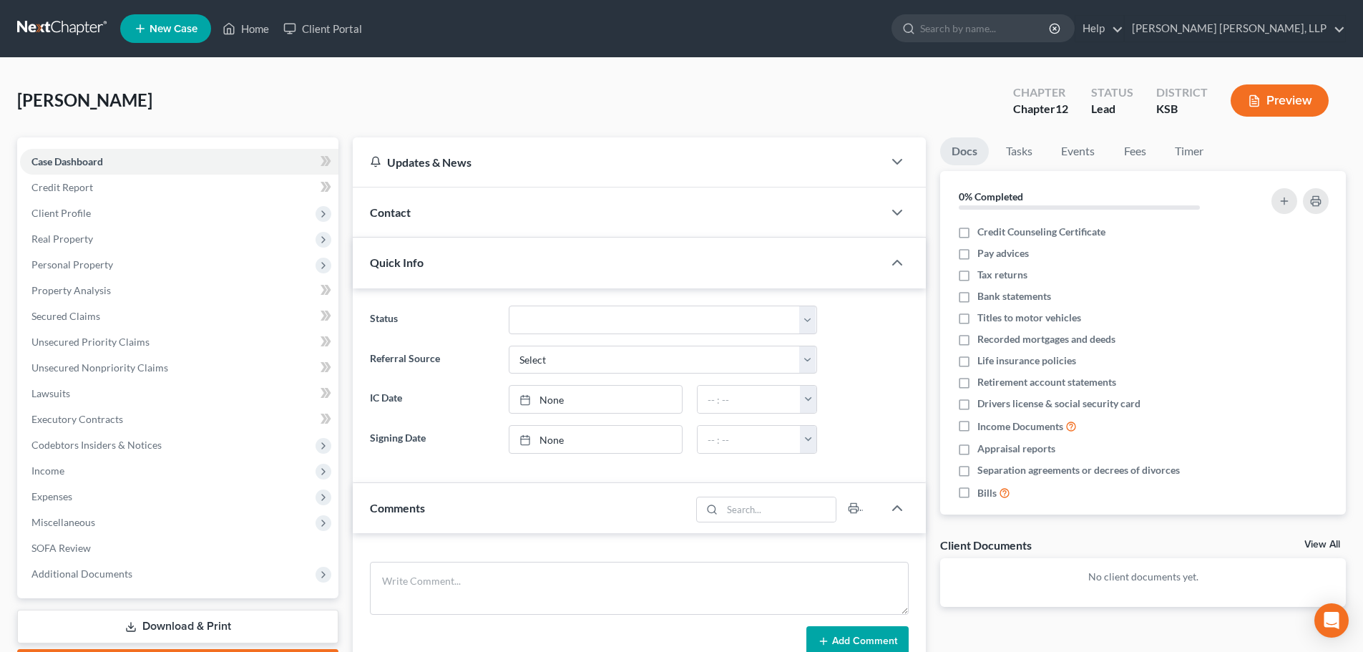
click at [398, 212] on span "Contact" at bounding box center [390, 212] width 41 height 14
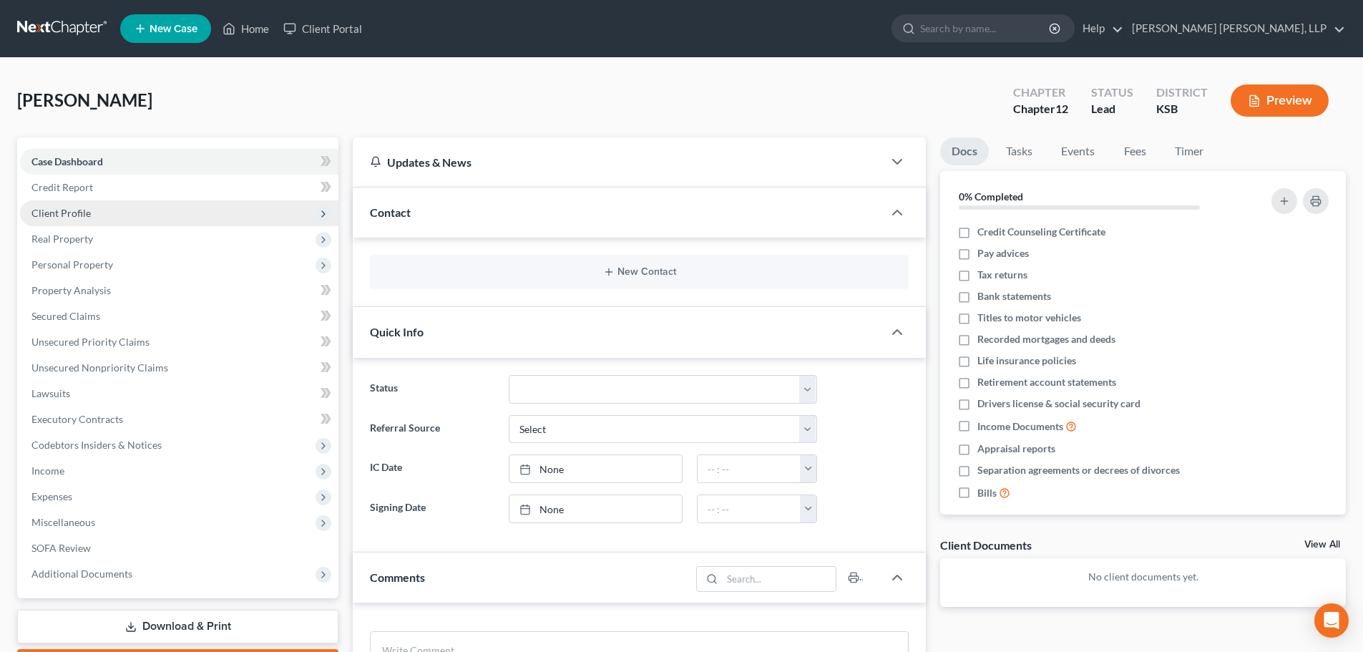
click at [122, 208] on span "Client Profile" at bounding box center [179, 213] width 318 height 26
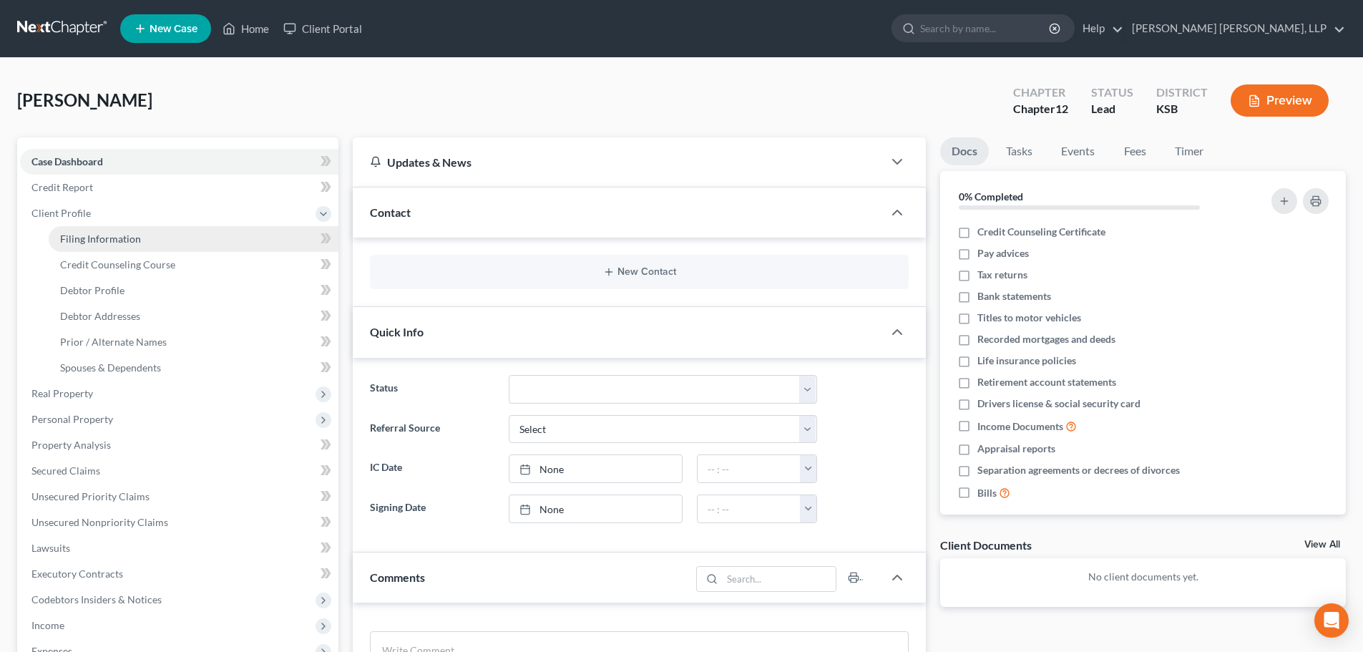
click at [95, 234] on span "Filing Information" at bounding box center [100, 238] width 81 height 12
select select "0"
select select "3"
select select "0"
select select "2"
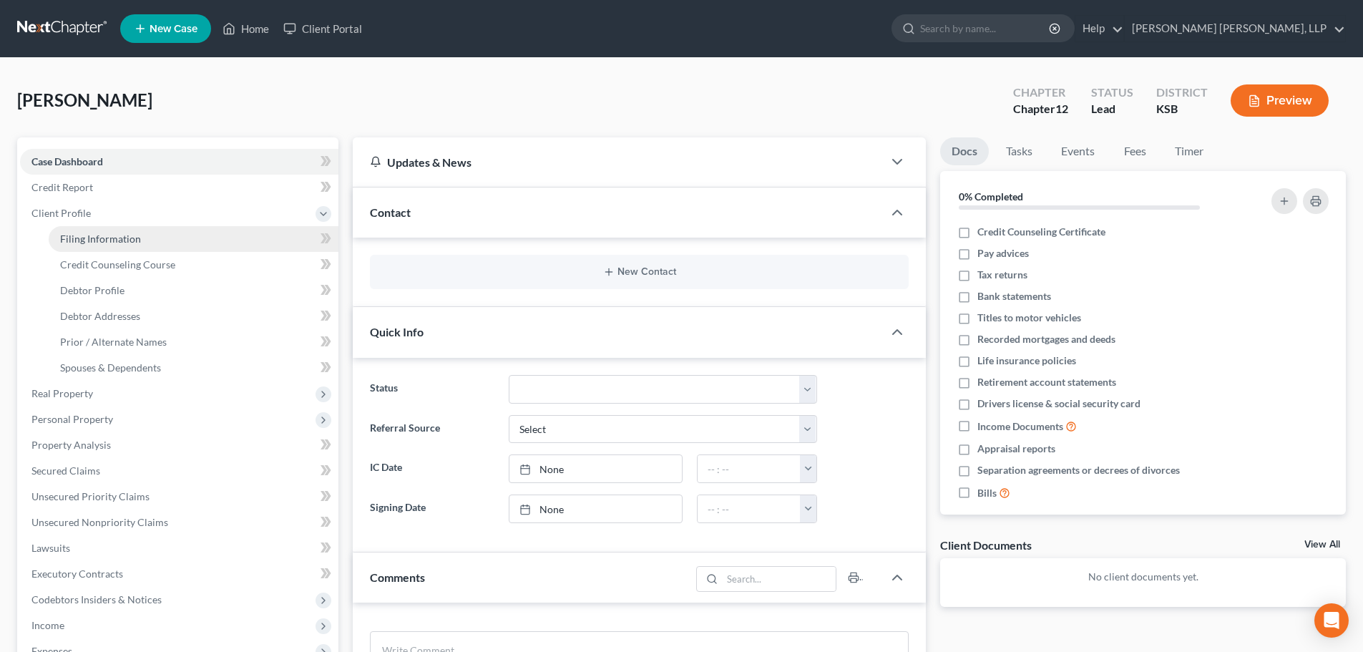
select select "31"
select select "1"
select select "17"
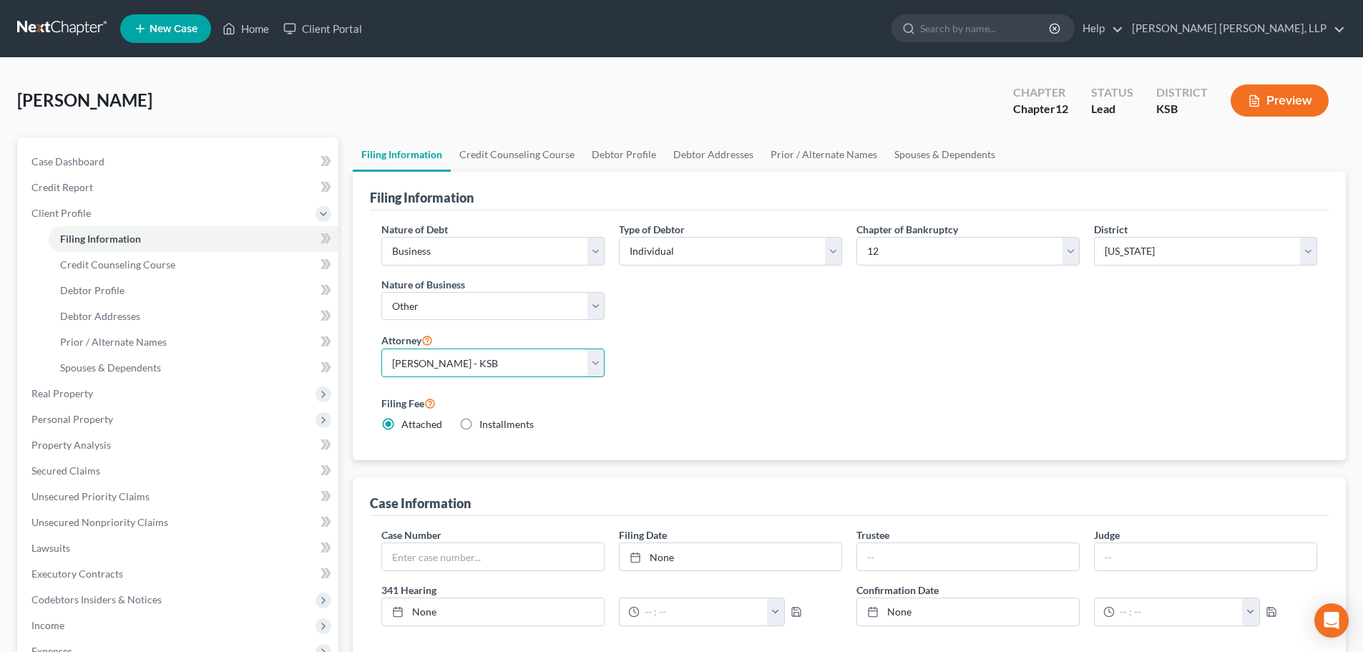
click at [597, 366] on select "Select [PERSON_NAME] - KSB [PERSON_NAME] - KSB [PERSON_NAME] - KSB" at bounding box center [492, 362] width 223 height 29
click at [381, 348] on select "Select [PERSON_NAME] - KSB [PERSON_NAME] - KSB [PERSON_NAME] - KSB" at bounding box center [492, 362] width 223 height 29
click at [592, 364] on select "Select [PERSON_NAME] - KSB [PERSON_NAME] - KSB [PERSON_NAME] - KSB" at bounding box center [492, 362] width 223 height 29
select select "2"
click at [381, 348] on select "Select [PERSON_NAME] - KSB [PERSON_NAME] - KSB [PERSON_NAME] - KSB" at bounding box center [492, 362] width 223 height 29
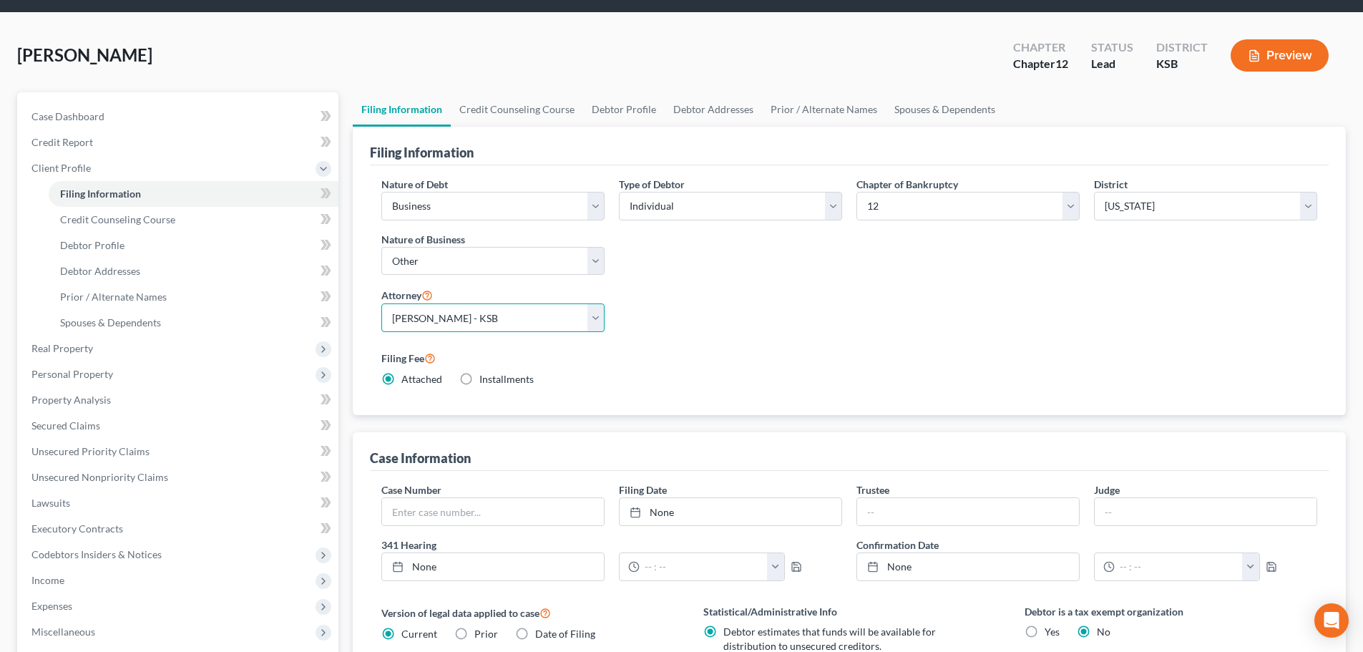
scroll to position [348, 0]
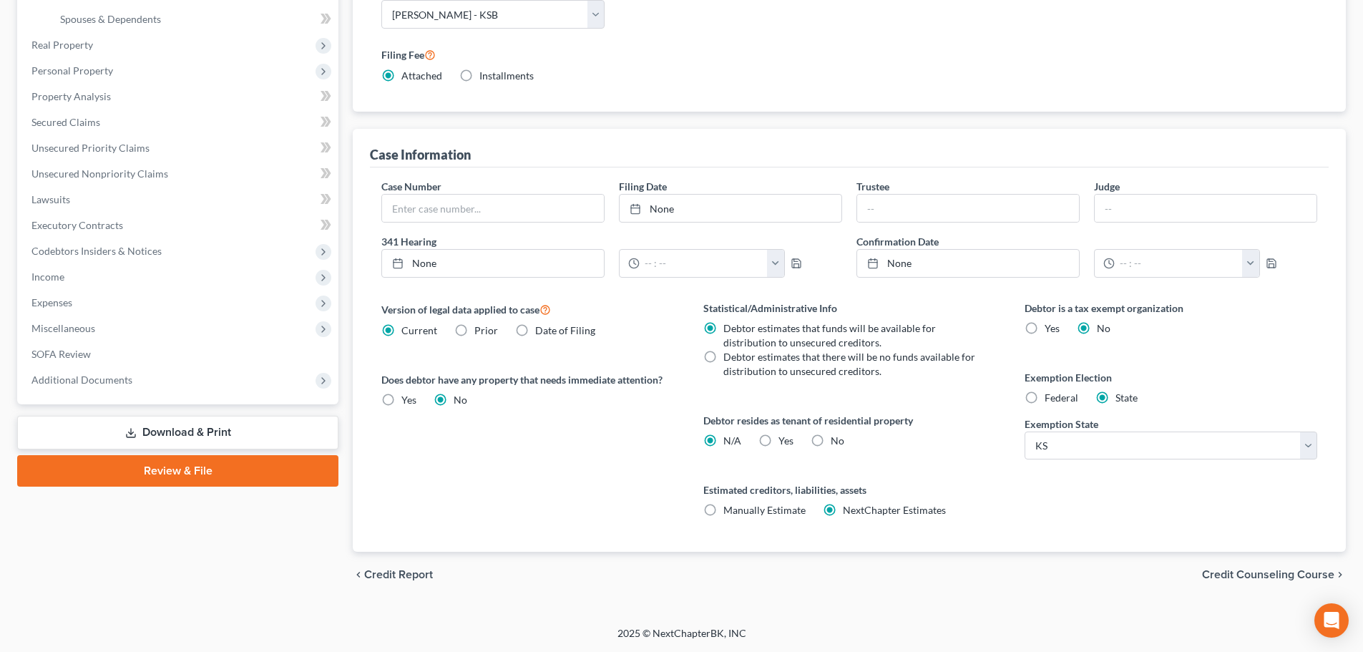
click at [1240, 572] on span "Credit Counseling Course" at bounding box center [1268, 574] width 132 height 11
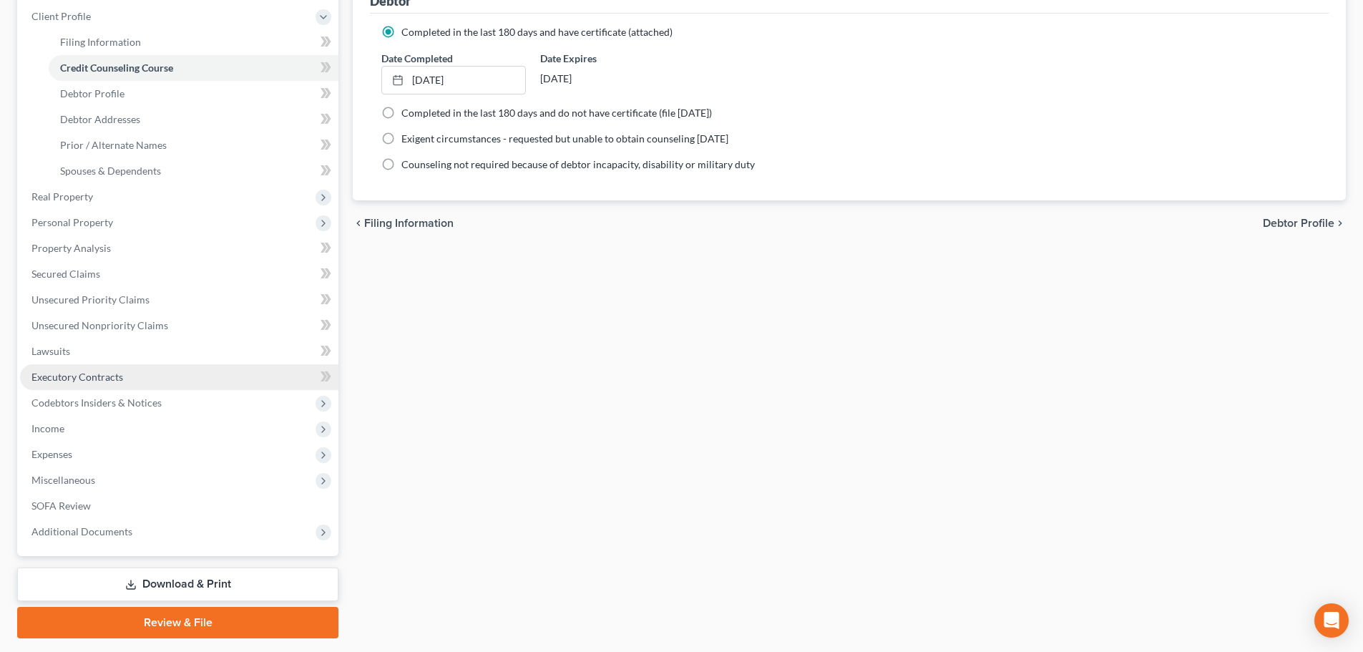
scroll to position [215, 0]
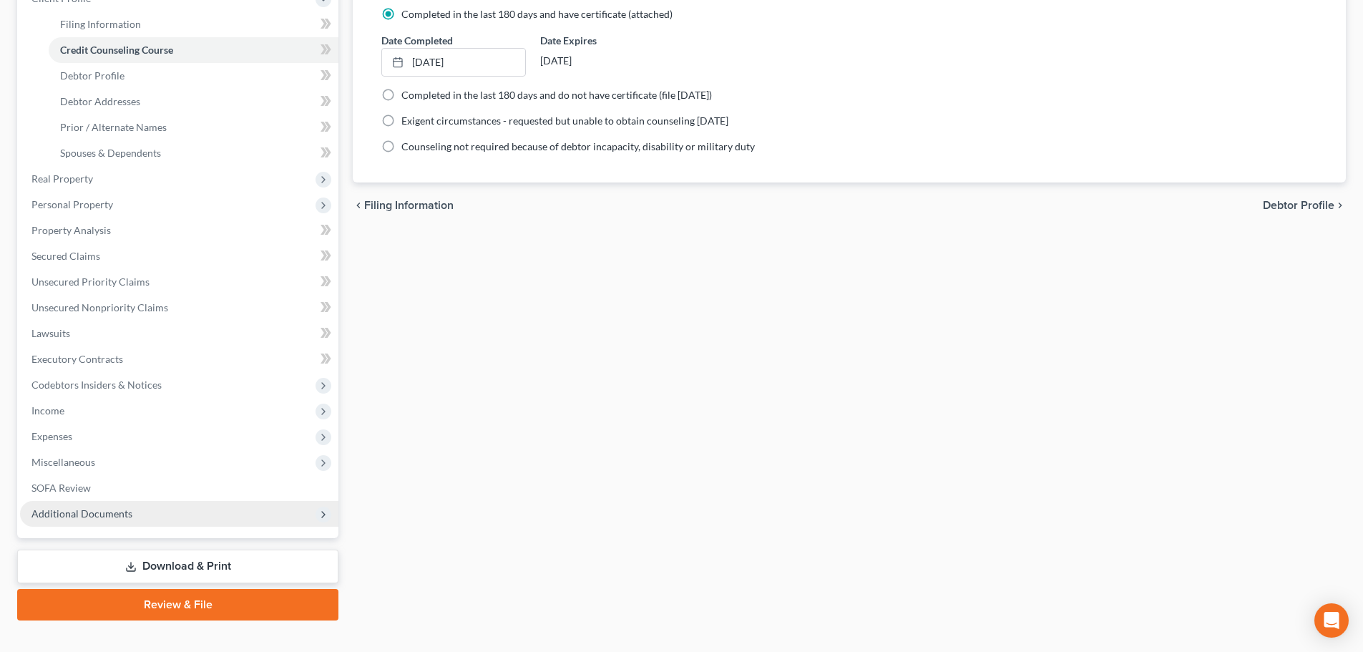
click at [63, 507] on span "Additional Documents" at bounding box center [179, 514] width 318 height 26
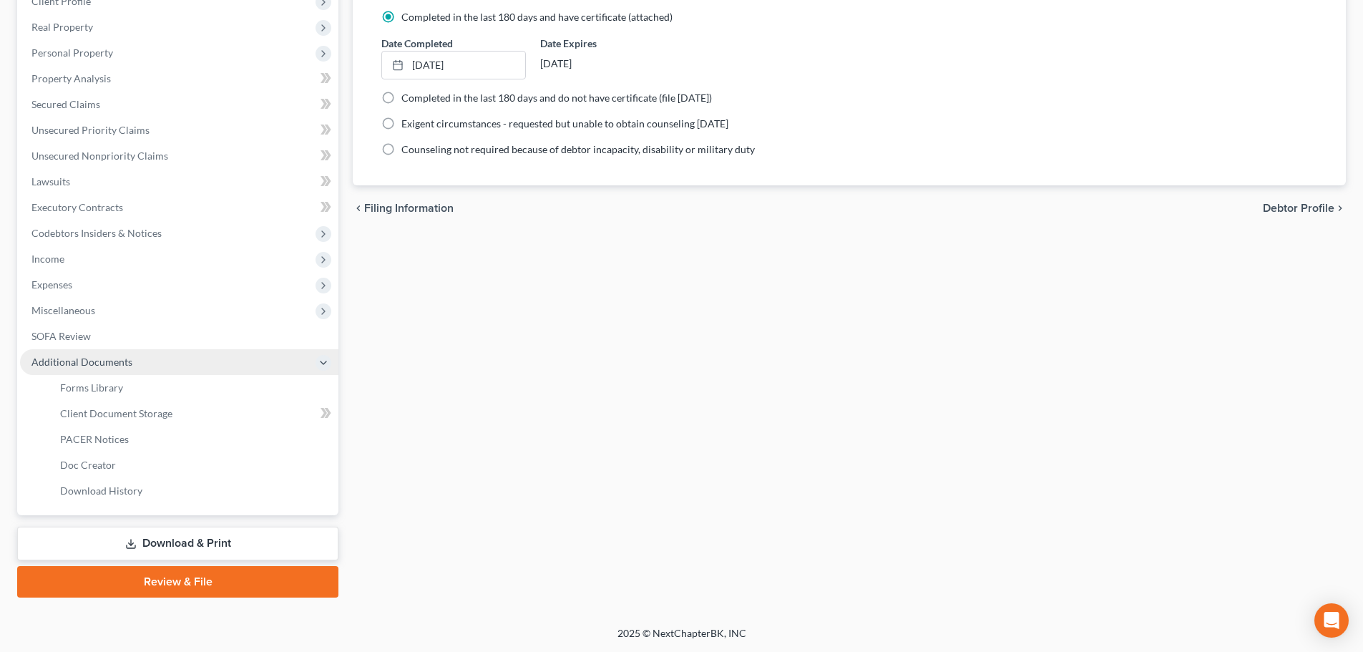
scroll to position [212, 0]
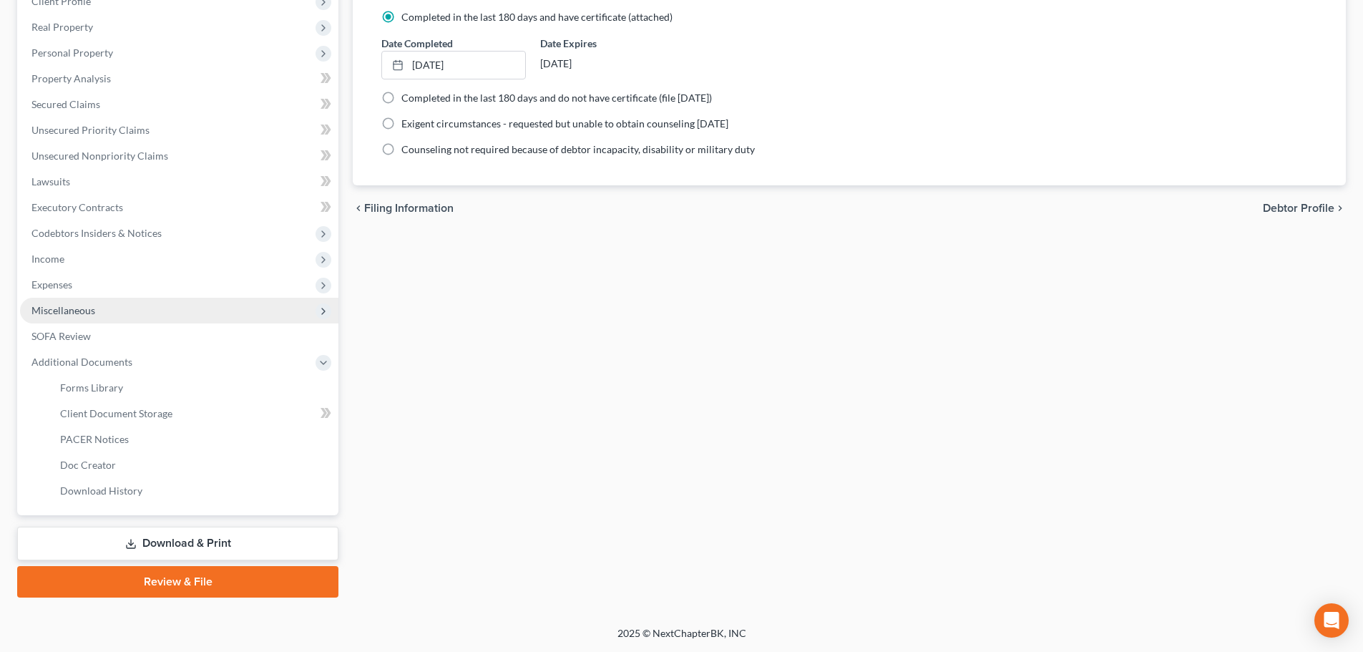
click at [78, 314] on span "Miscellaneous" at bounding box center [63, 310] width 64 height 12
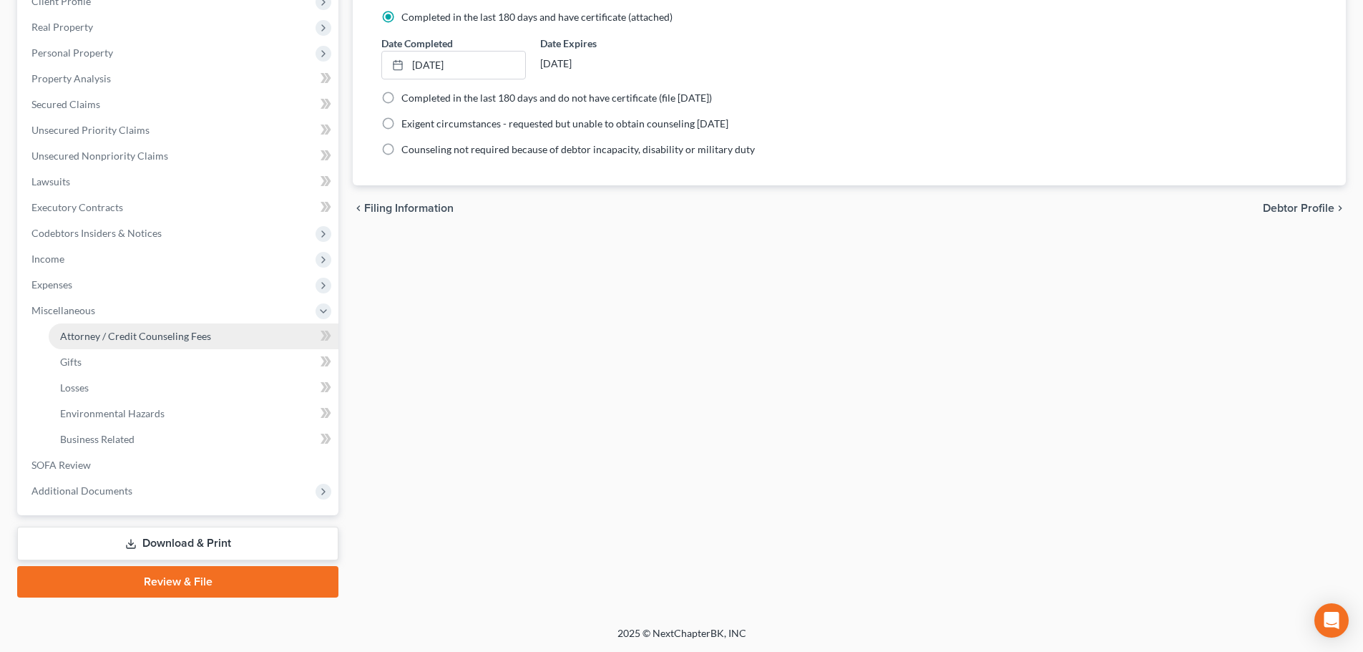
click at [131, 338] on span "Attorney / Credit Counseling Fees" at bounding box center [135, 336] width 151 height 12
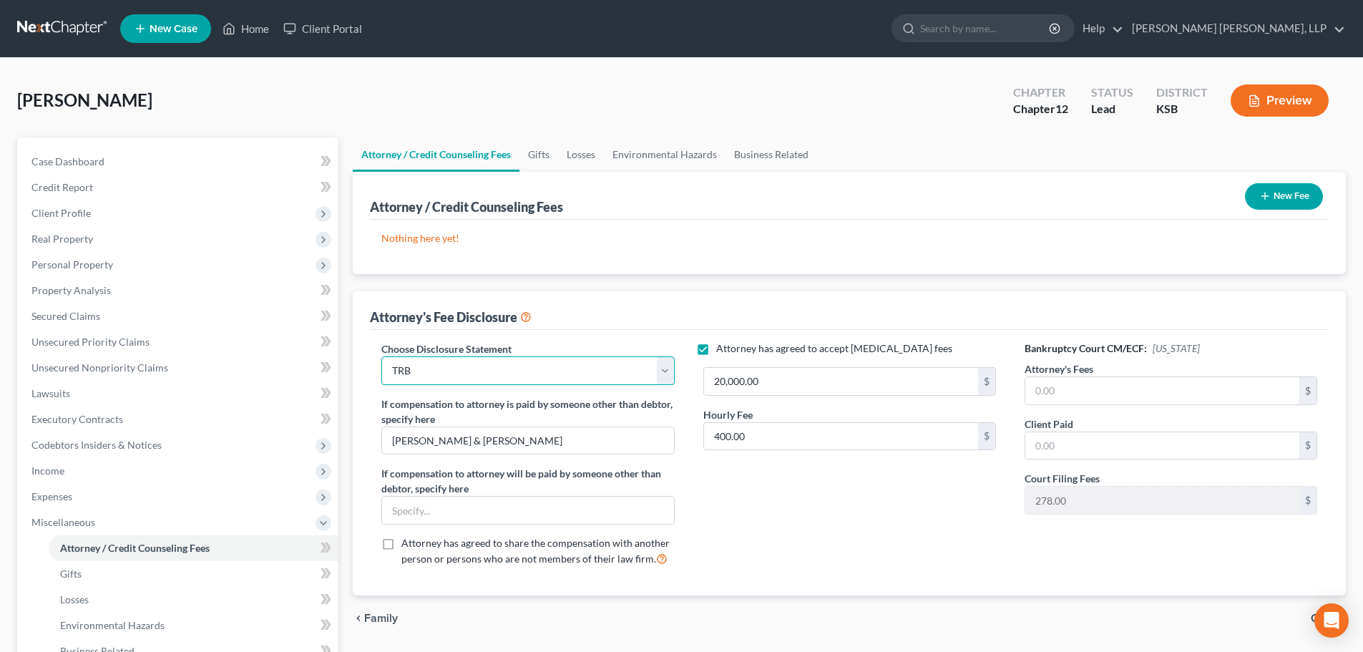
click at [664, 378] on select "Select TRB4 CBH TRB" at bounding box center [527, 370] width 293 height 29
select select "0"
click at [381, 356] on select "Select TRB4 CBH TRB" at bounding box center [527, 370] width 293 height 29
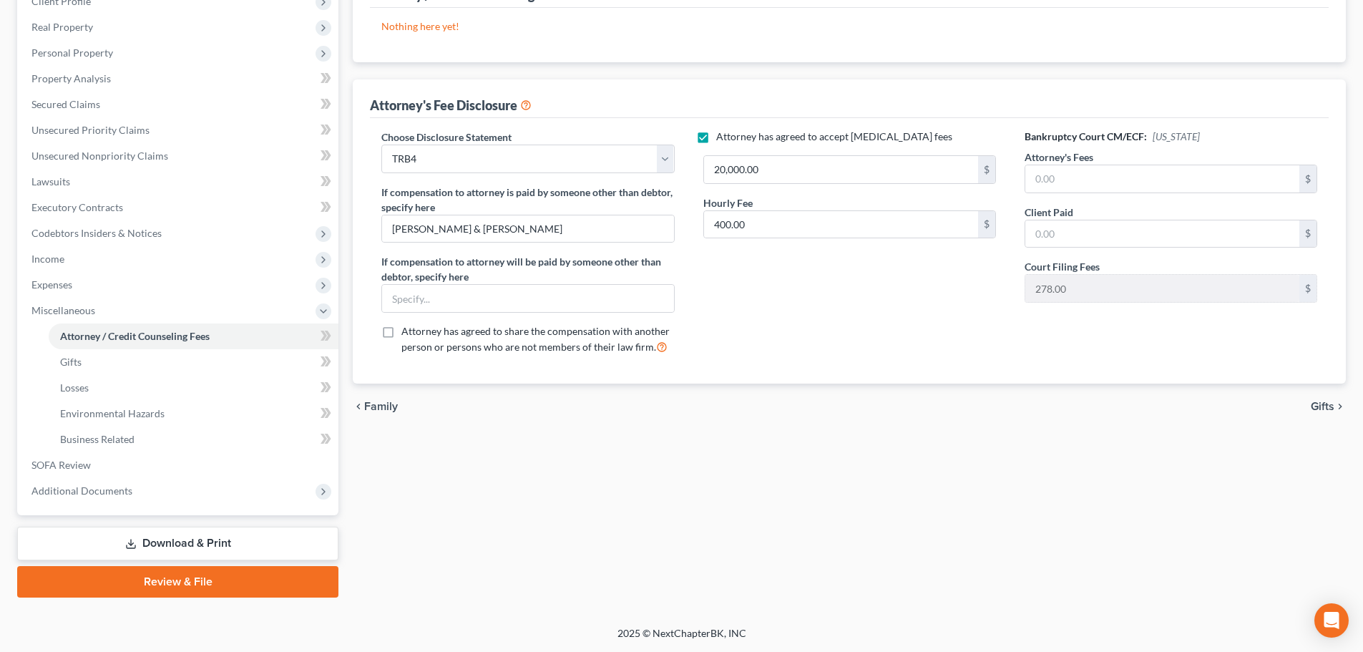
click at [1328, 401] on span "Gifts" at bounding box center [1322, 406] width 24 height 11
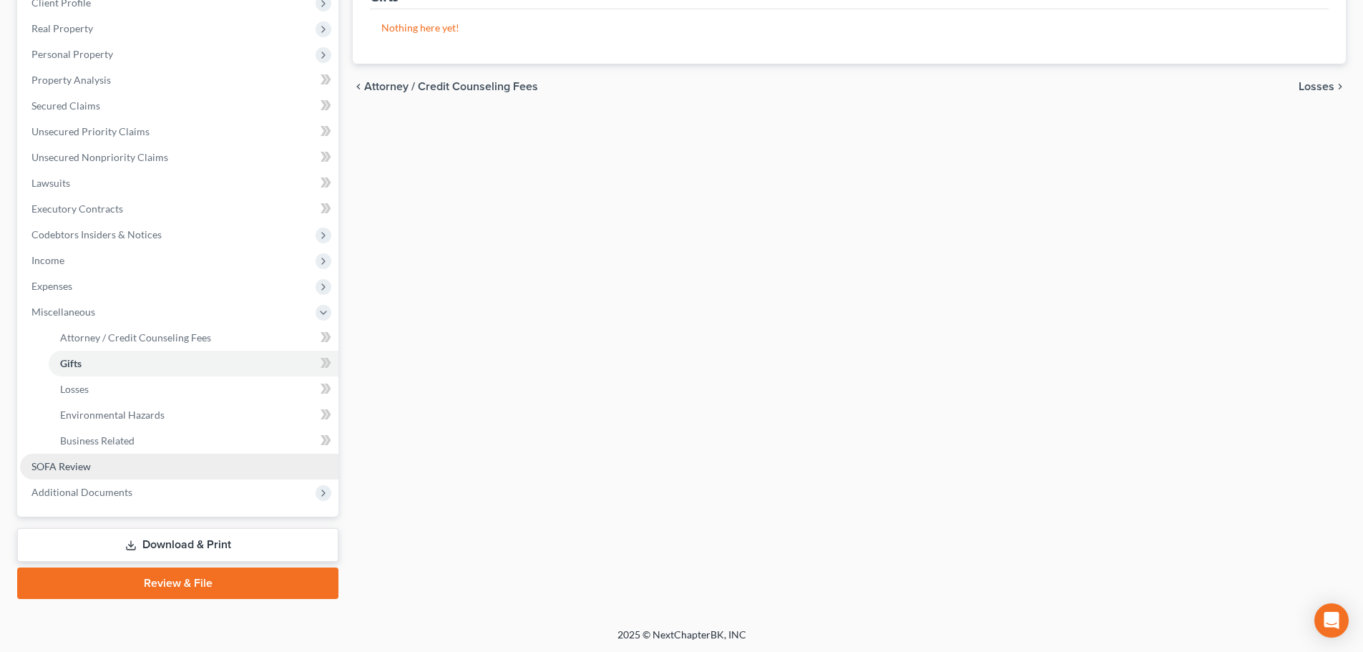
scroll to position [212, 0]
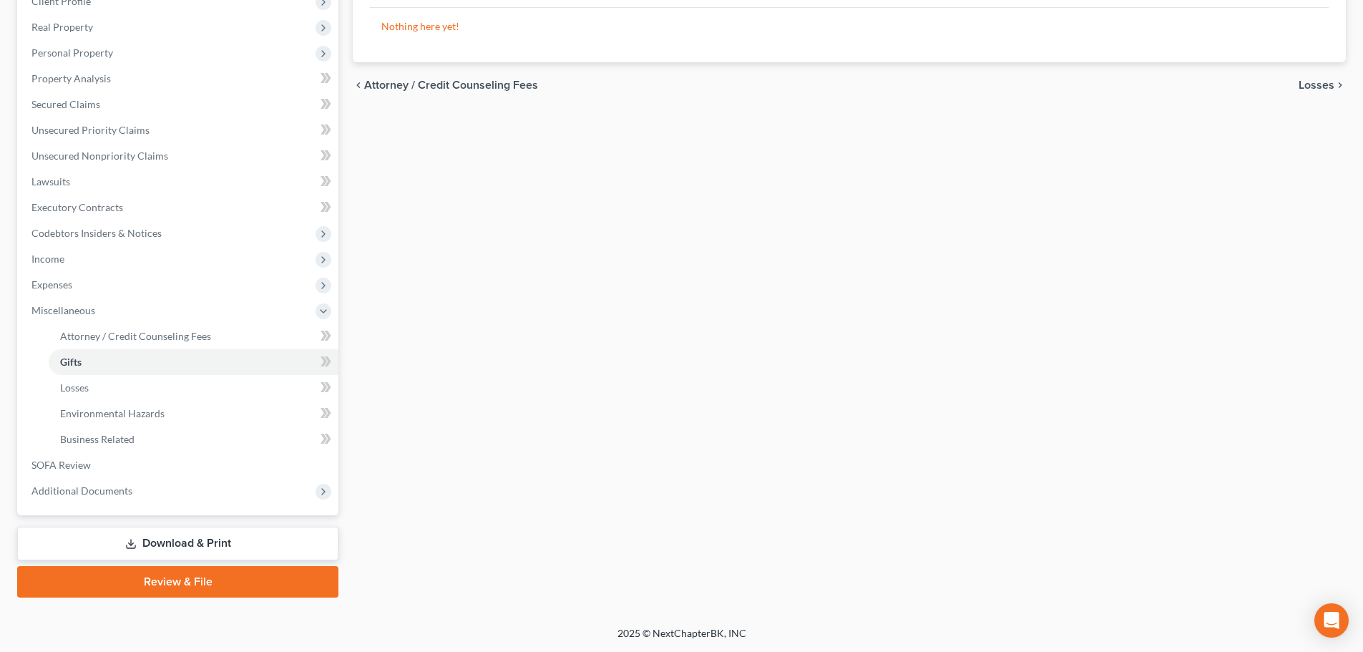
drag, startPoint x: 190, startPoint y: 534, endPoint x: 197, endPoint y: 534, distance: 7.2
click at [190, 534] on link "Download & Print" at bounding box center [177, 543] width 321 height 34
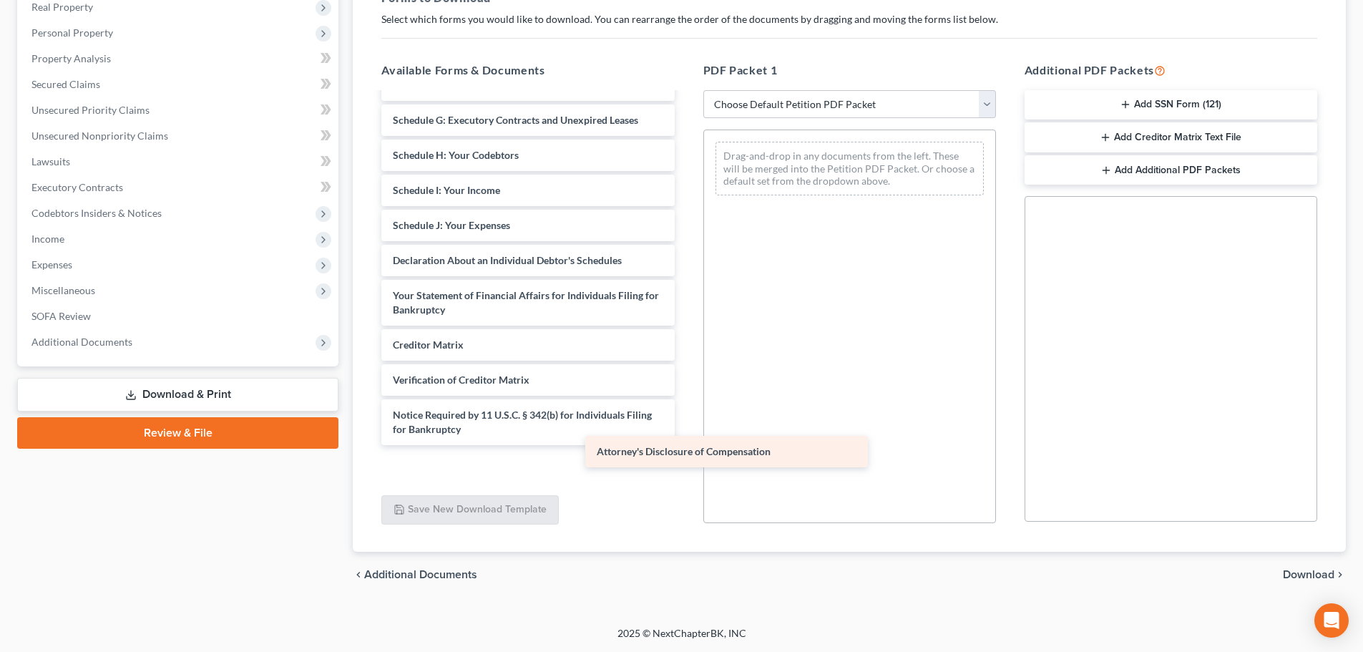
scroll to position [179, 0]
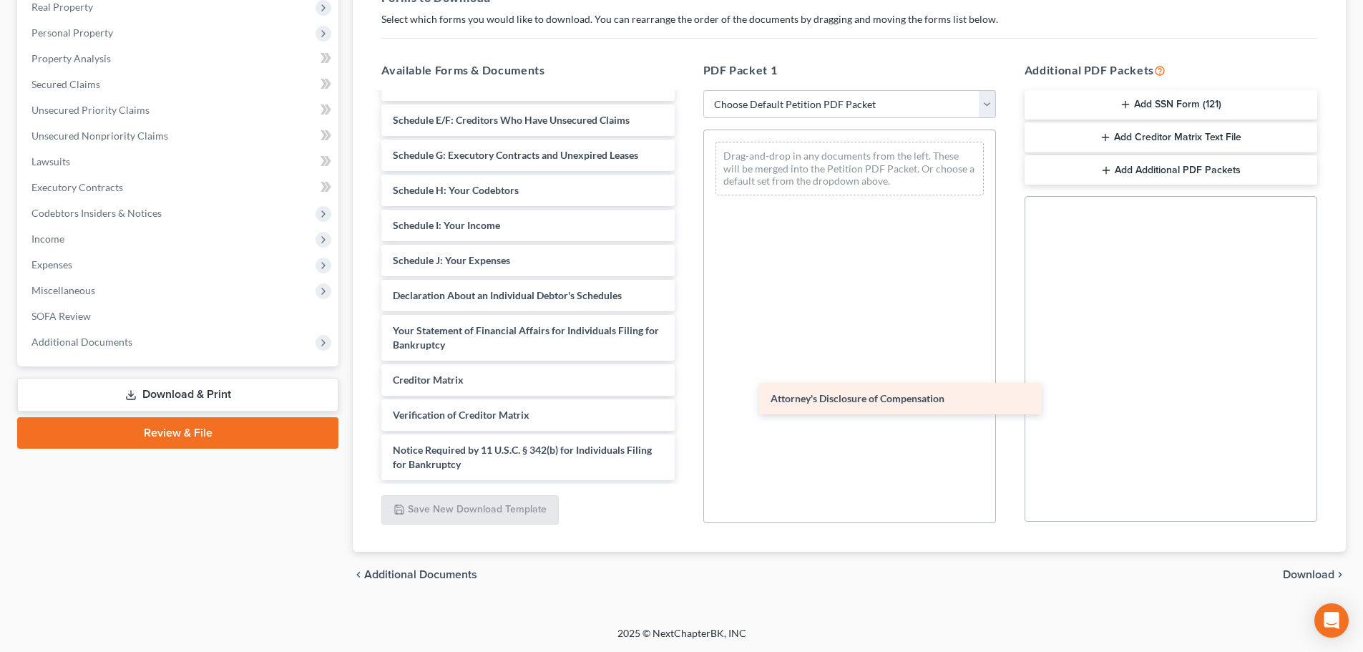
drag, startPoint x: 441, startPoint y: 466, endPoint x: 818, endPoint y: 400, distance: 383.4
click at [685, 400] on div "Attorney's Disclosure of Compensation Voluntary Petition for Individuals Filing…" at bounding box center [527, 197] width 315 height 565
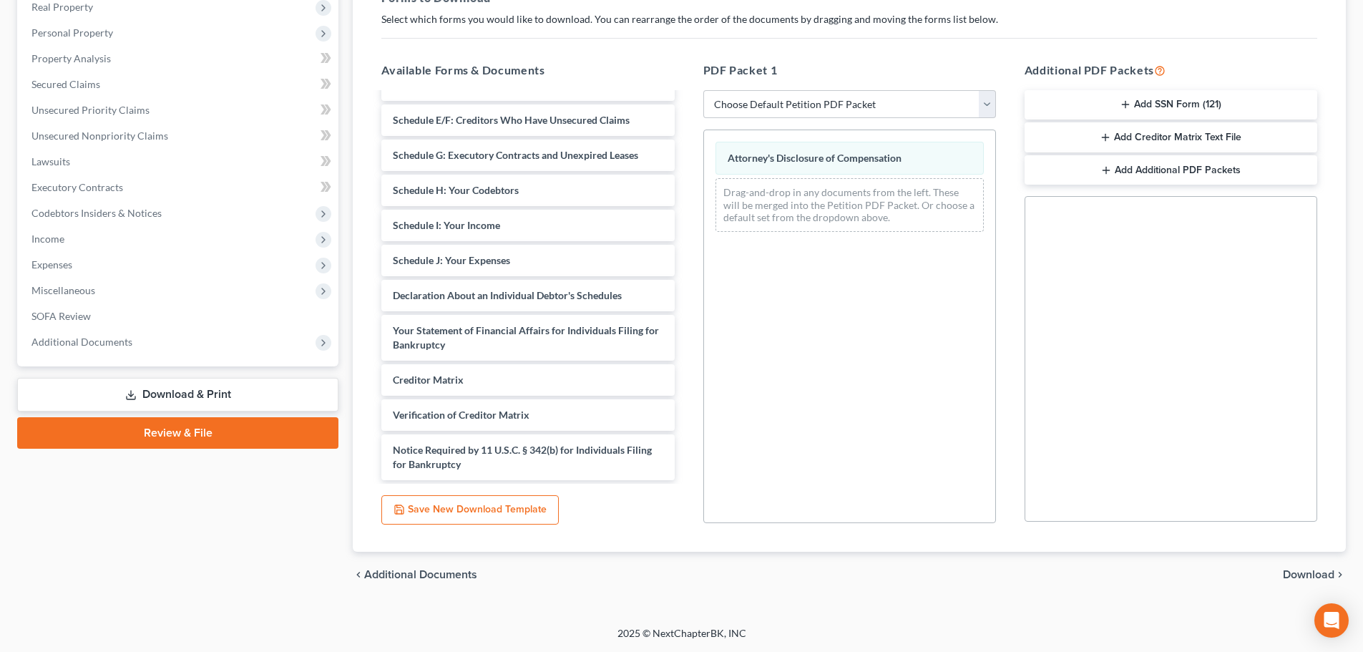
click at [1293, 576] on span "Download" at bounding box center [1309, 574] width 52 height 11
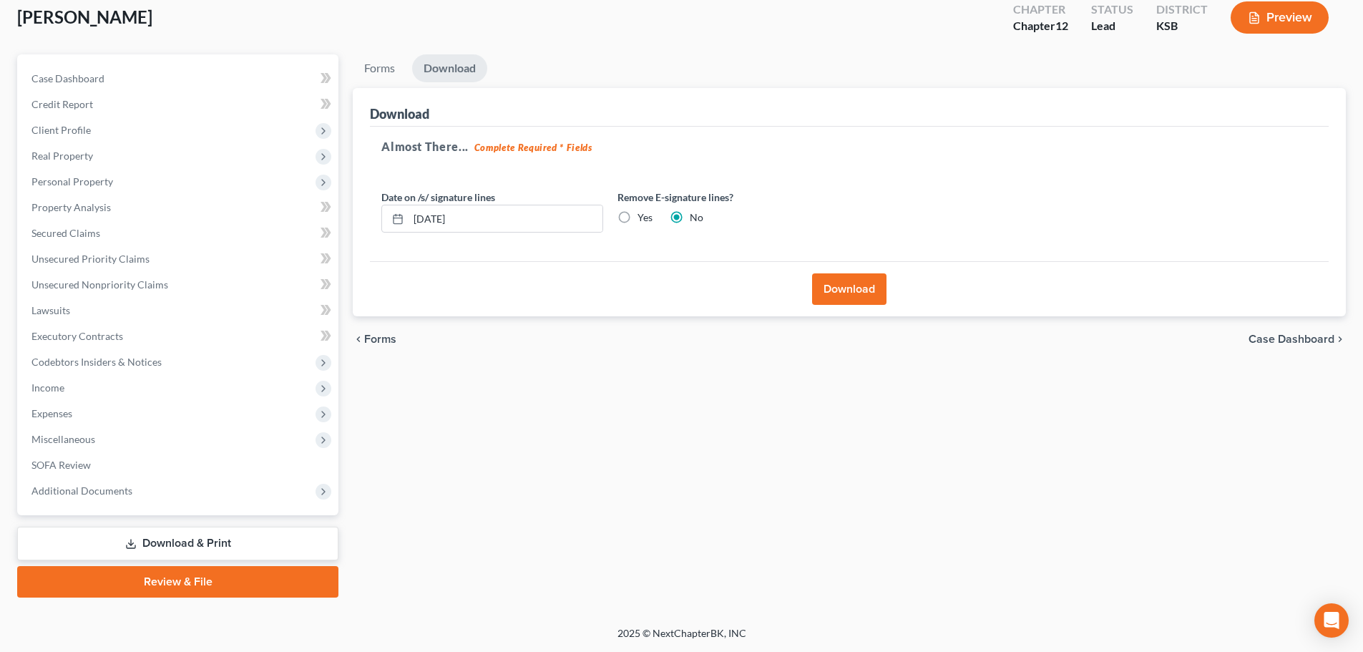
click at [844, 303] on button "Download" at bounding box center [849, 288] width 74 height 31
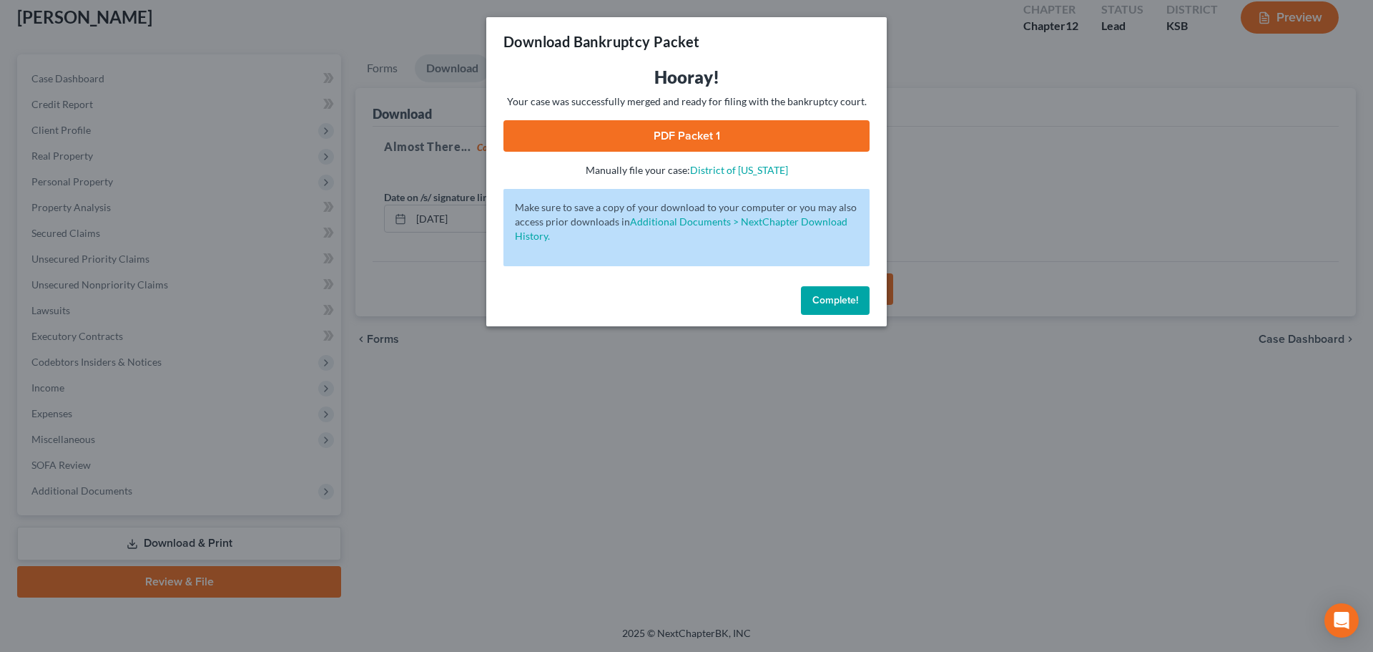
click at [685, 139] on link "PDF Packet 1" at bounding box center [687, 135] width 366 height 31
click at [848, 300] on span "Complete!" at bounding box center [836, 300] width 46 height 12
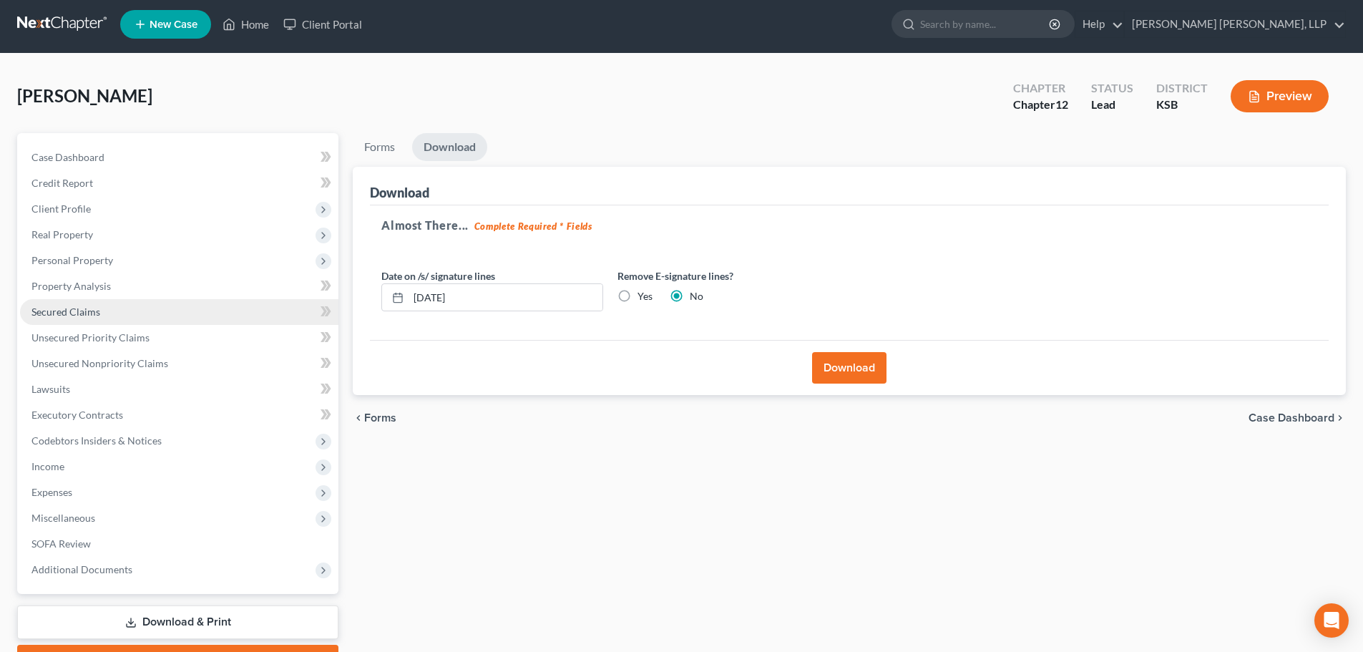
scroll to position [0, 0]
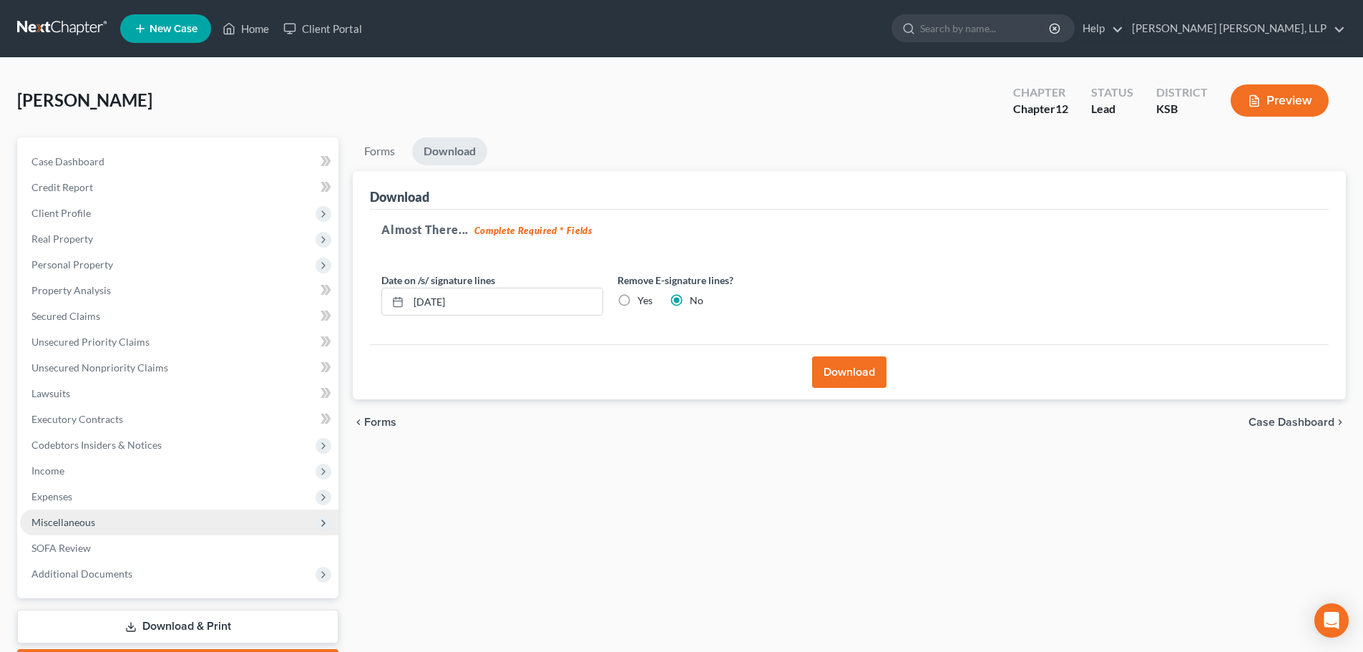
click at [75, 516] on span "Miscellaneous" at bounding box center [63, 522] width 64 height 12
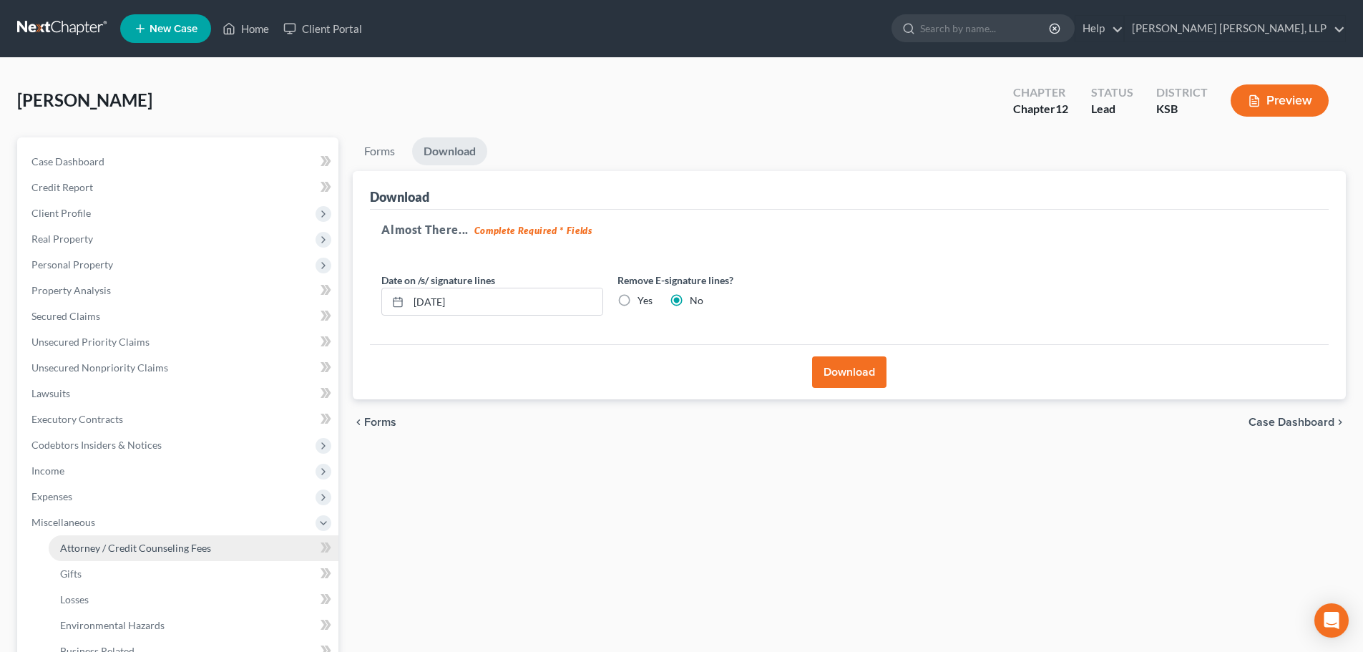
click at [82, 553] on span "Attorney / Credit Counseling Fees" at bounding box center [135, 547] width 151 height 12
select select "0"
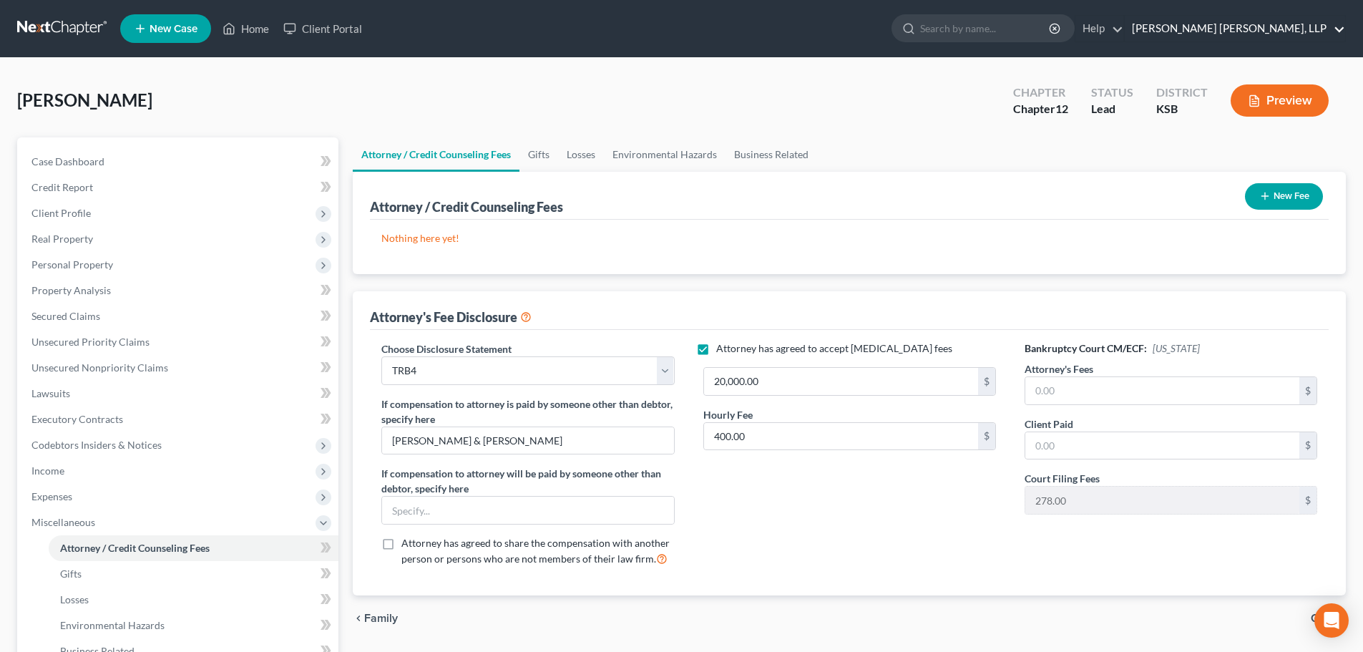
click at [1271, 31] on link "[PERSON_NAME] [PERSON_NAME], LLP" at bounding box center [1234, 29] width 220 height 26
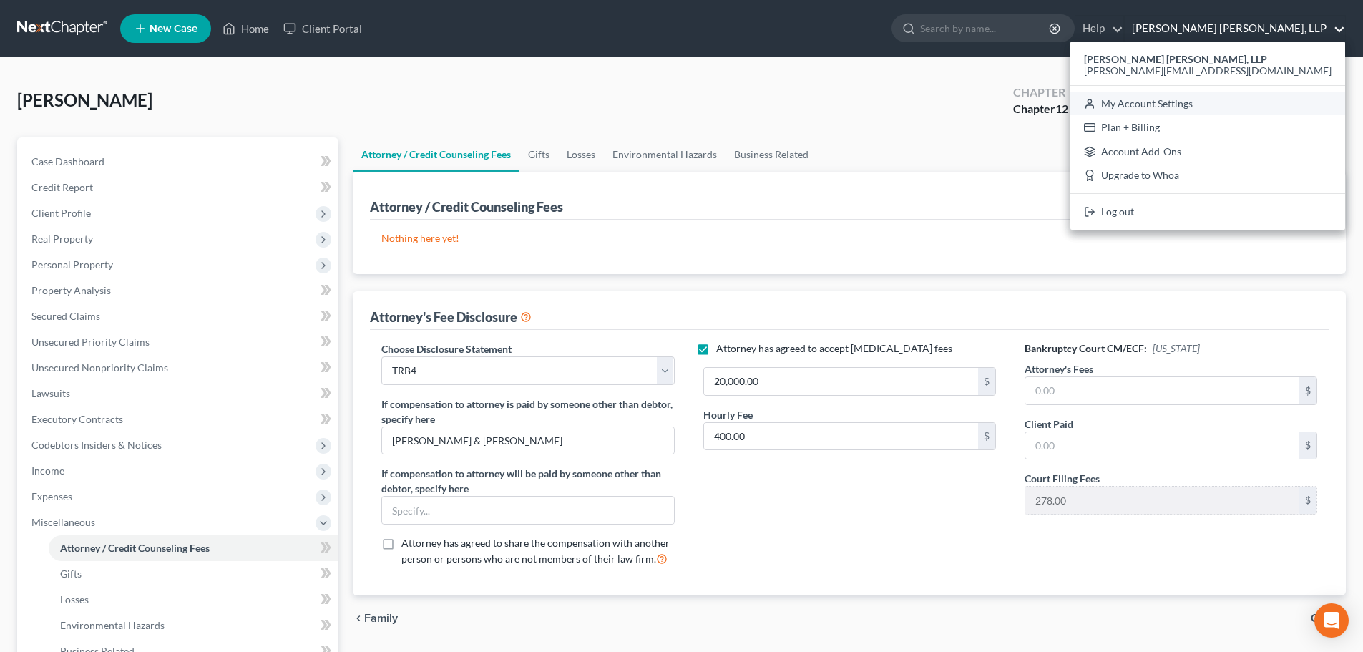
click at [1260, 101] on link "My Account Settings" at bounding box center [1207, 104] width 275 height 24
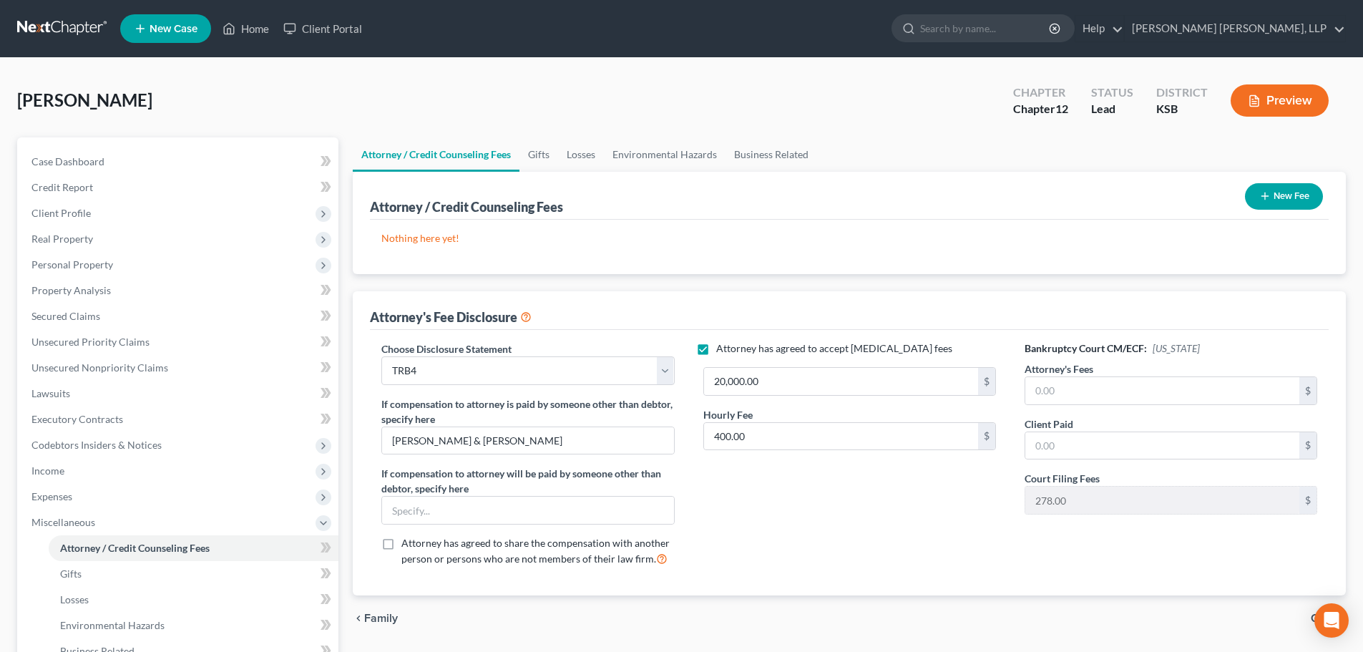
select select "31"
select select "23"
select select "17"
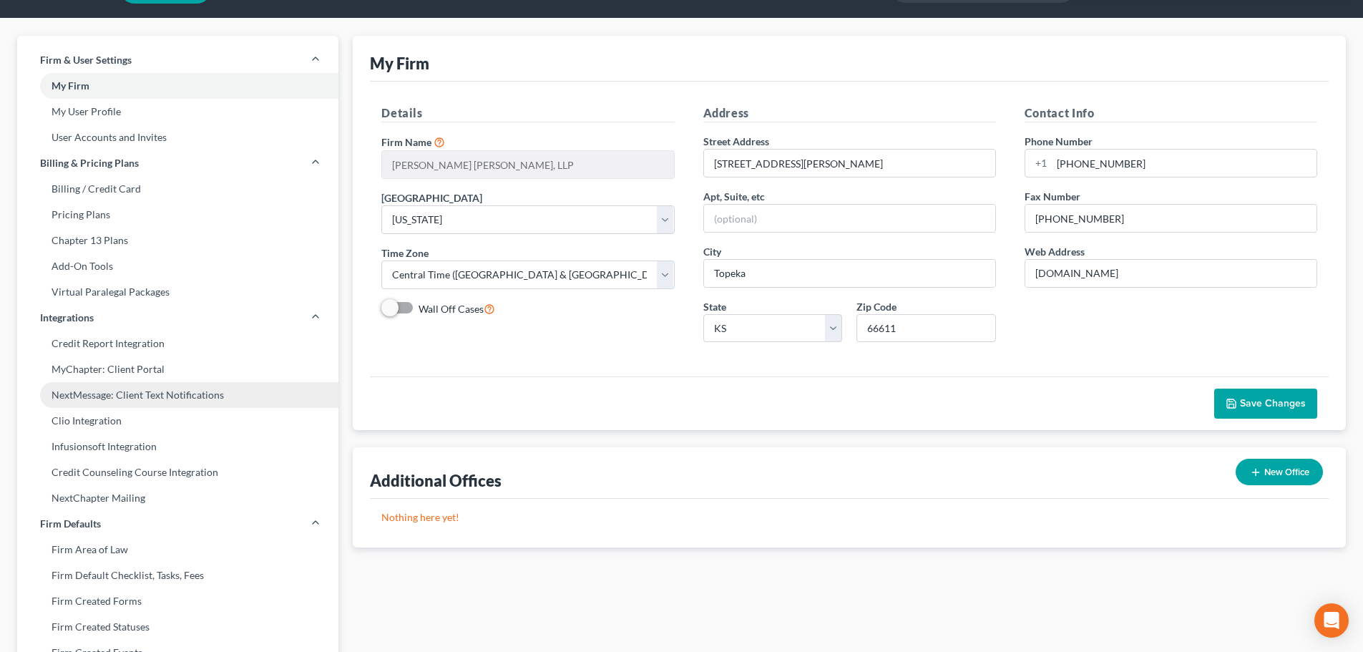
scroll to position [143, 0]
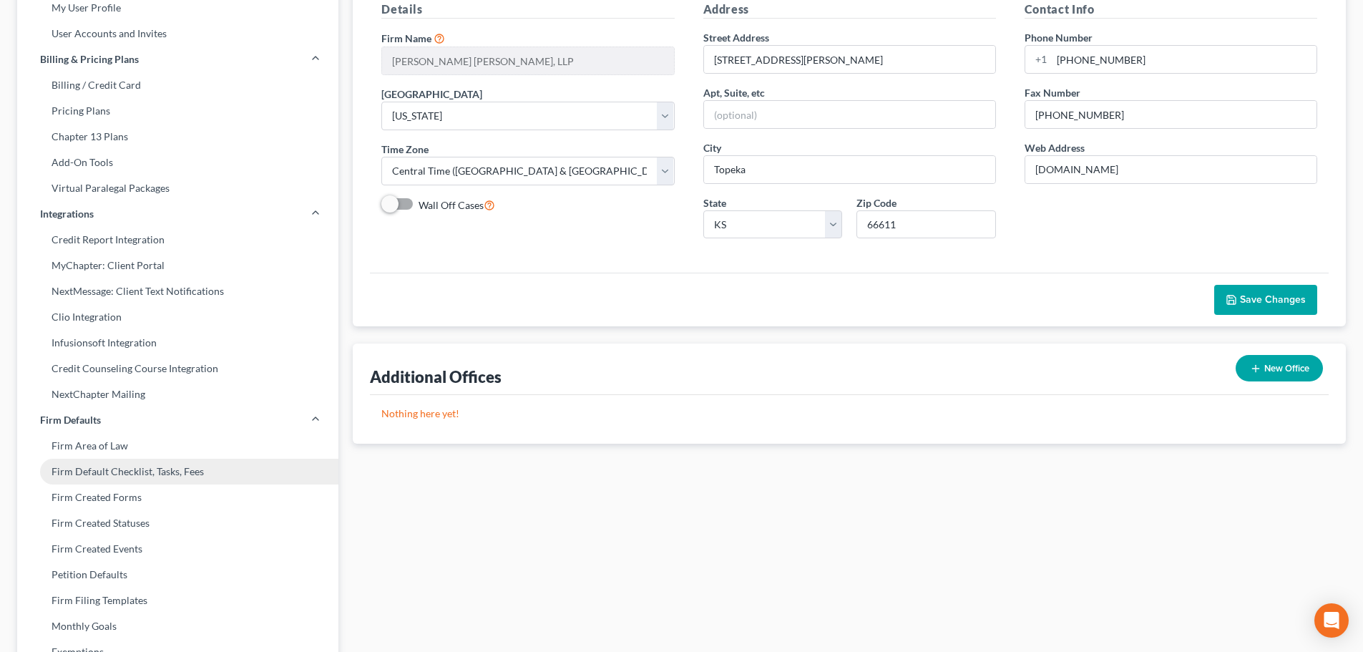
click at [148, 464] on link "Firm Default Checklist, Tasks, Fees" at bounding box center [177, 472] width 321 height 26
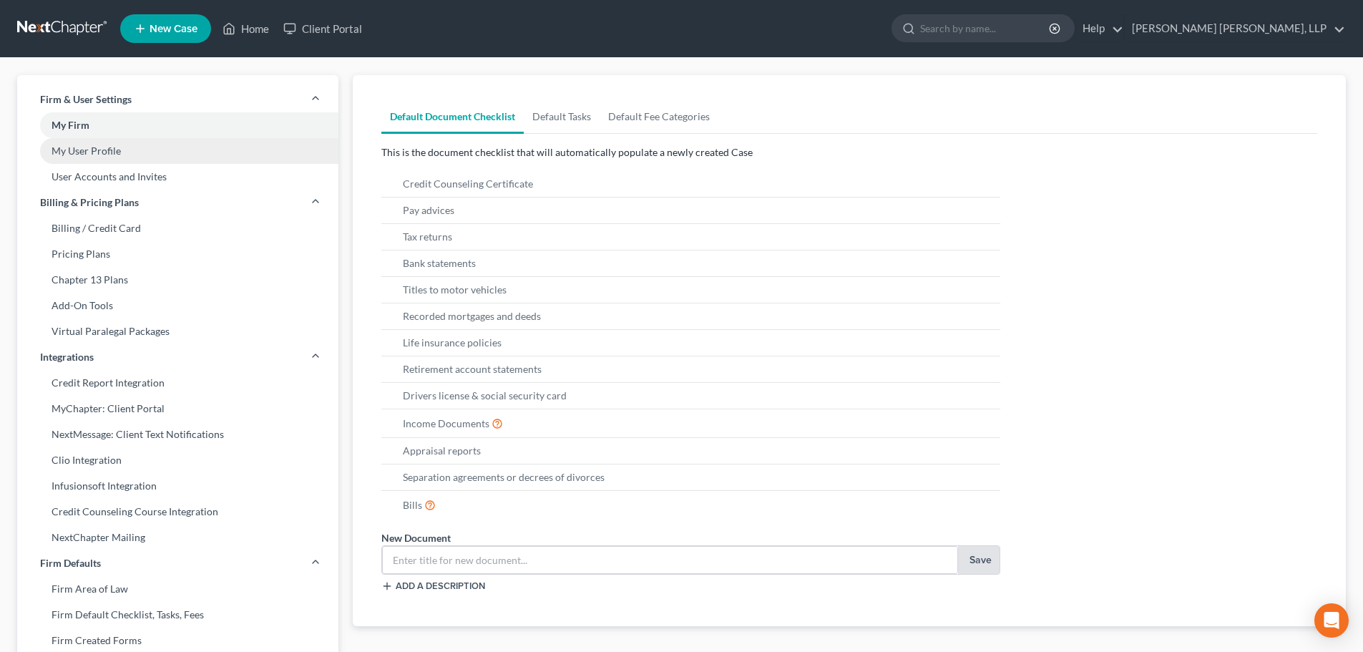
click at [166, 153] on link "My User Profile" at bounding box center [177, 151] width 321 height 26
select select "17"
select select "assistant"
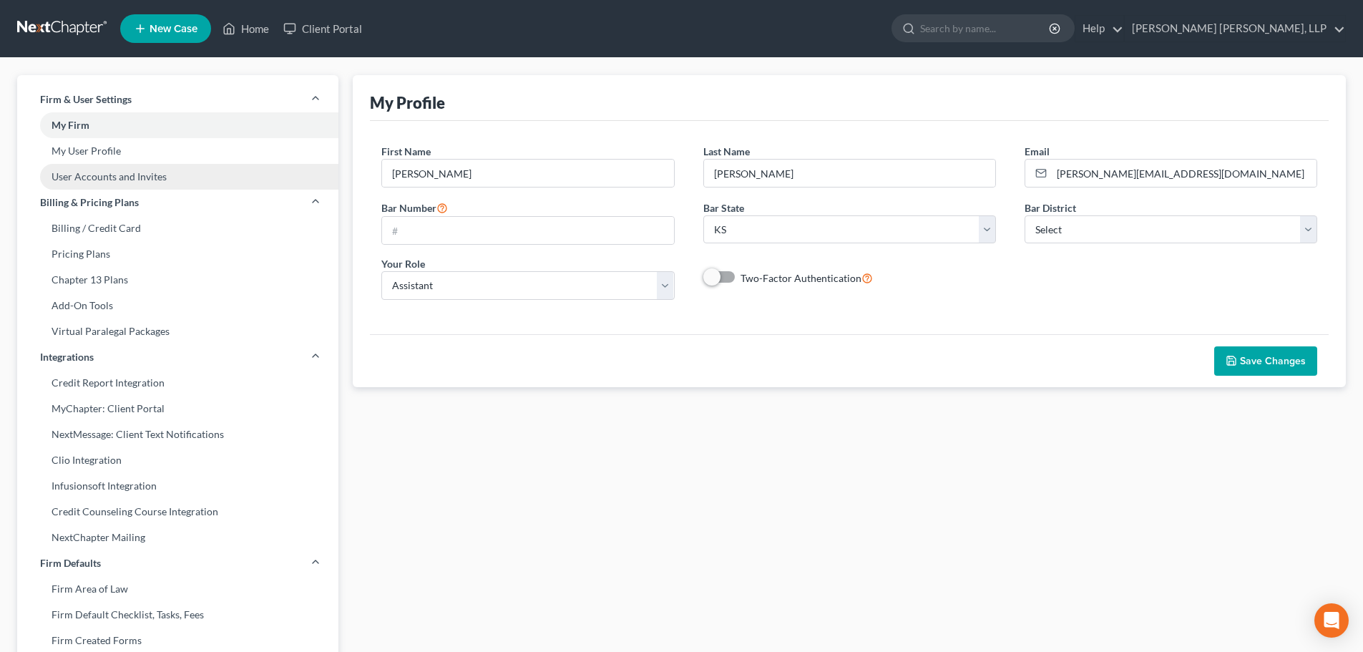
click at [165, 167] on link "User Accounts and Invites" at bounding box center [177, 177] width 321 height 26
select select "2"
select select "0"
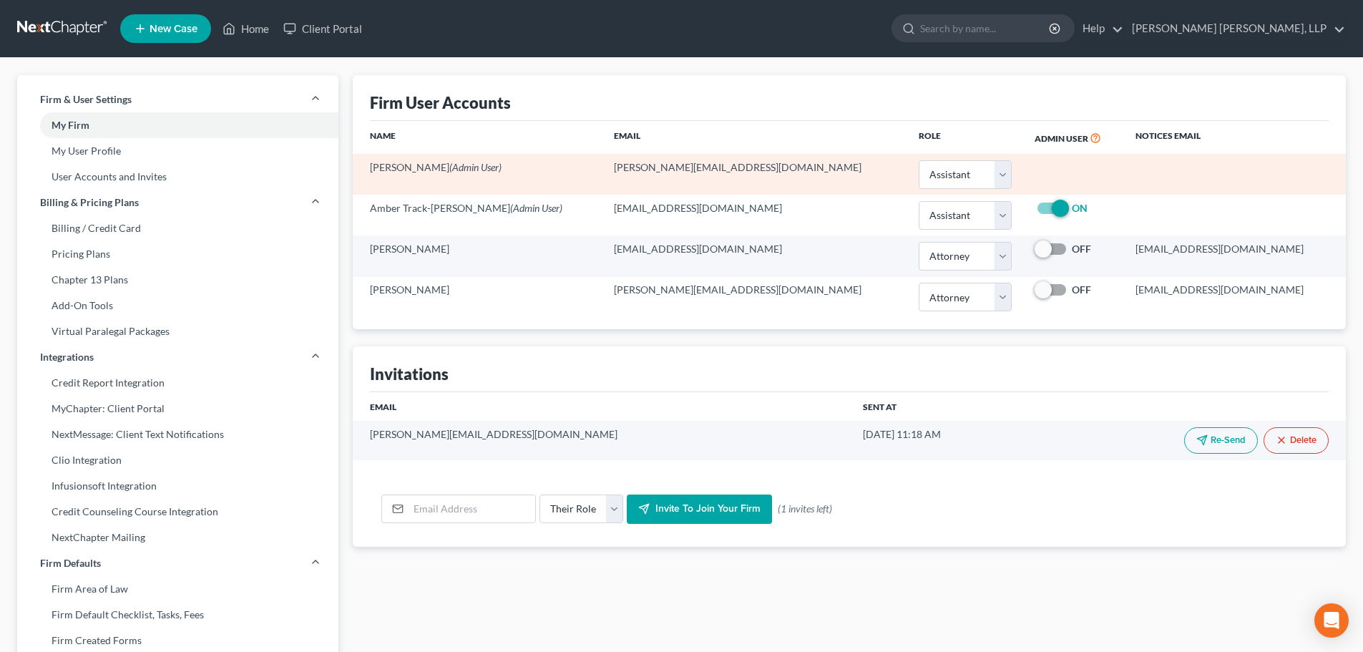
click at [1023, 167] on td at bounding box center [1073, 174] width 101 height 41
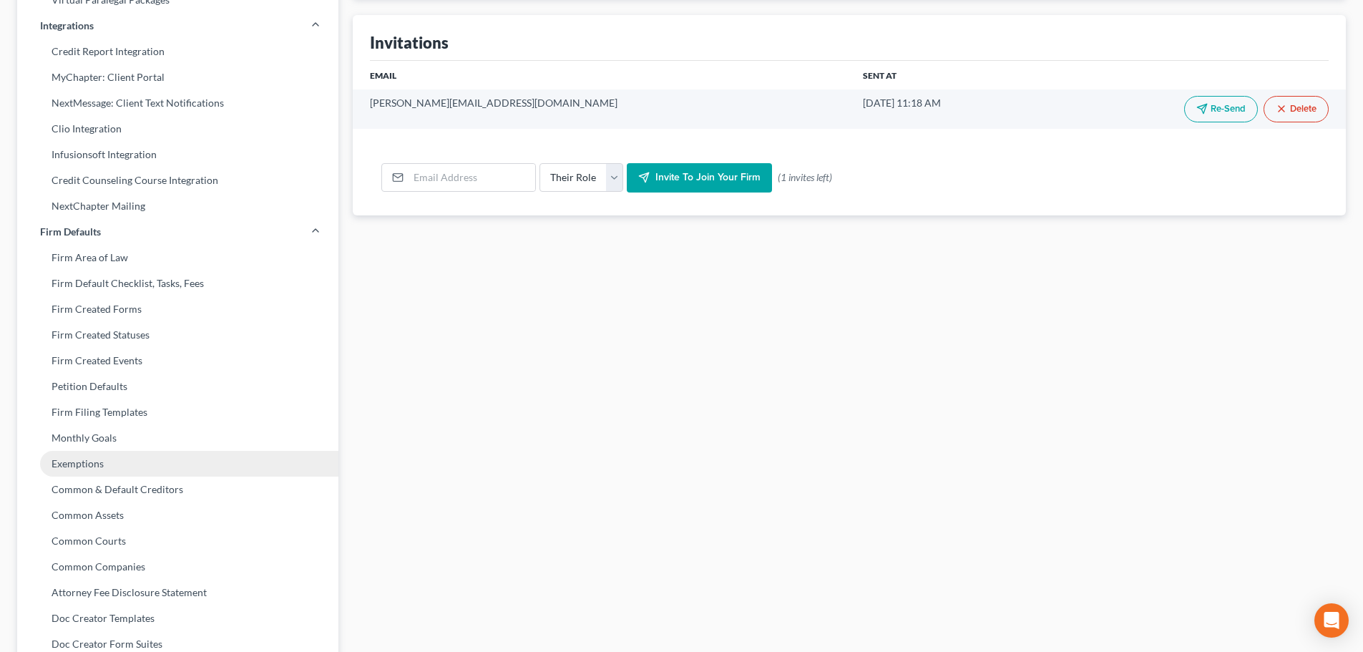
scroll to position [408, 0]
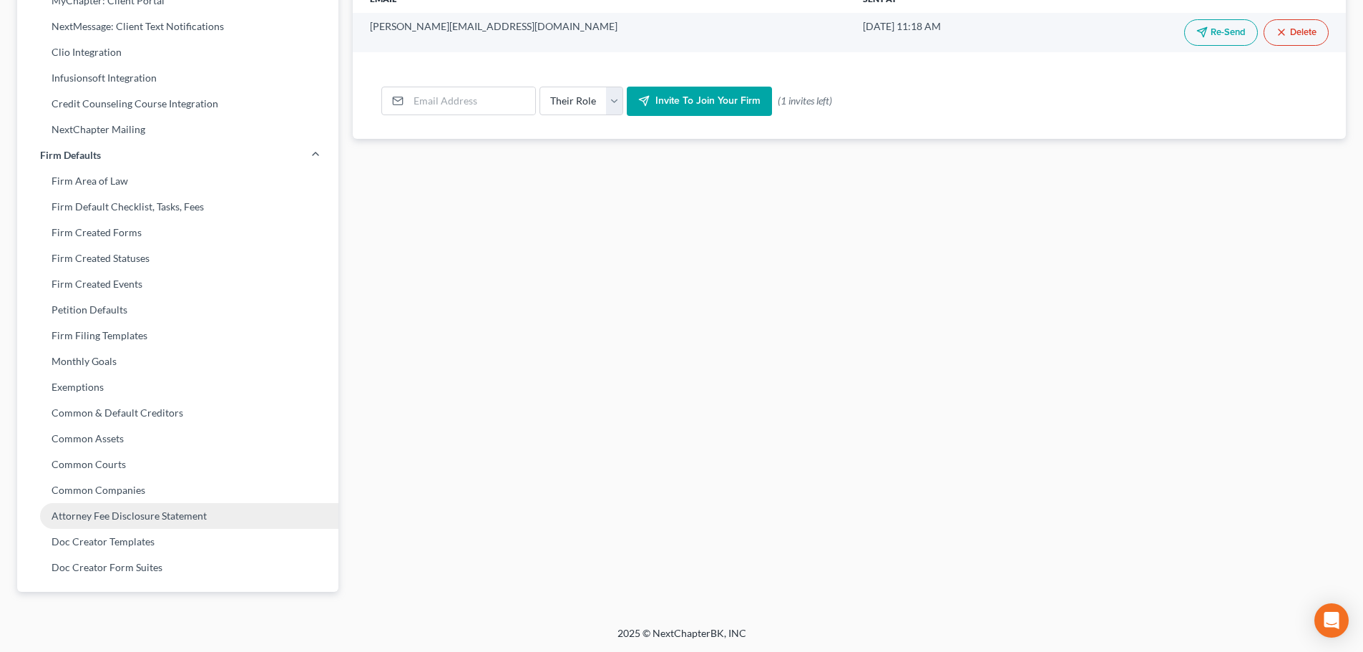
click at [178, 513] on link "Attorney Fee Disclosure Statement" at bounding box center [177, 516] width 321 height 26
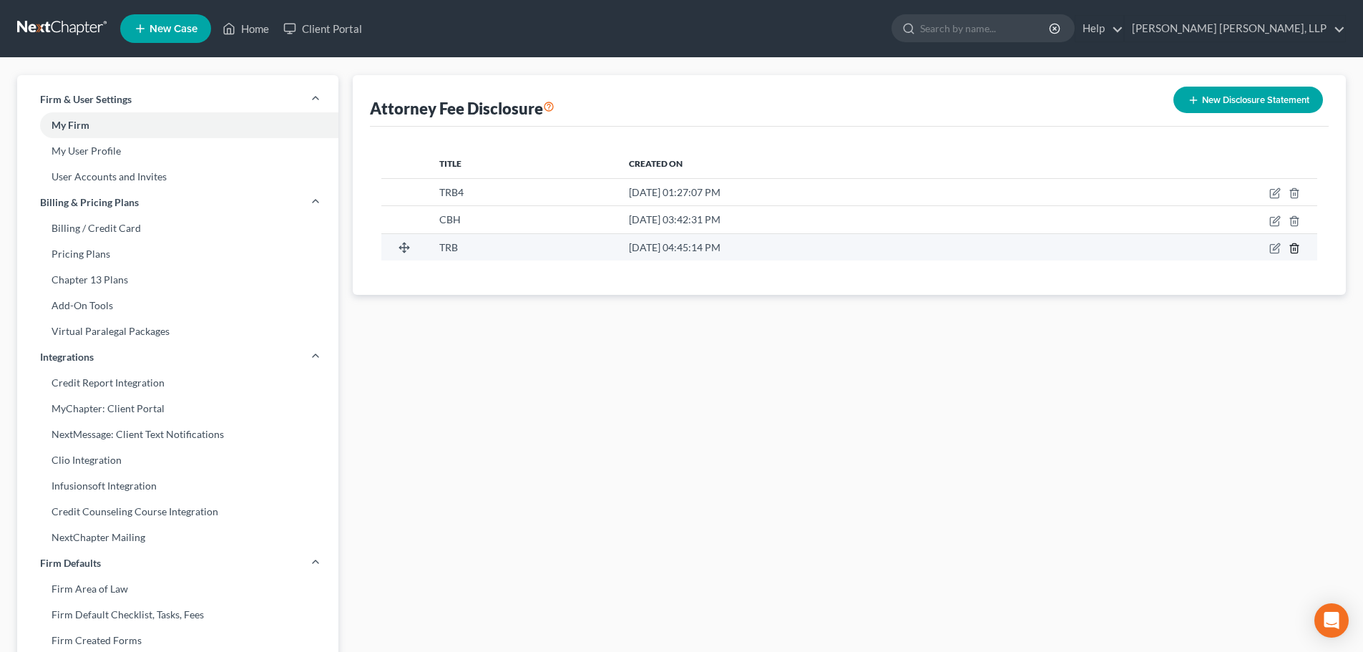
click at [1293, 246] on icon "button" at bounding box center [1293, 247] width 11 height 11
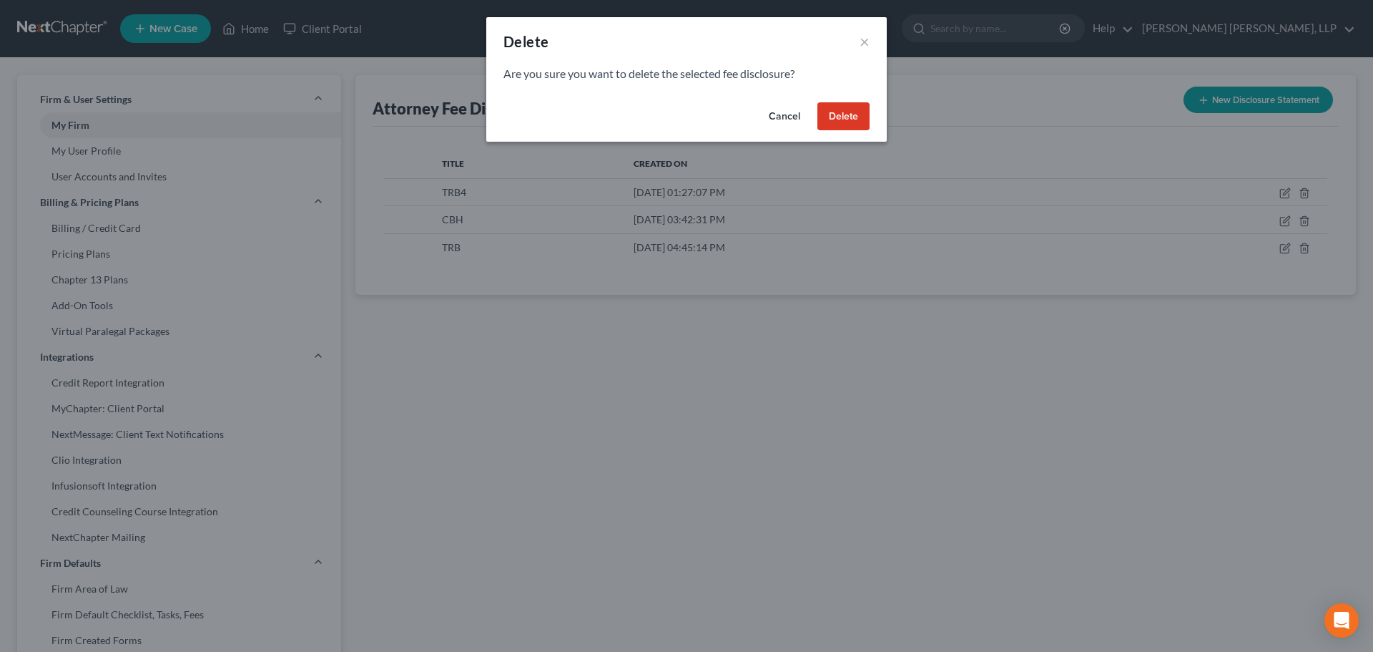
click at [849, 110] on button "Delete" at bounding box center [844, 116] width 52 height 29
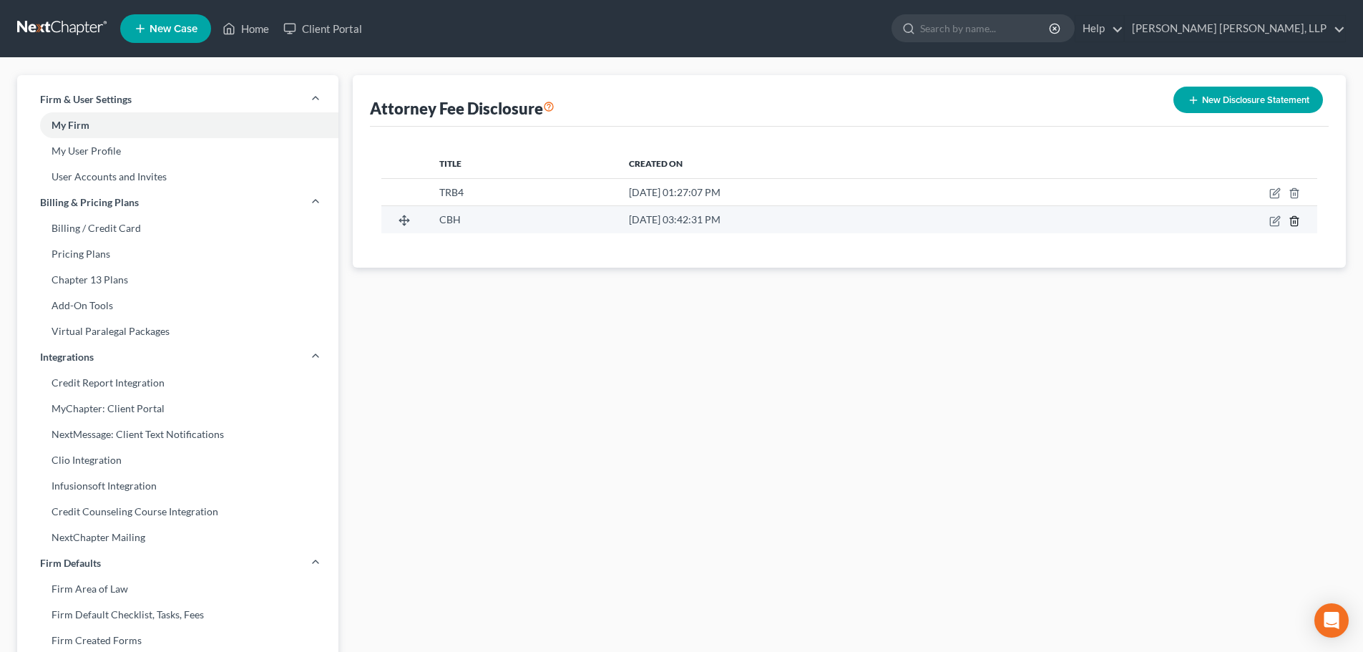
click at [1295, 220] on icon "button" at bounding box center [1293, 220] width 11 height 11
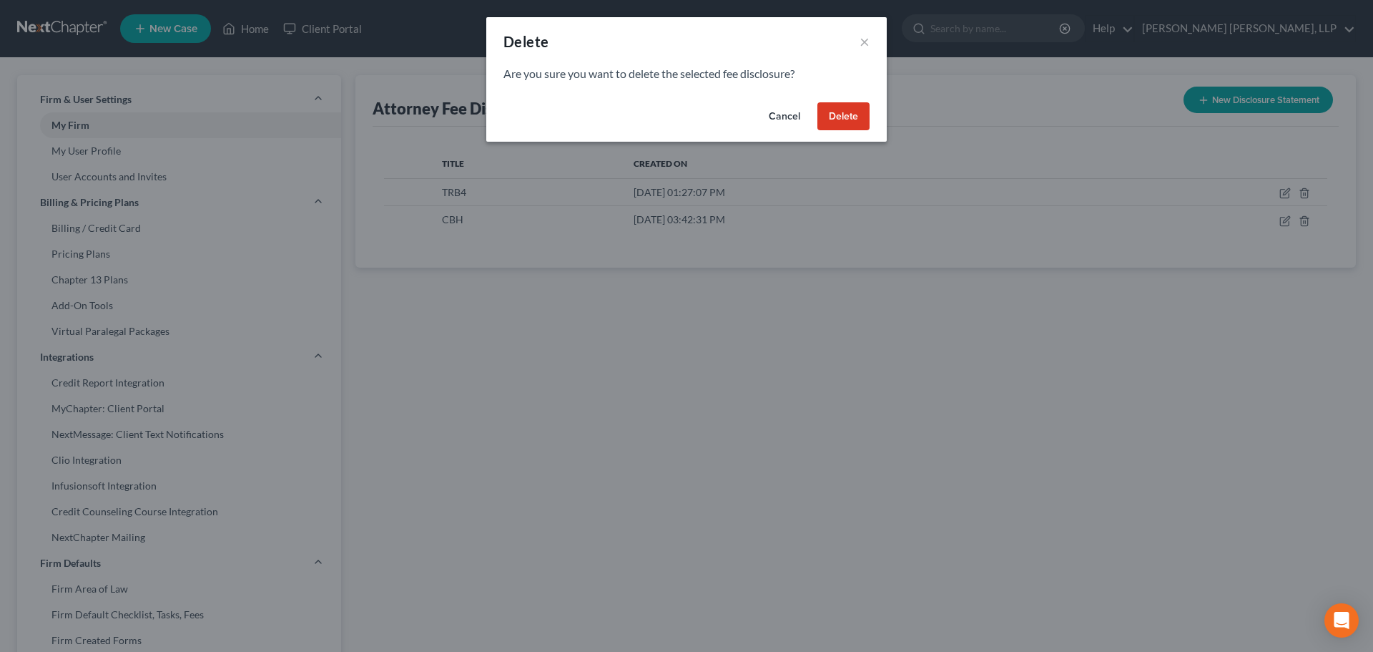
click at [848, 121] on button "Delete" at bounding box center [844, 116] width 52 height 29
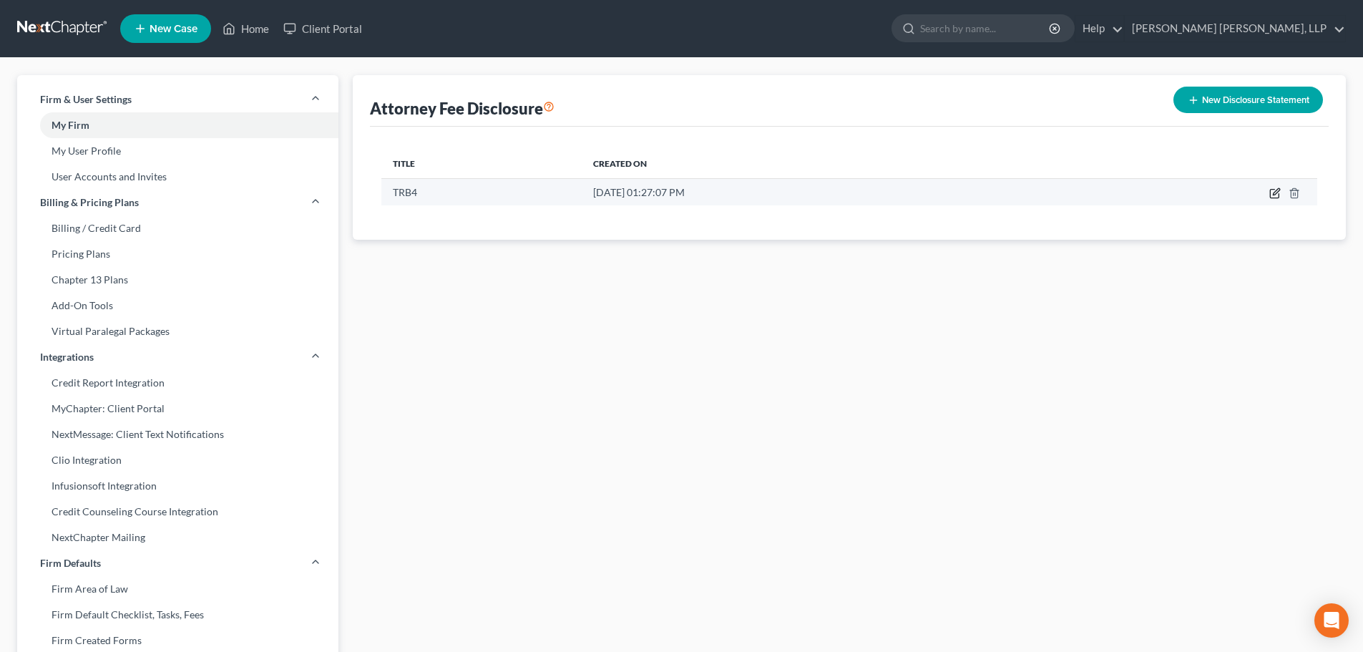
click at [1273, 192] on icon "button" at bounding box center [1274, 192] width 11 height 11
select select "31"
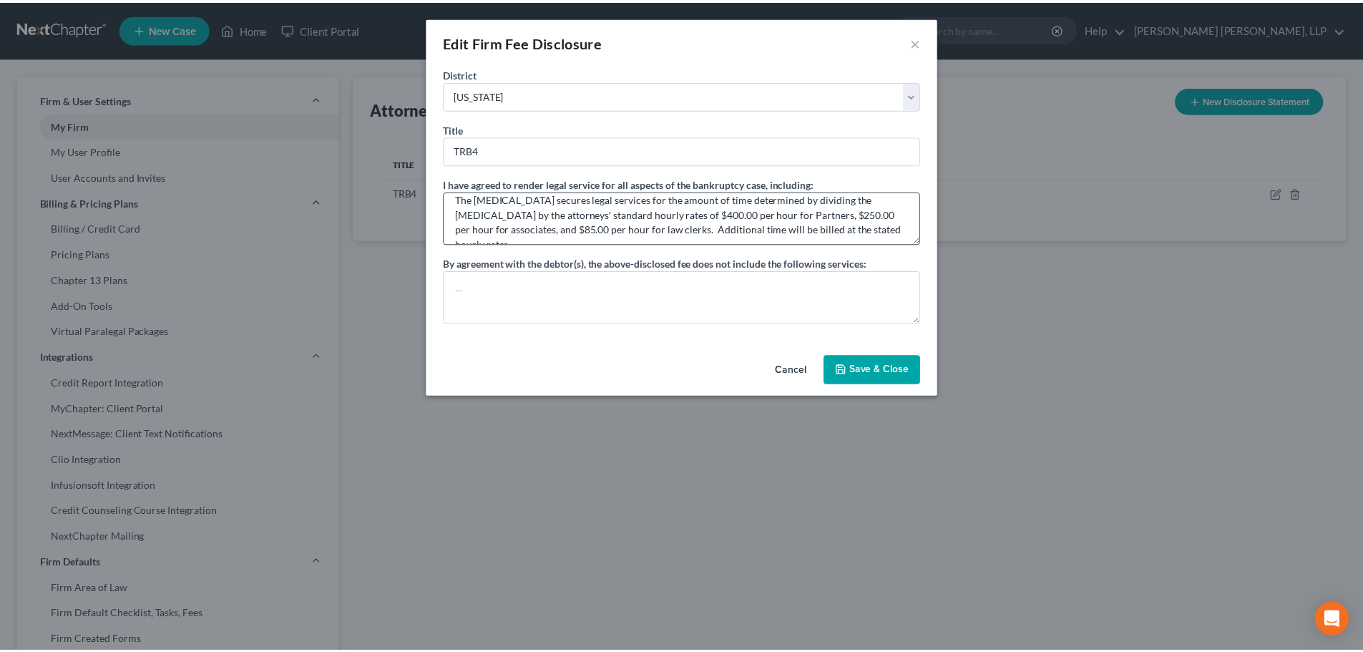
scroll to position [15, 0]
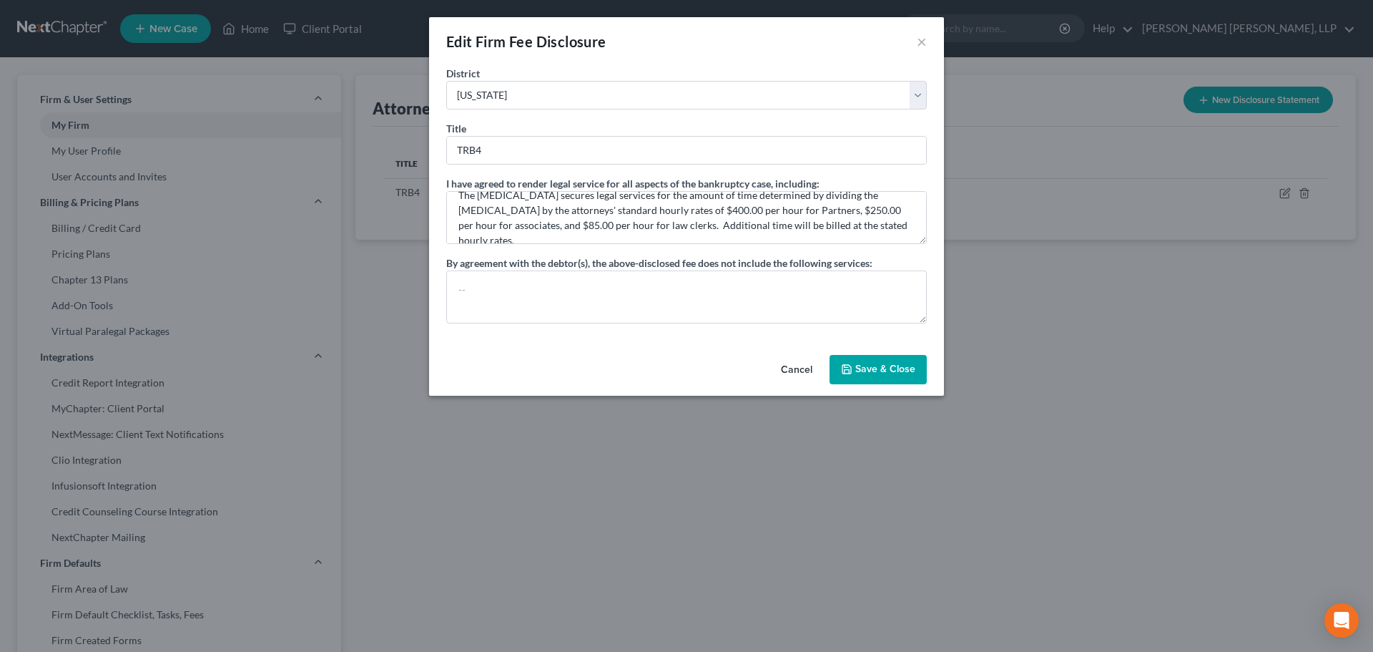
click at [880, 373] on button "Save & Close" at bounding box center [878, 370] width 97 height 30
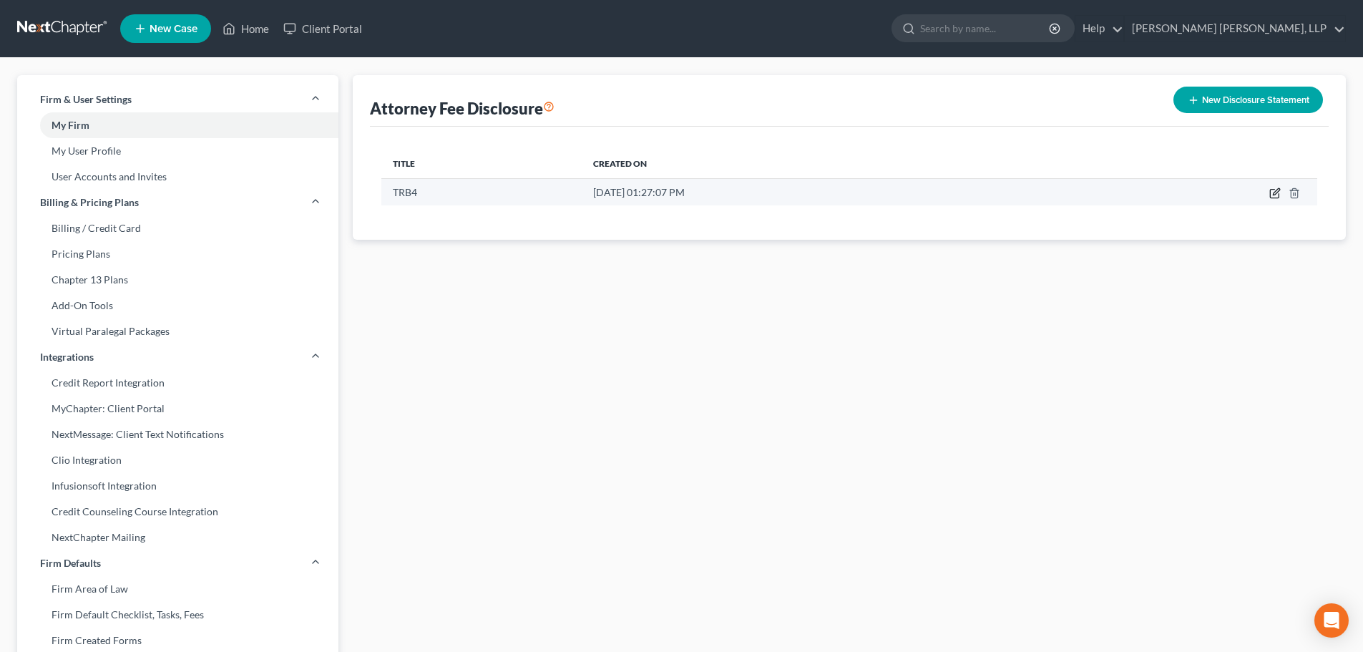
click at [1270, 192] on icon "button" at bounding box center [1274, 192] width 11 height 11
select select "31"
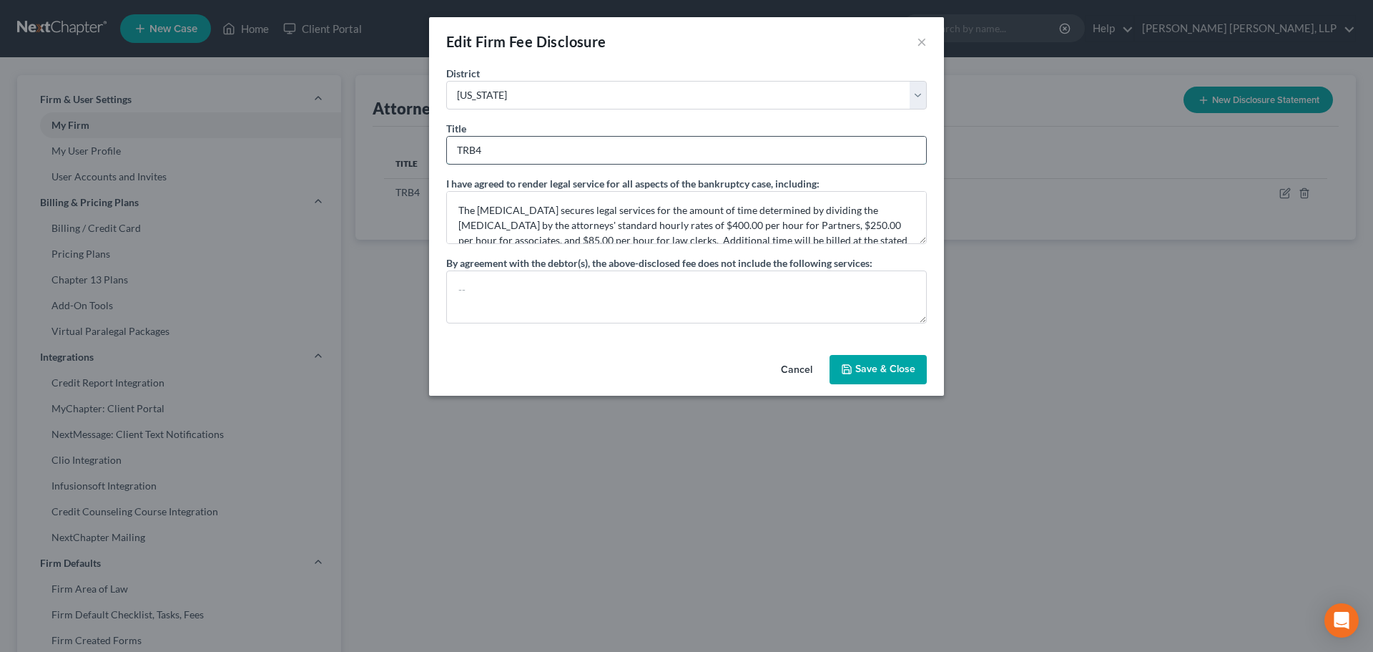
click at [484, 158] on input "TRB4" at bounding box center [686, 150] width 479 height 27
type input "TRB"
click at [863, 348] on div "District [US_STATE] - [GEOGRAPHIC_DATA] [US_STATE] - [GEOGRAPHIC_DATA][US_STATE…" at bounding box center [686, 207] width 515 height 283
click at [868, 363] on button "Save & Close" at bounding box center [878, 370] width 97 height 30
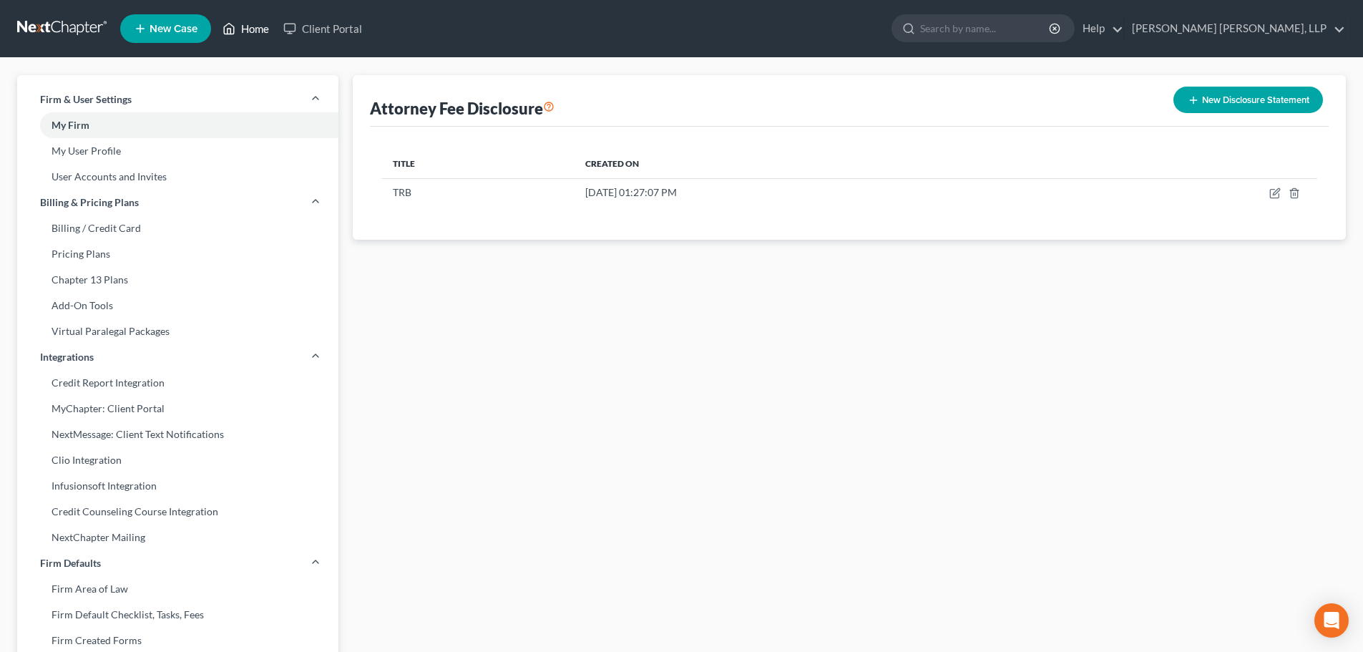
click at [237, 32] on link "Home" at bounding box center [245, 29] width 61 height 26
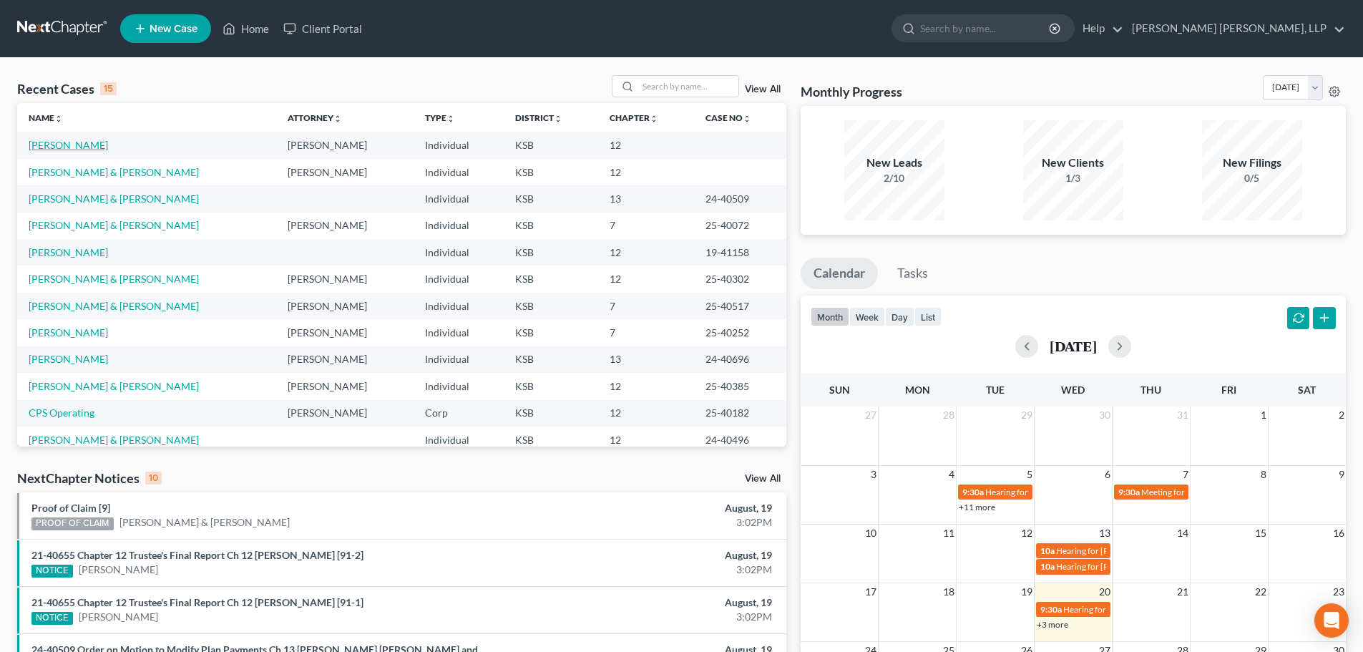
click at [73, 139] on link "[PERSON_NAME]" at bounding box center [68, 145] width 79 height 12
select select "10"
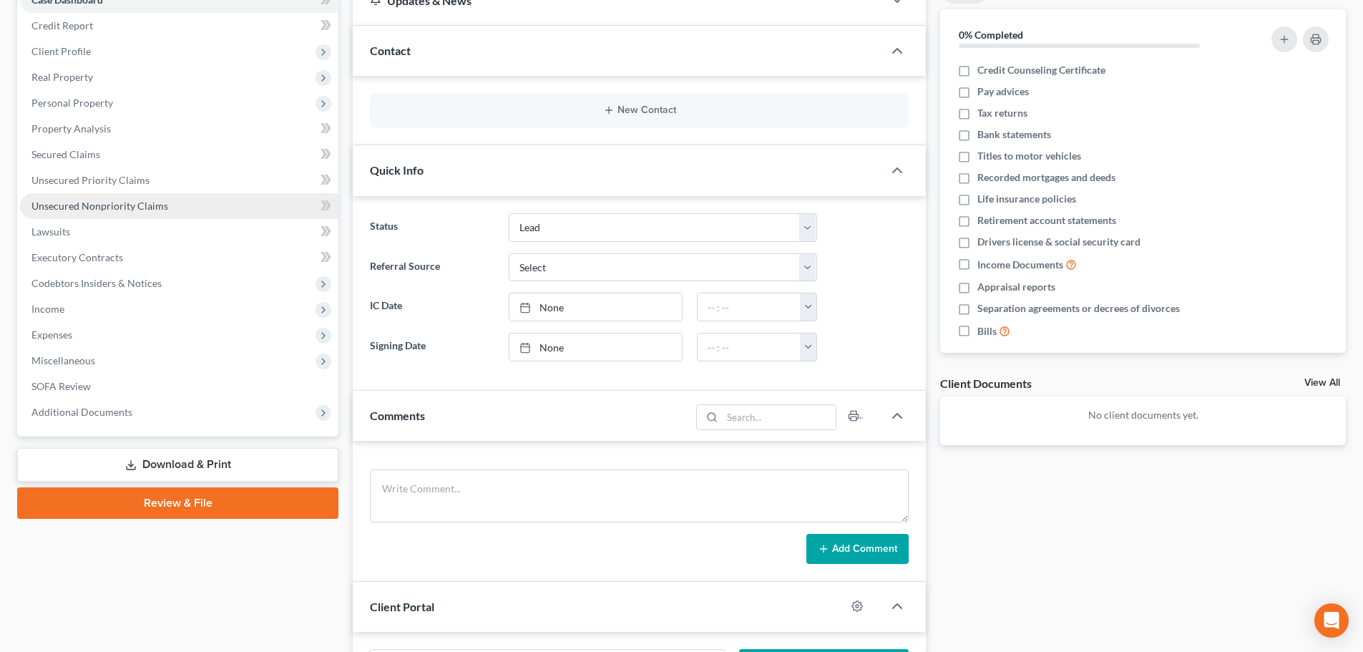
scroll to position [349, 0]
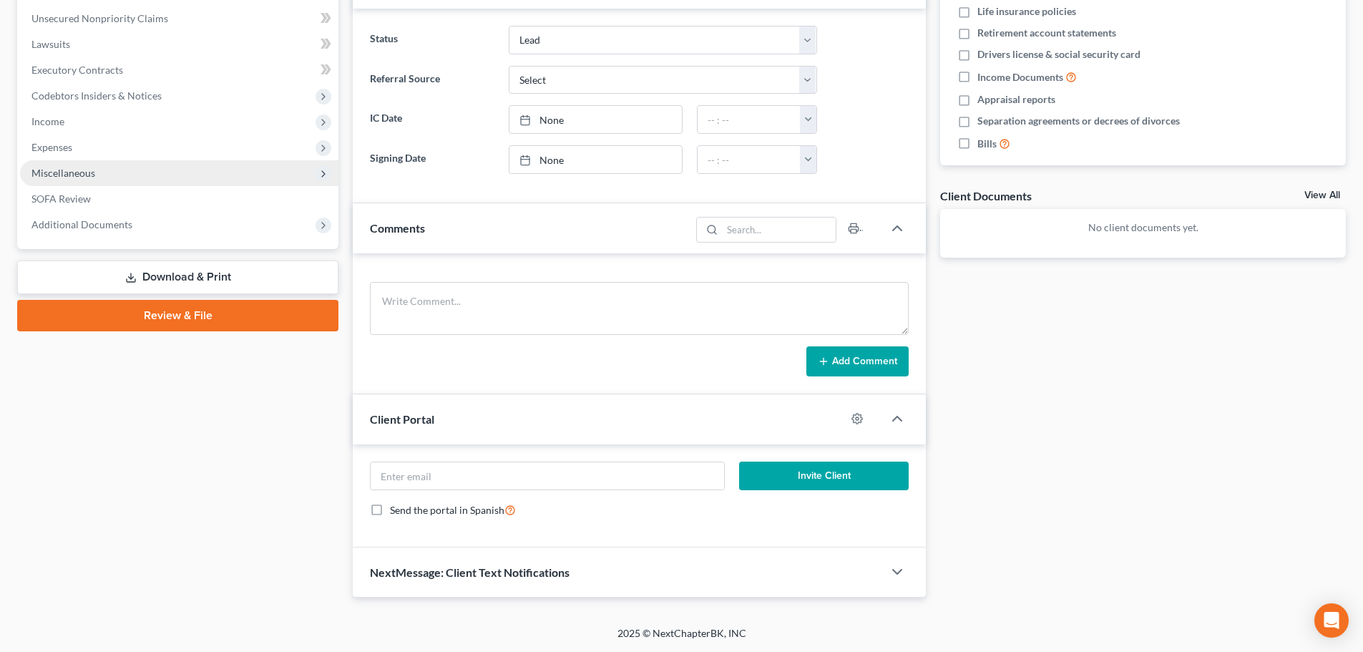
click at [84, 174] on span "Miscellaneous" at bounding box center [63, 173] width 64 height 12
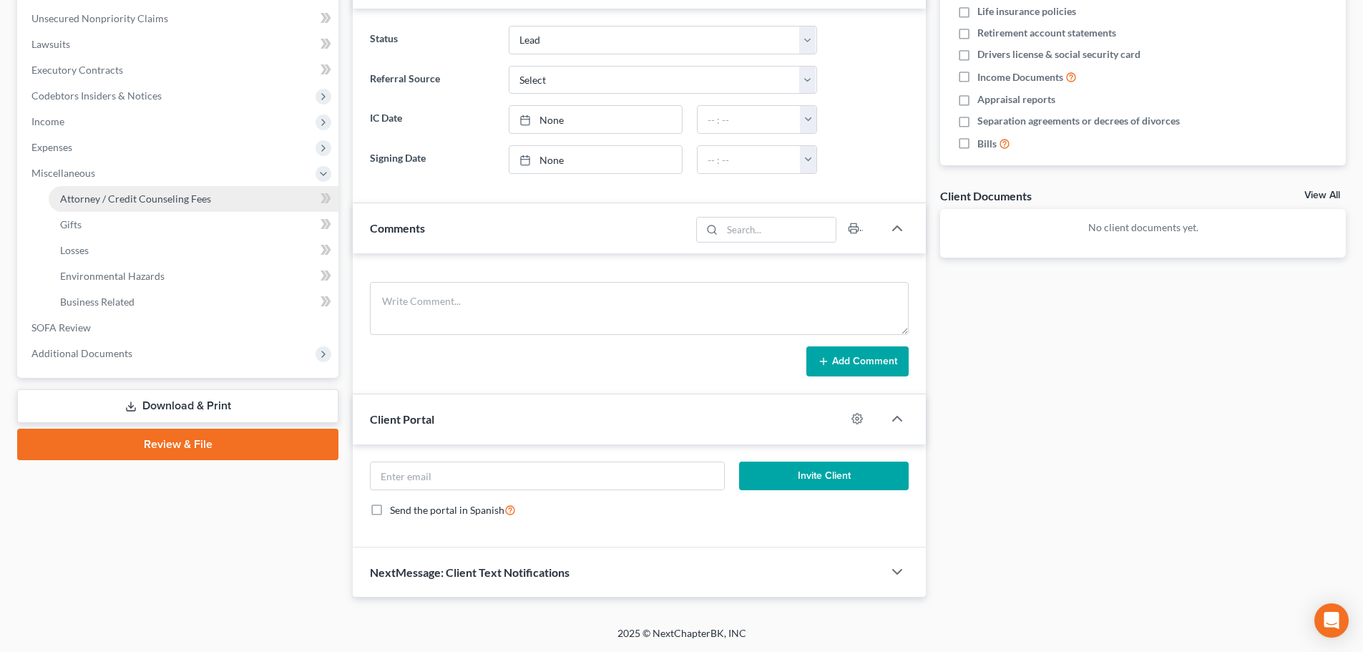
click at [84, 200] on span "Attorney / Credit Counseling Fees" at bounding box center [135, 198] width 151 height 12
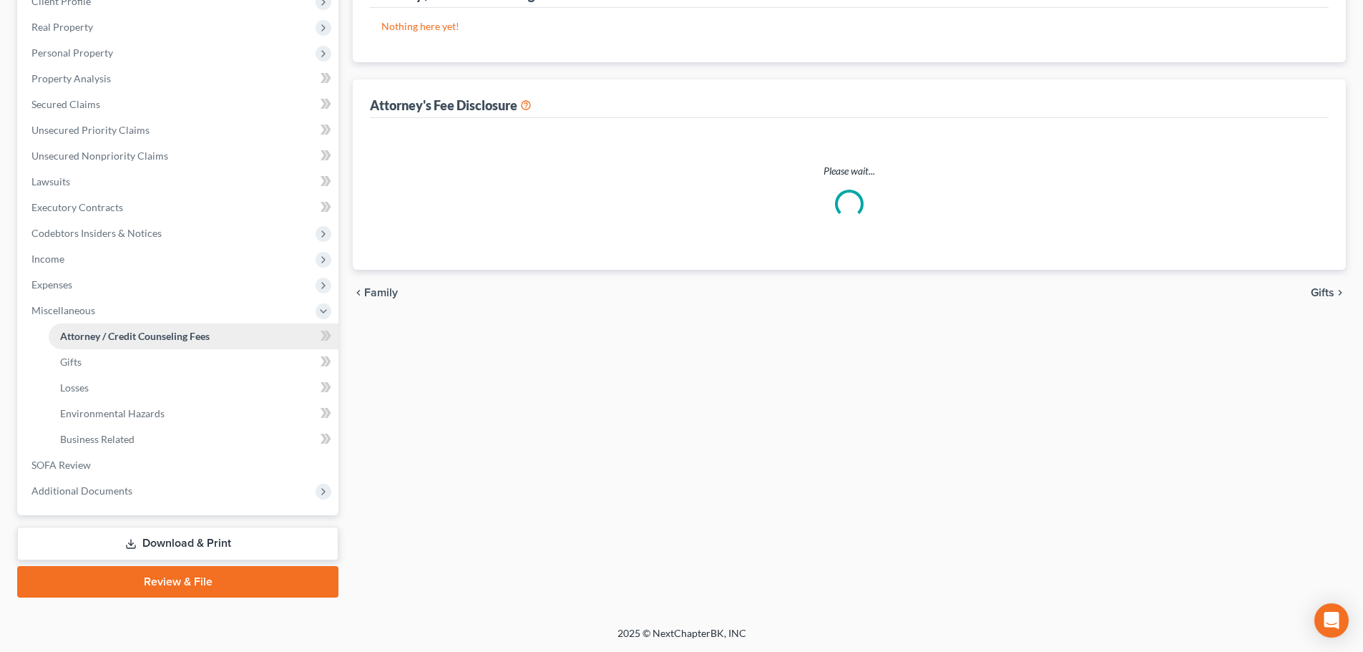
scroll to position [141, 0]
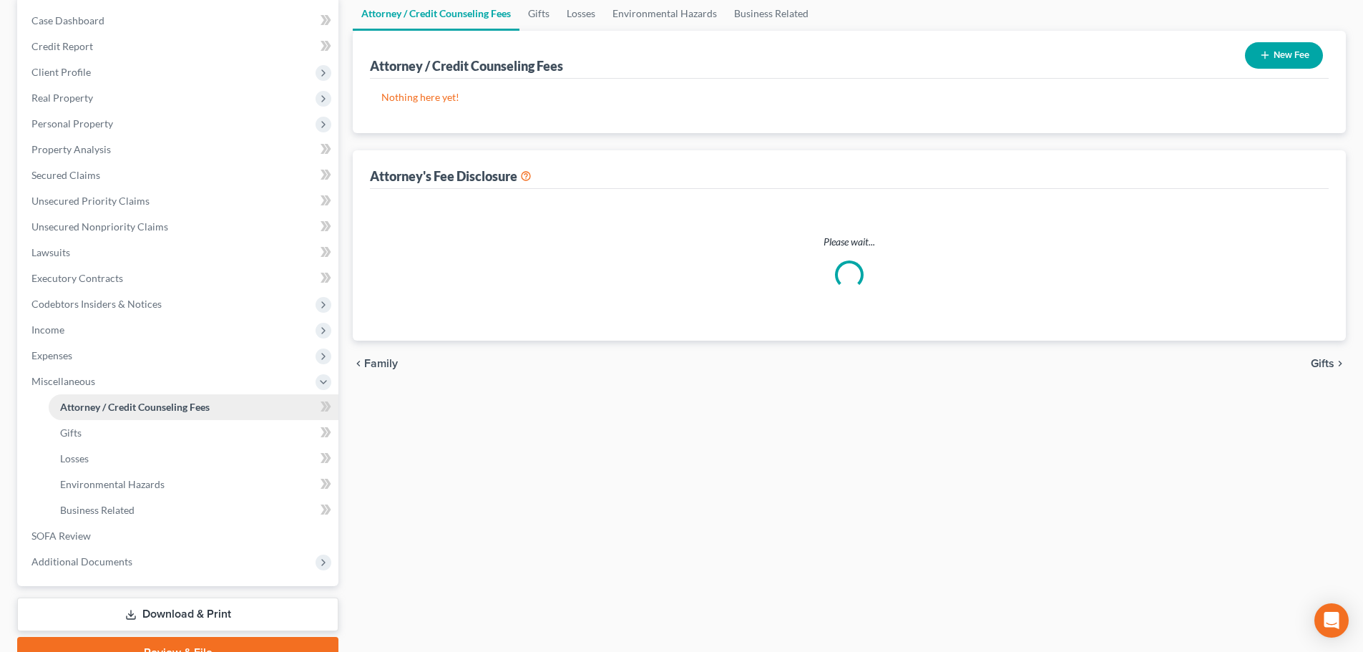
select select "0"
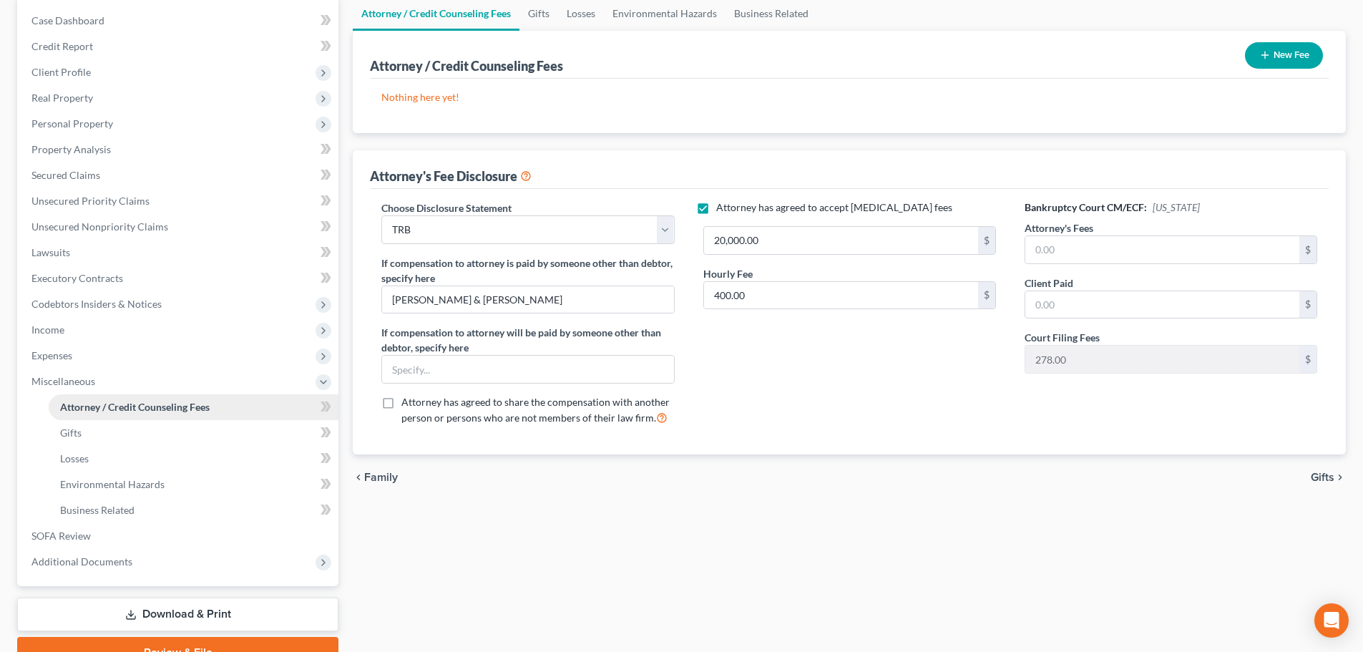
scroll to position [0, 0]
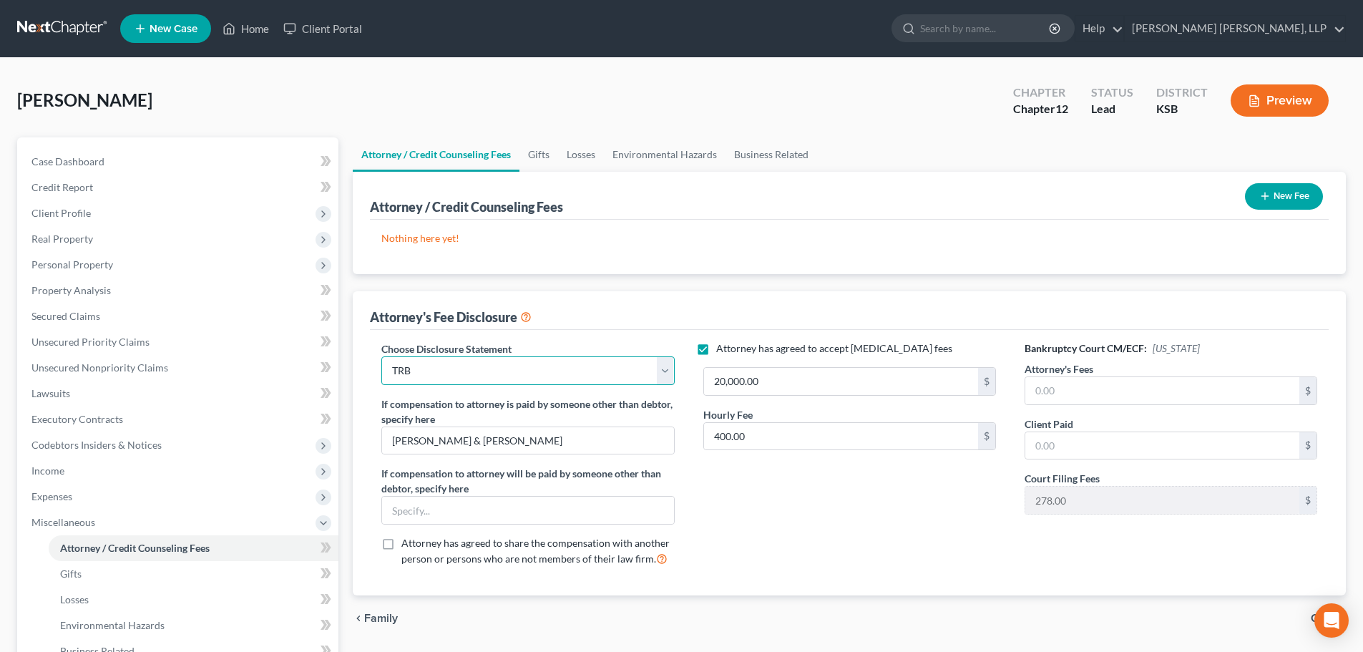
click at [449, 368] on select "Select TRB" at bounding box center [527, 370] width 293 height 29
click at [381, 356] on select "Select TRB" at bounding box center [527, 370] width 293 height 29
